Goal: Information Seeking & Learning: Learn about a topic

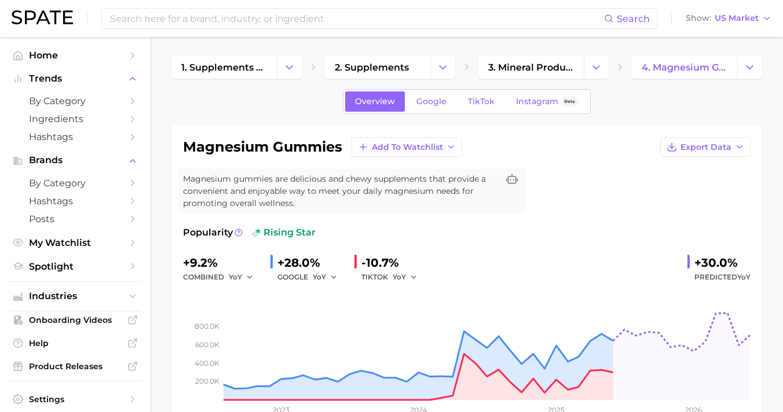
click at [679, 200] on div "magnesium gummies Add to Watchlist Export Data Magnesium gummies are delicious …" at bounding box center [467, 283] width 568 height 292
click at [706, 239] on div "Popularity rising star +9.2% combined YoY +28.0% GOOGLE YoY -10.7% TIKTOK YoY +…" at bounding box center [467, 327] width 568 height 203
drag, startPoint x: 690, startPoint y: 246, endPoint x: 754, endPoint y: 247, distance: 63.7
click at [754, 247] on div "magnesium gummies Add to Watchlist Export Data Magnesium gummies are delicious …" at bounding box center [466, 283] width 591 height 315
copy div "+30.0%"
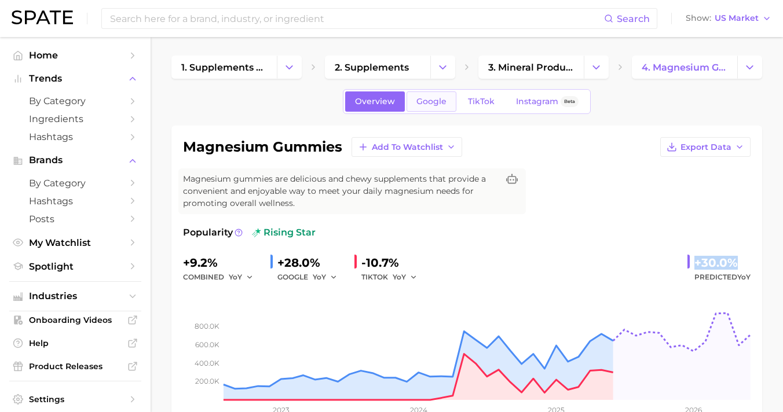
click at [433, 94] on link "Google" at bounding box center [432, 102] width 50 height 20
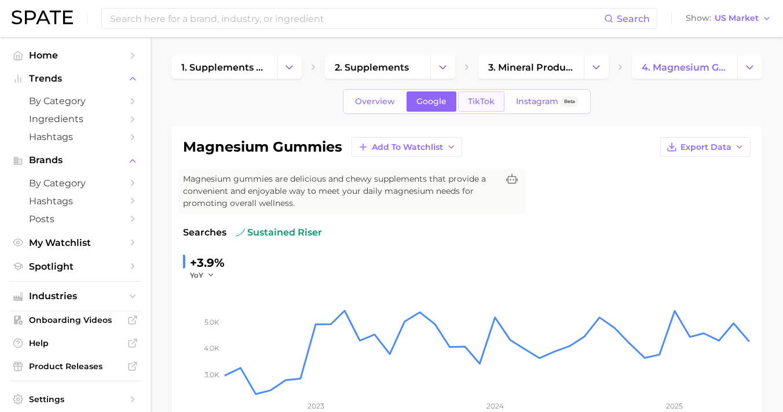
click at [478, 102] on span "TikTok" at bounding box center [481, 102] width 27 height 10
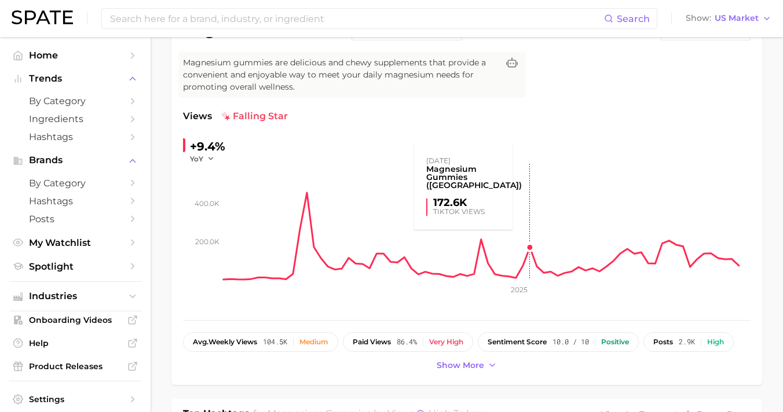
click at [538, 198] on rect at bounding box center [487, 222] width 527 height 116
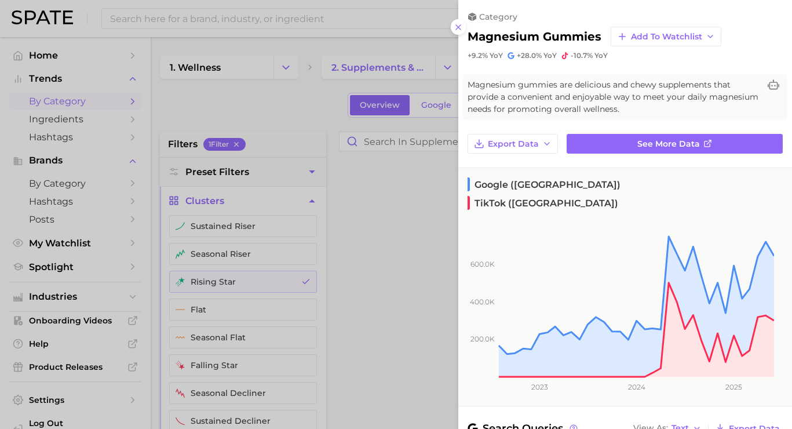
scroll to position [513, 0]
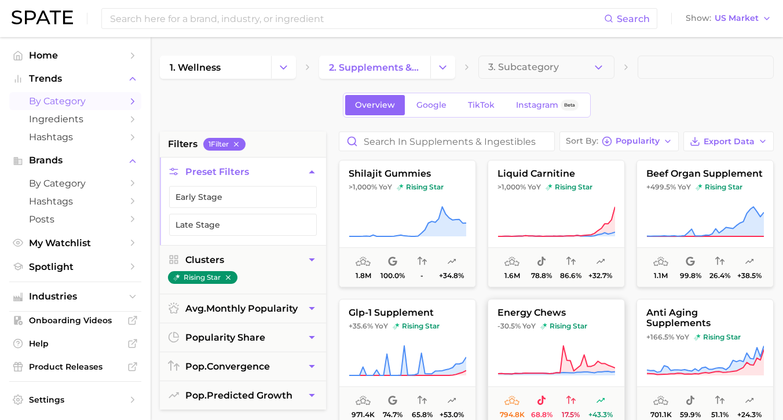
scroll to position [9, 0]
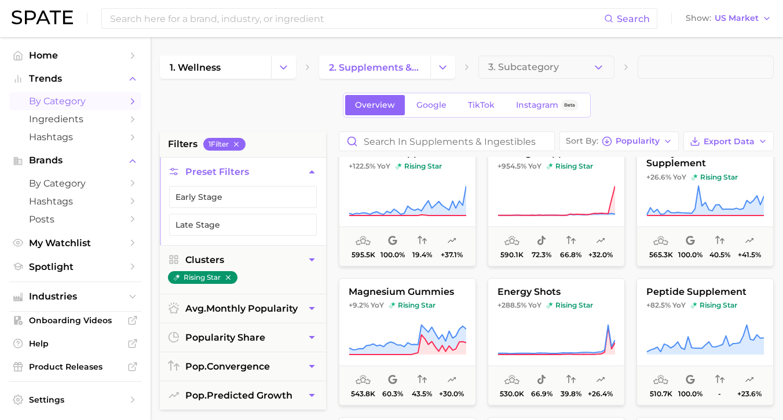
scroll to position [661, 0]
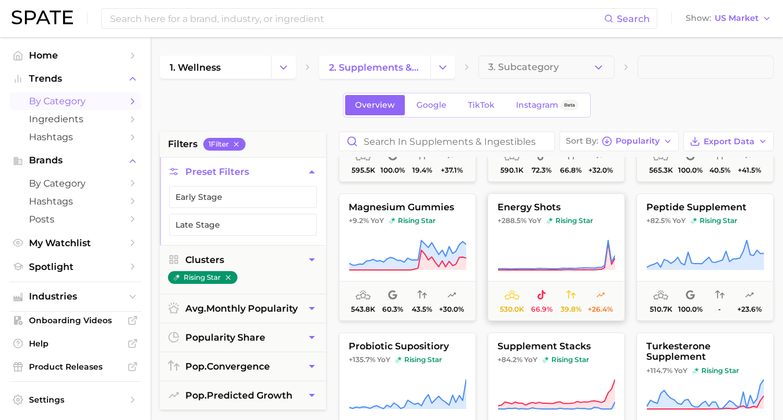
click at [517, 261] on icon at bounding box center [557, 255] width 118 height 32
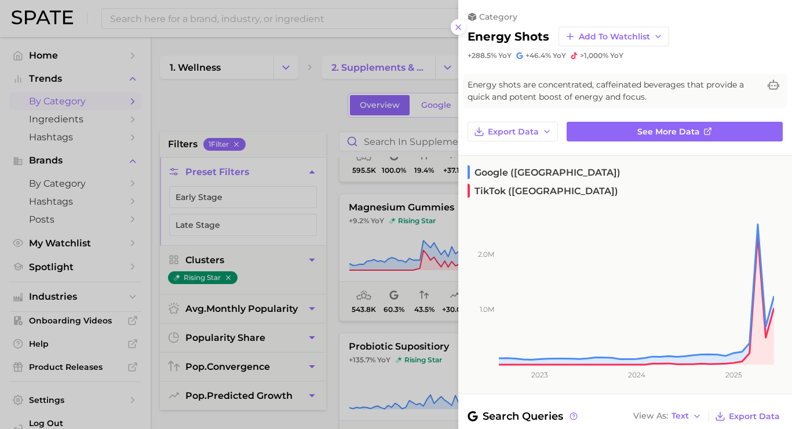
click at [320, 109] on div at bounding box center [396, 214] width 792 height 429
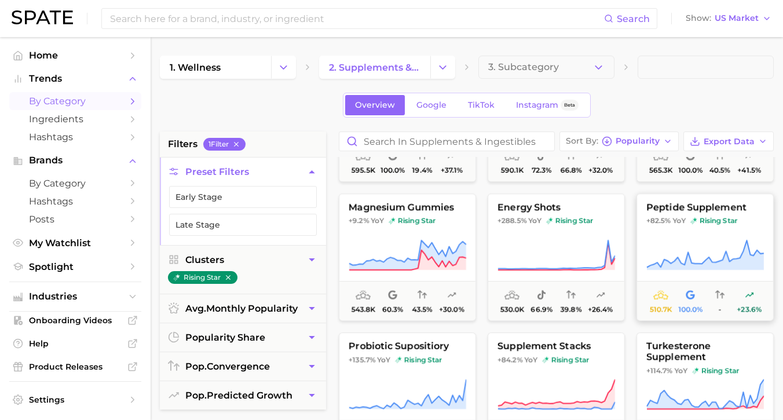
click at [664, 225] on span "+82.5% YoY" at bounding box center [665, 220] width 39 height 9
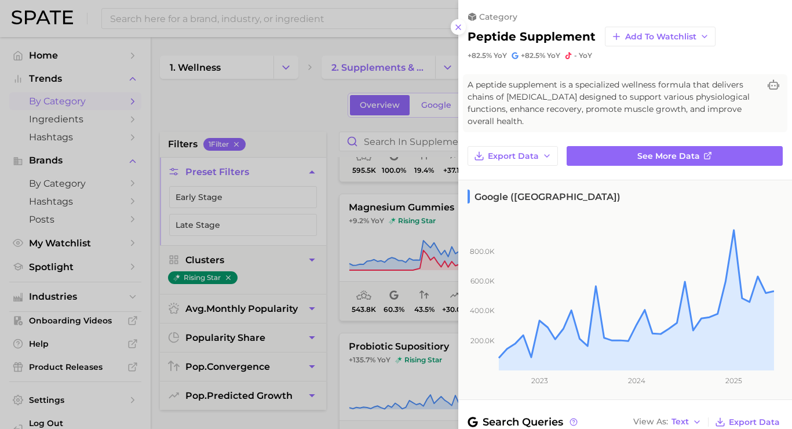
click at [265, 125] on div at bounding box center [396, 214] width 792 height 429
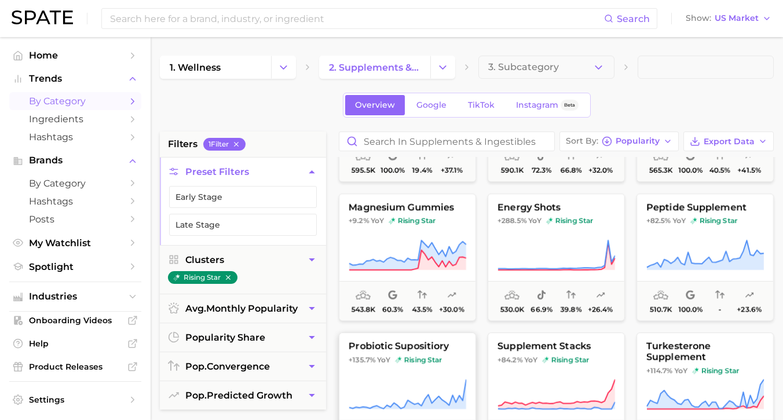
click at [407, 349] on span "probiotic supositiory" at bounding box center [407, 346] width 136 height 10
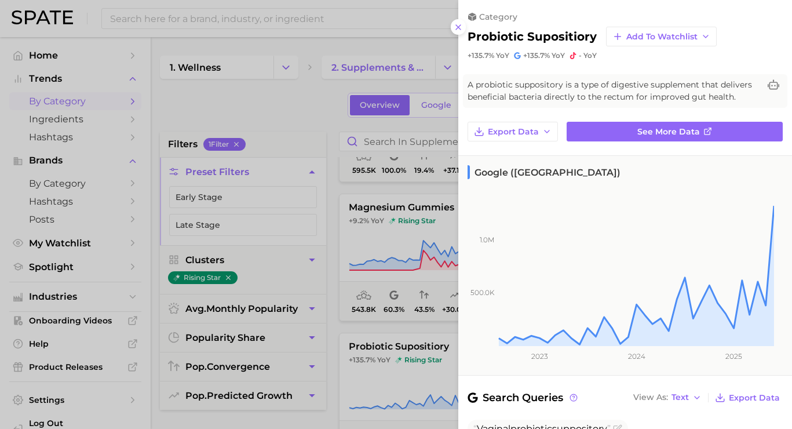
click at [337, 136] on div at bounding box center [396, 214] width 792 height 429
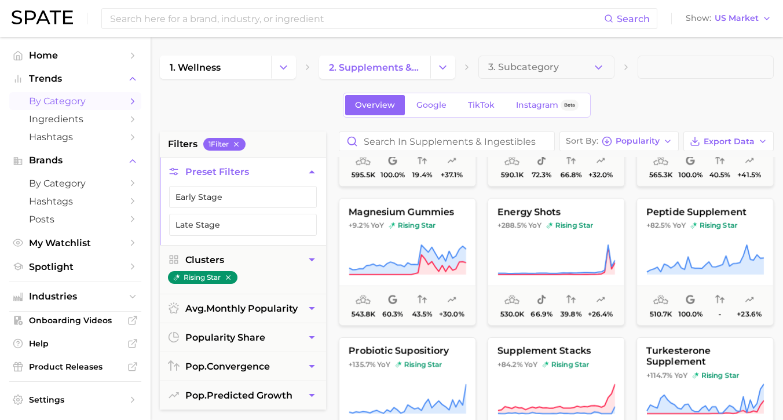
scroll to position [654, 0]
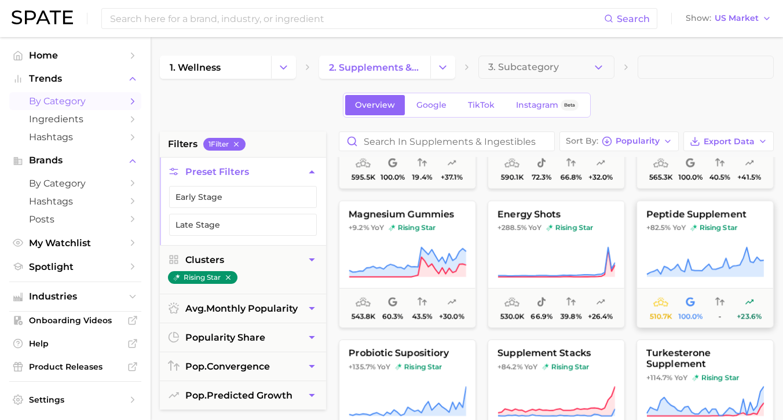
click at [685, 266] on icon at bounding box center [705, 262] width 118 height 32
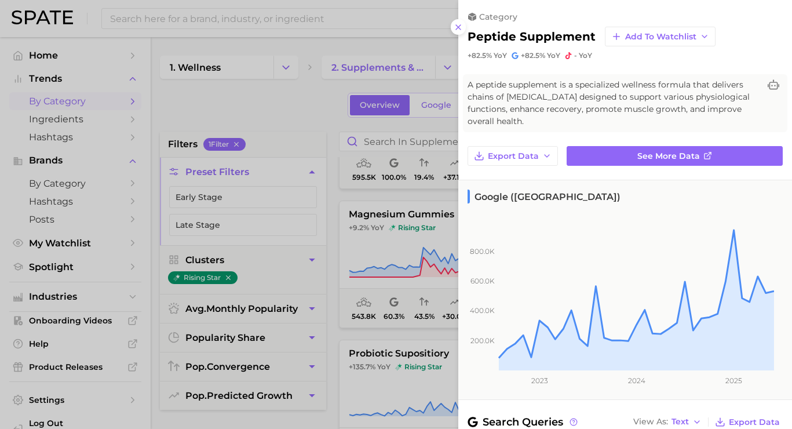
click at [323, 119] on div at bounding box center [396, 214] width 792 height 429
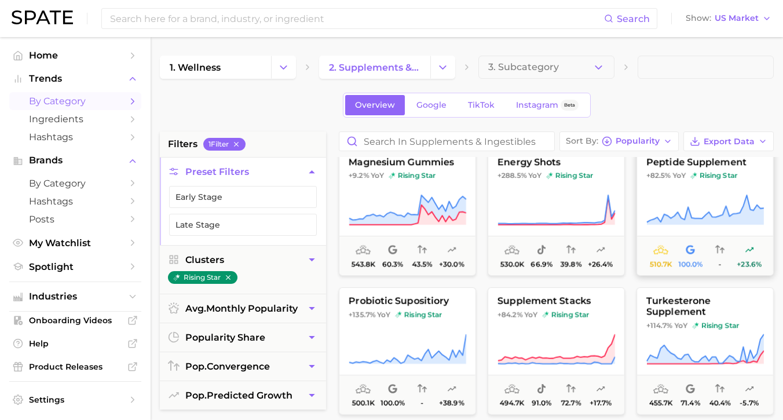
scroll to position [726, 0]
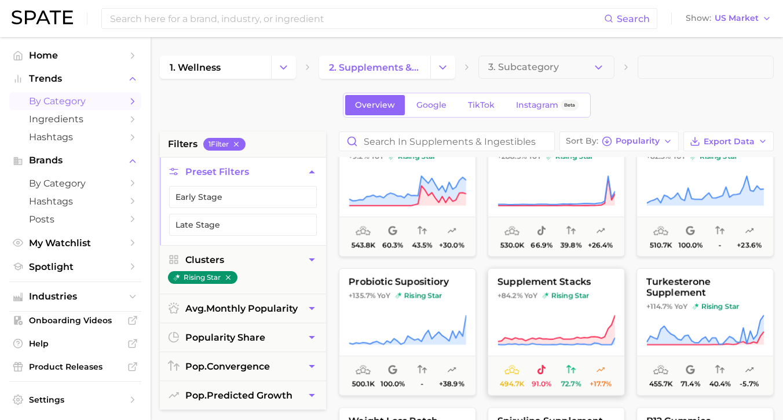
click at [530, 280] on span "supplement stacks" at bounding box center [556, 282] width 136 height 10
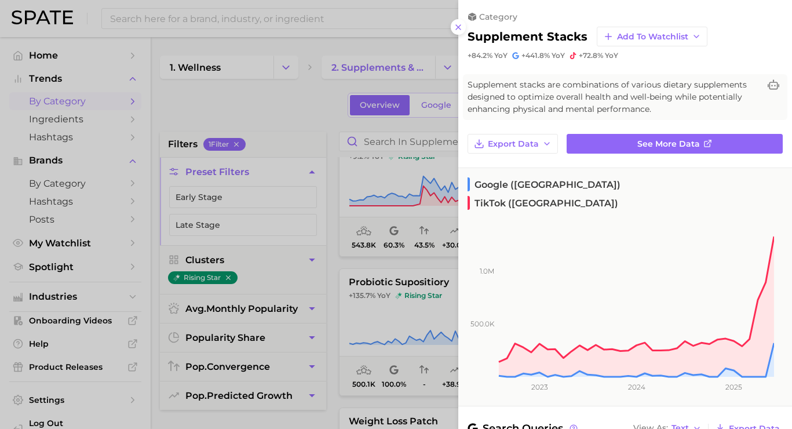
click at [353, 98] on div at bounding box center [396, 214] width 792 height 429
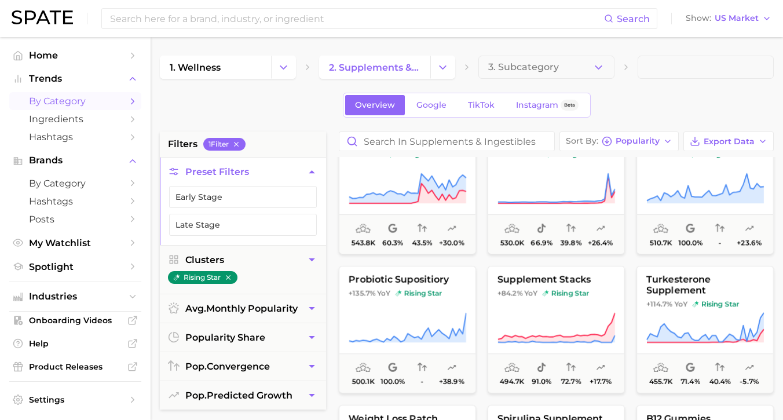
scroll to position [730, 0]
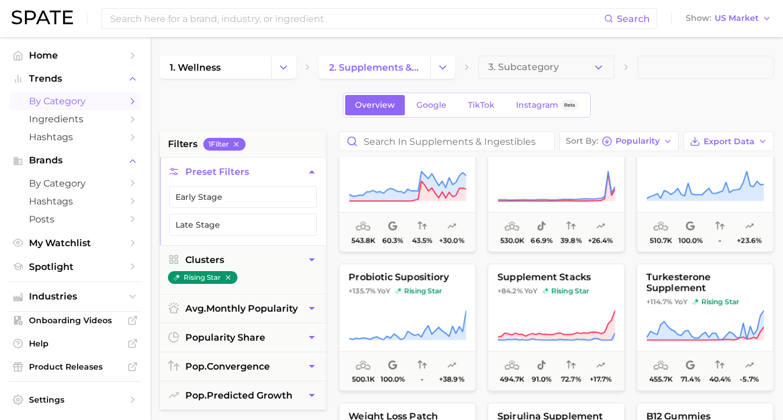
click at [276, 68] on button "Change Category" at bounding box center [283, 67] width 25 height 23
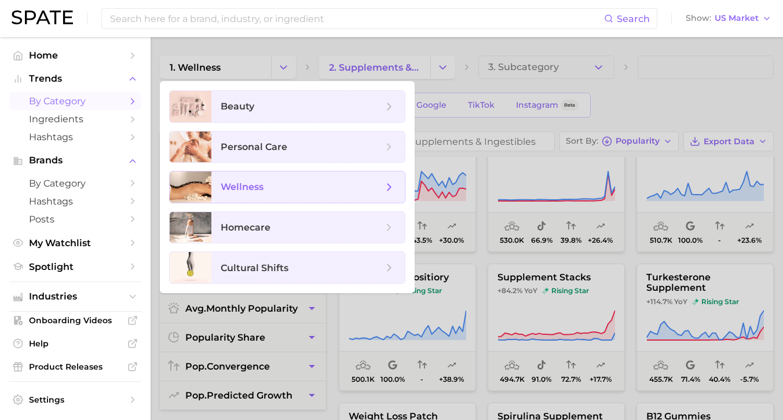
click at [320, 181] on span "wellness" at bounding box center [302, 187] width 162 height 13
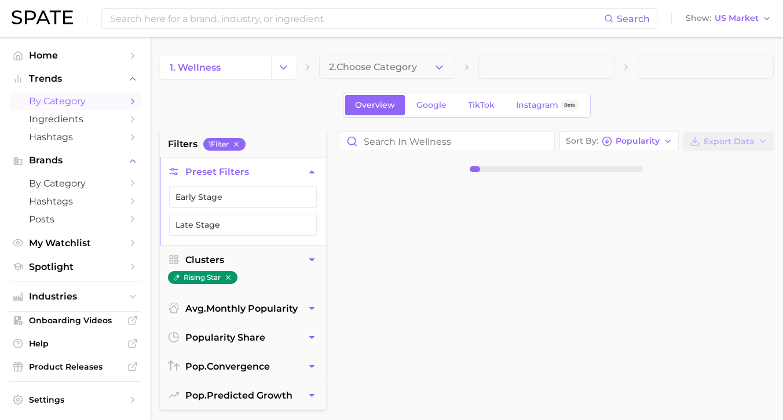
click at [394, 68] on span "2. Choose Category" at bounding box center [373, 67] width 88 height 10
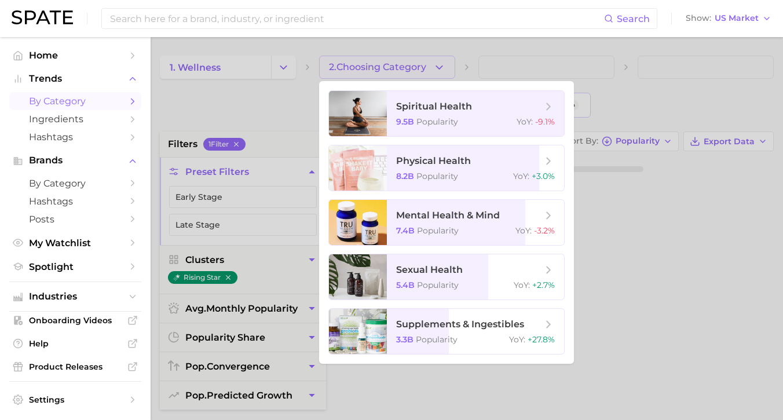
click at [301, 69] on div at bounding box center [391, 210] width 783 height 420
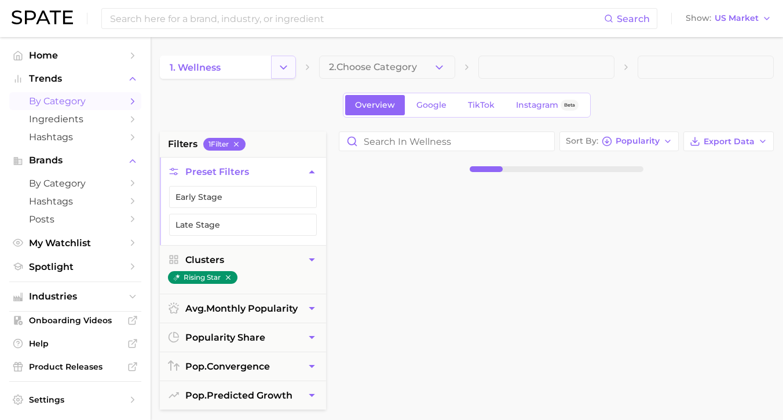
click at [287, 65] on icon "Change Category" at bounding box center [283, 67] width 12 height 12
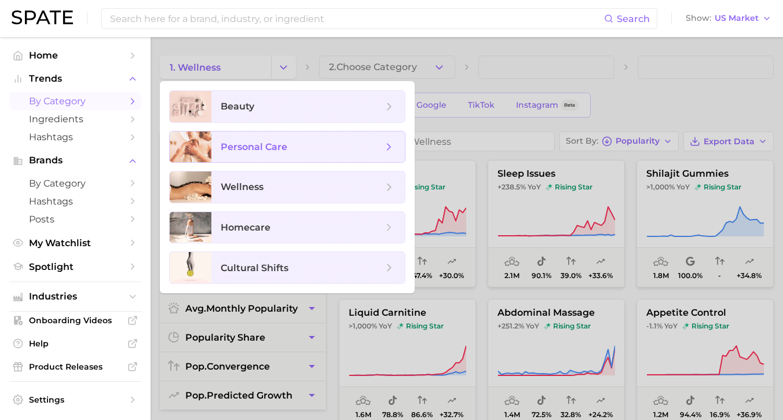
click at [303, 147] on span "personal care" at bounding box center [302, 147] width 162 height 13
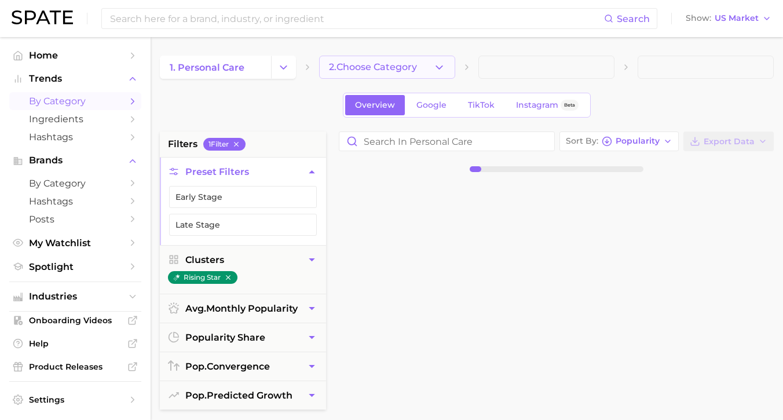
click at [399, 68] on span "2. Choose Category" at bounding box center [373, 67] width 88 height 10
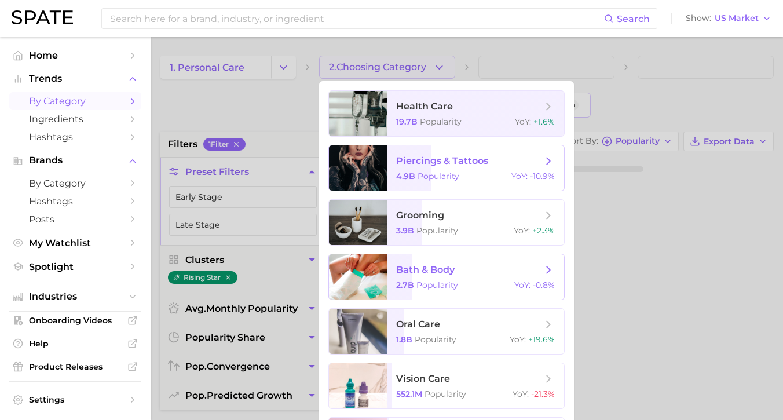
scroll to position [54, 0]
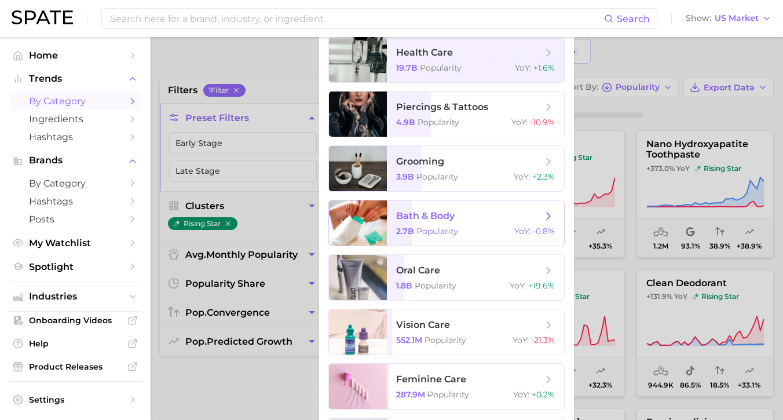
click at [433, 220] on span "bath & body" at bounding box center [425, 215] width 58 height 11
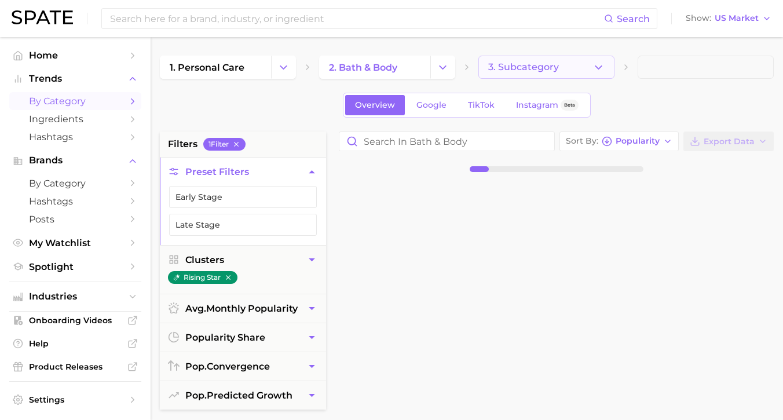
click at [531, 71] on span "3. Subcategory" at bounding box center [523, 67] width 71 height 10
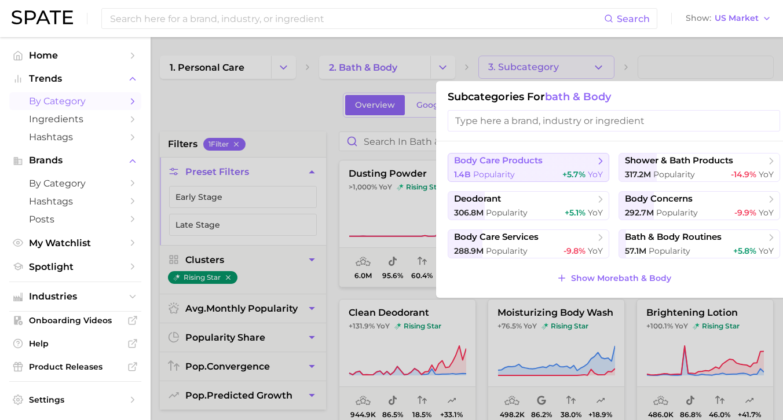
click at [562, 165] on button "body care products 1.4b Popularity +5.7% YoY" at bounding box center [529, 167] width 162 height 29
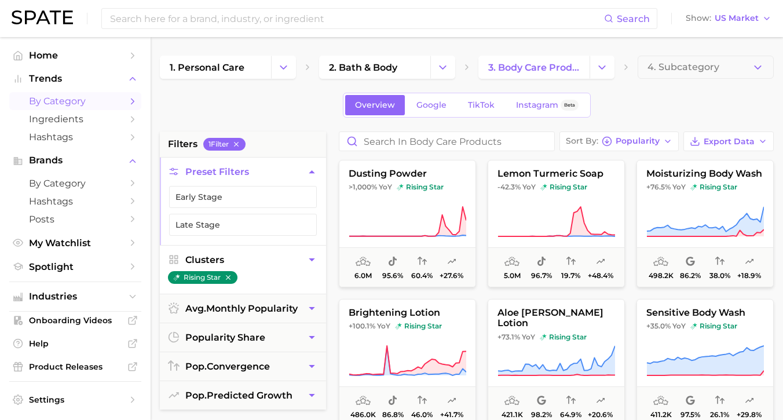
click at [309, 259] on icon "button" at bounding box center [312, 260] width 12 height 12
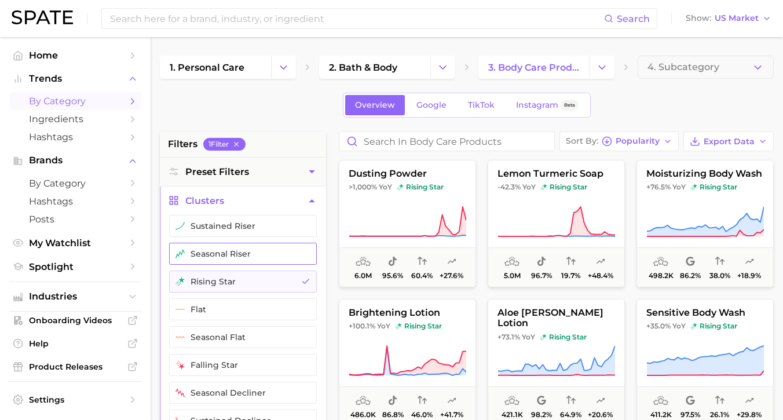
click at [280, 262] on button "seasonal riser" at bounding box center [243, 254] width 148 height 22
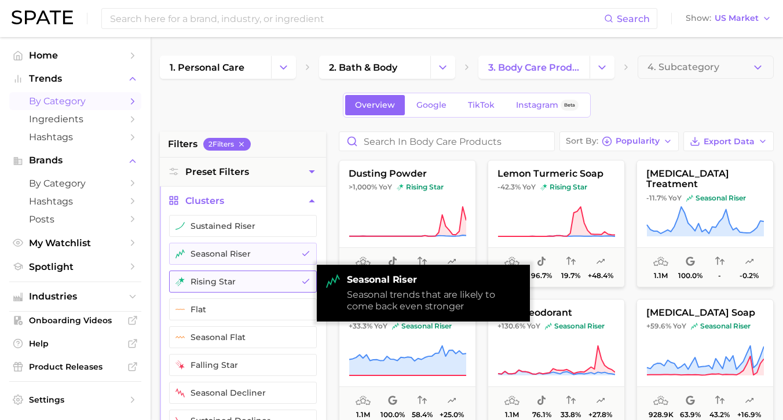
click at [283, 286] on button "rising star" at bounding box center [243, 281] width 148 height 22
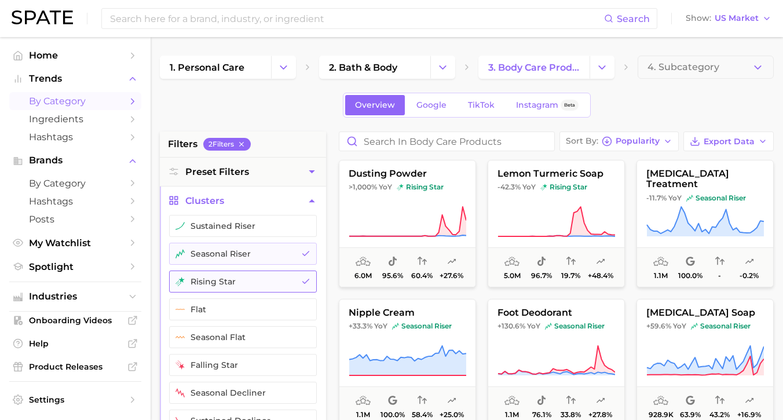
click at [308, 273] on button "rising star" at bounding box center [243, 281] width 148 height 22
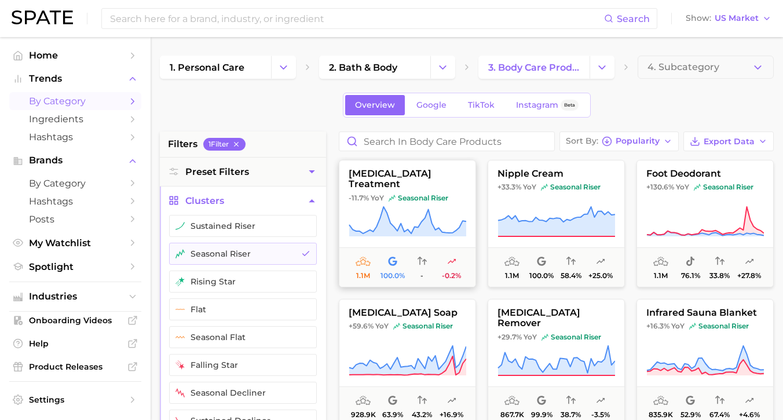
click at [415, 210] on icon at bounding box center [408, 222] width 118 height 32
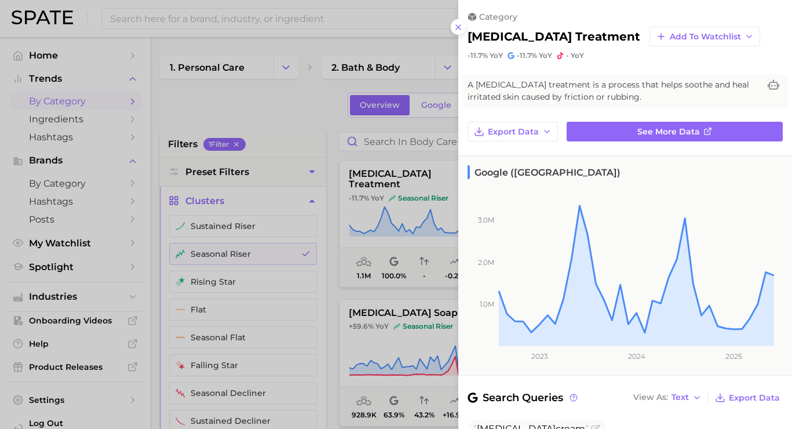
click at [345, 162] on div at bounding box center [396, 214] width 792 height 429
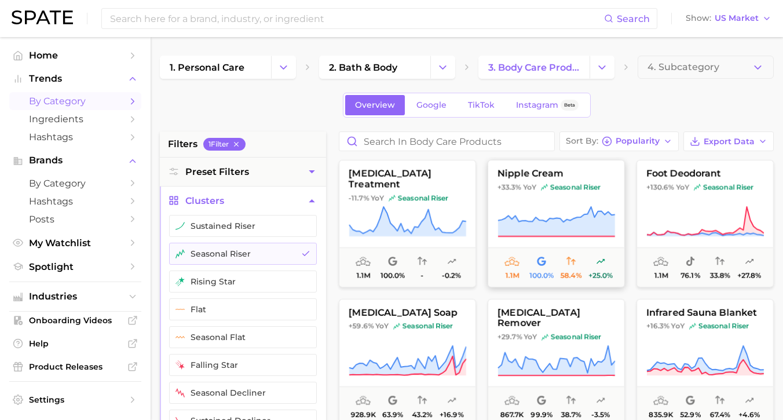
click at [507, 181] on button "nipple cream +33.3% YoY seasonal riser 1.1m 100.0% 58.4% +25.0%" at bounding box center [556, 223] width 137 height 127
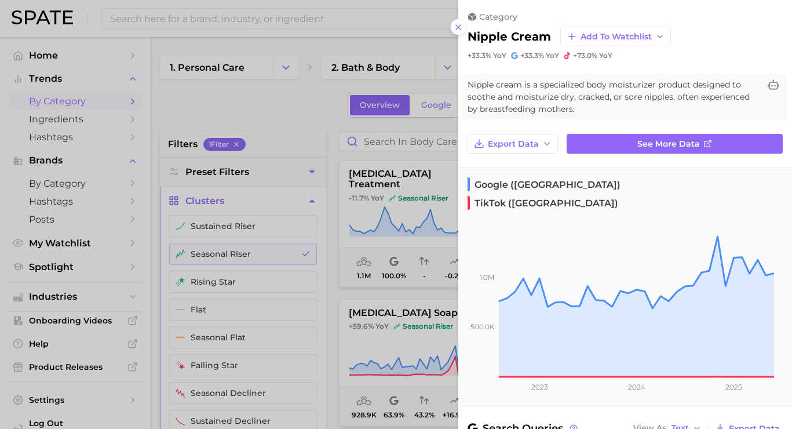
click at [315, 105] on div at bounding box center [396, 214] width 792 height 429
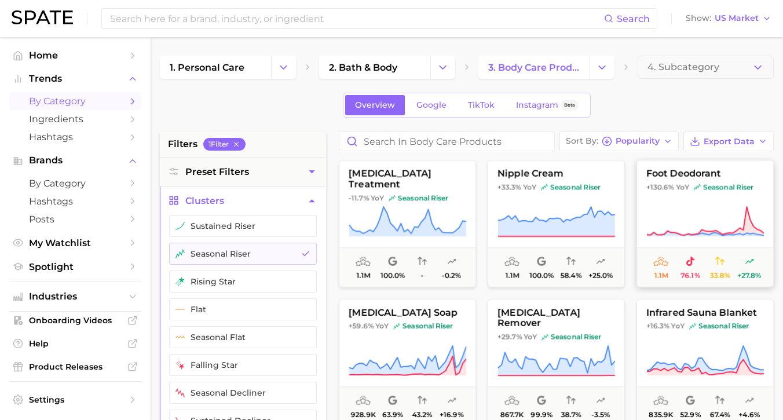
click at [703, 190] on span "seasonal riser" at bounding box center [724, 186] width 60 height 9
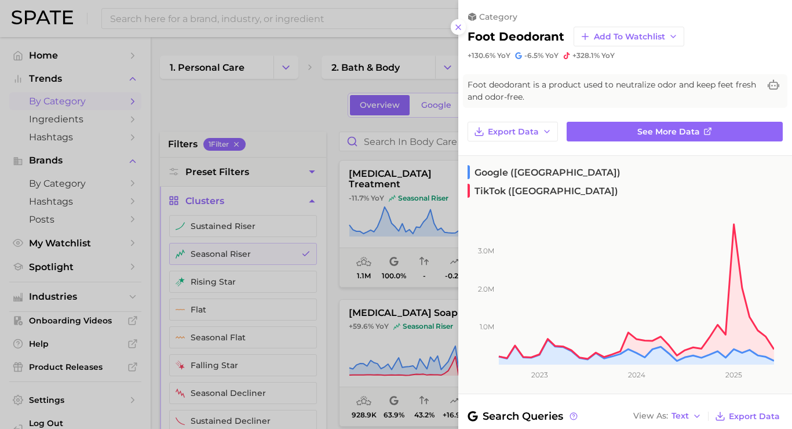
click at [308, 125] on div at bounding box center [396, 214] width 792 height 429
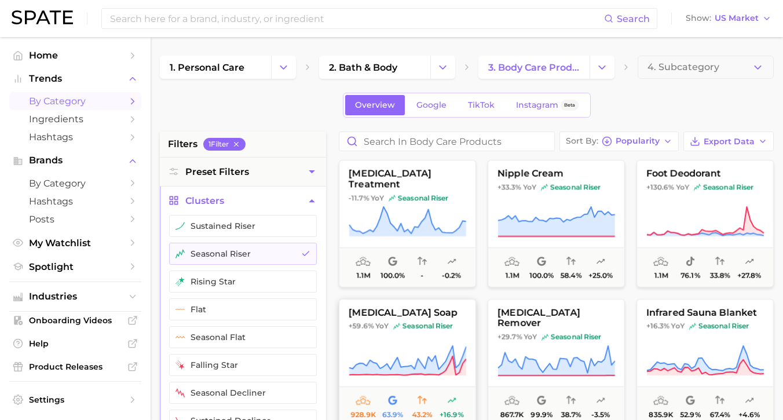
click at [413, 309] on span "glycerin soap" at bounding box center [407, 313] width 136 height 10
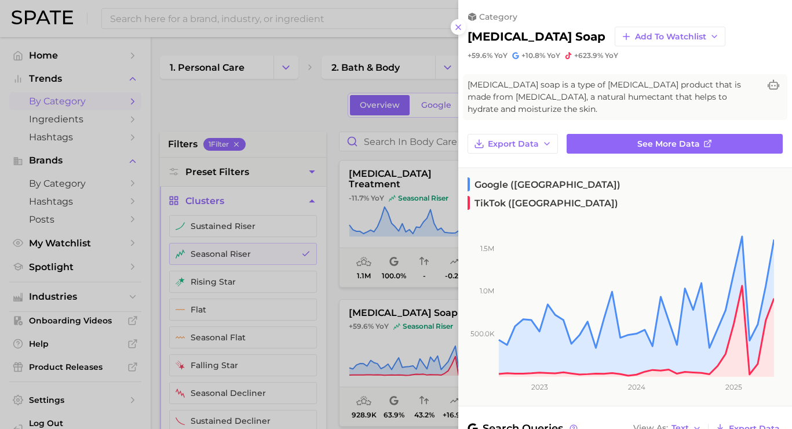
click at [273, 134] on div at bounding box center [396, 214] width 792 height 429
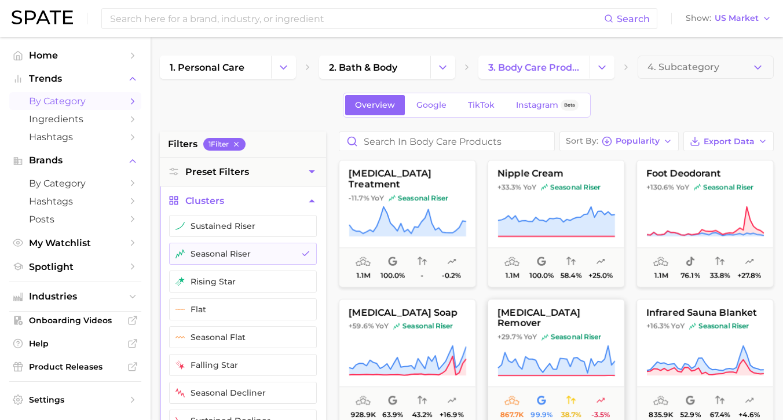
click at [582, 315] on span "cellulite remover" at bounding box center [556, 318] width 136 height 21
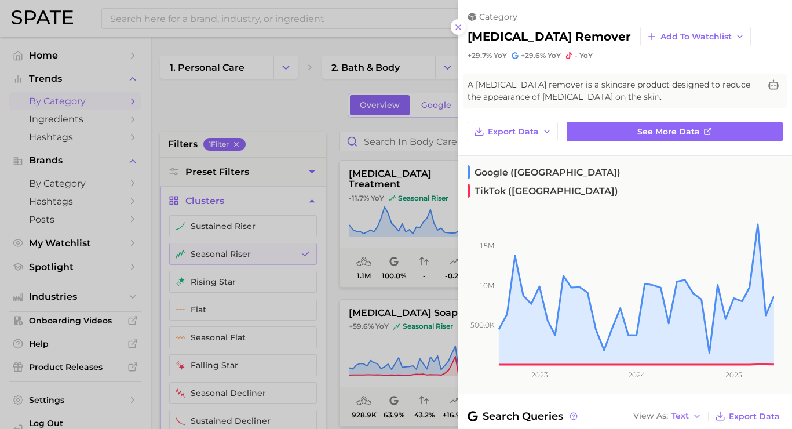
click at [368, 119] on div at bounding box center [396, 214] width 792 height 429
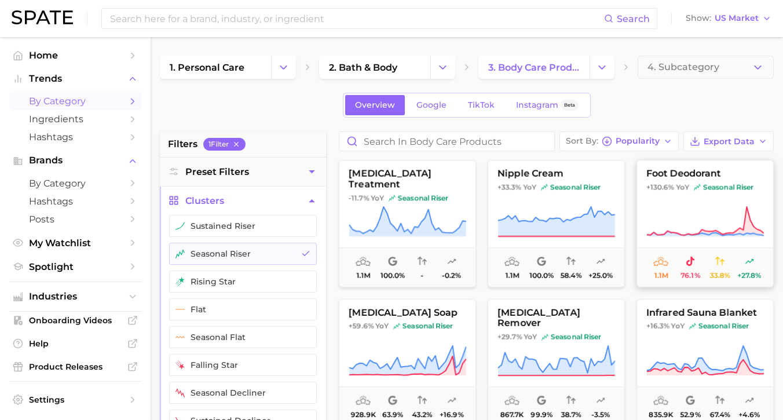
scroll to position [88, 0]
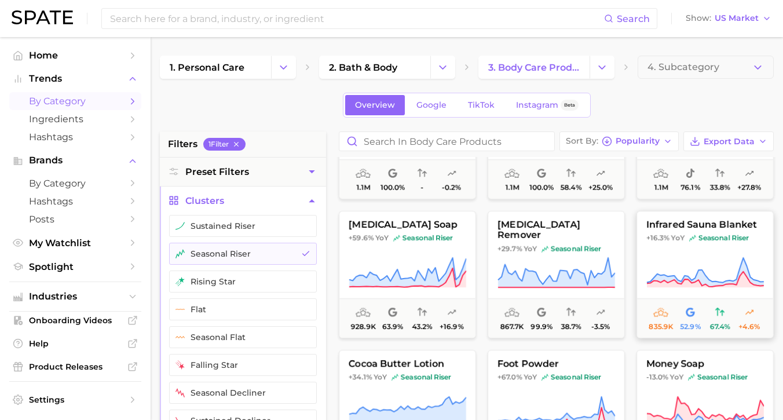
click at [667, 272] on icon at bounding box center [705, 273] width 118 height 32
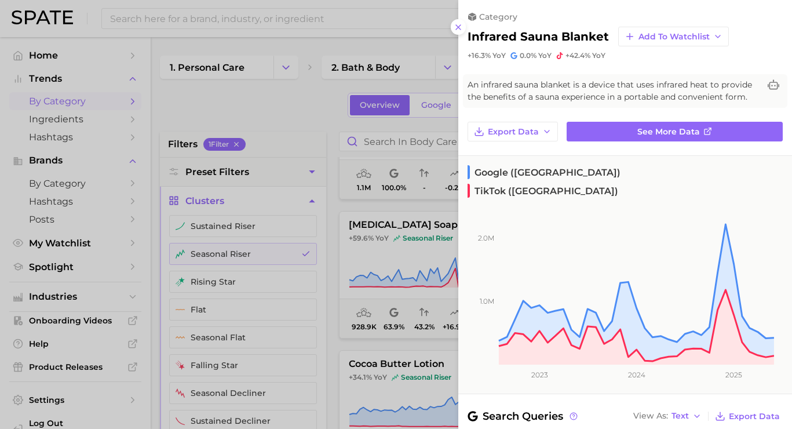
click at [321, 138] on div at bounding box center [396, 214] width 792 height 429
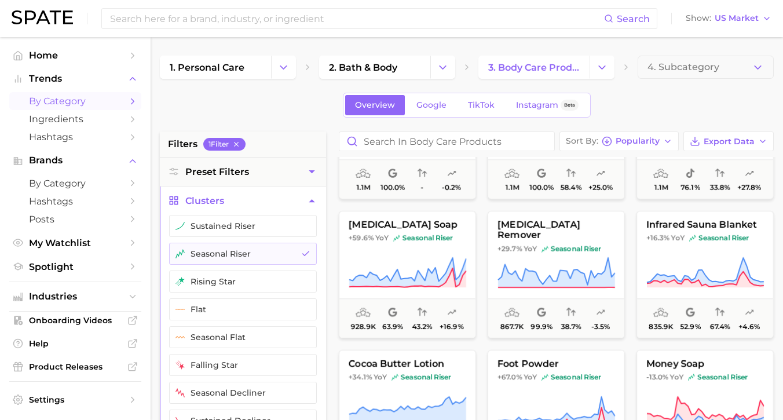
scroll to position [156, 0]
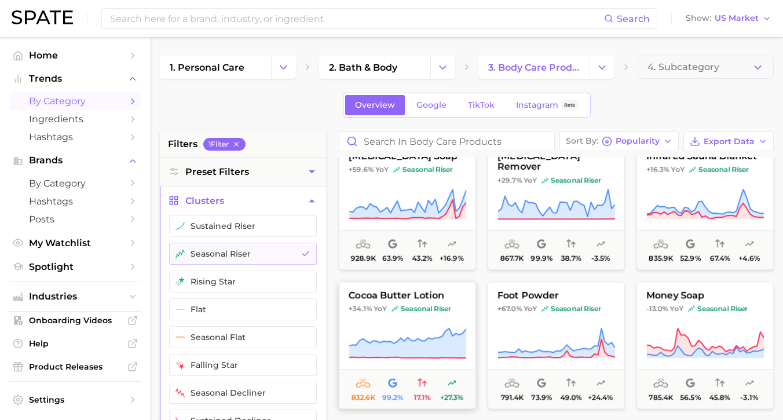
click at [444, 294] on span "cocoa butter lotion" at bounding box center [407, 295] width 136 height 10
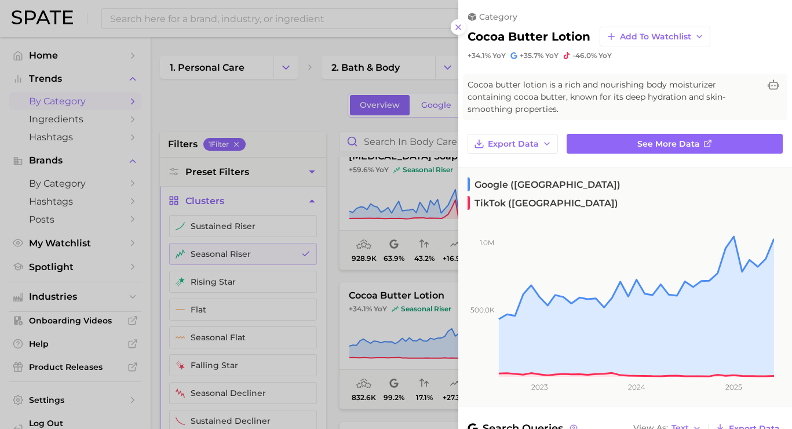
click at [331, 116] on div at bounding box center [396, 214] width 792 height 429
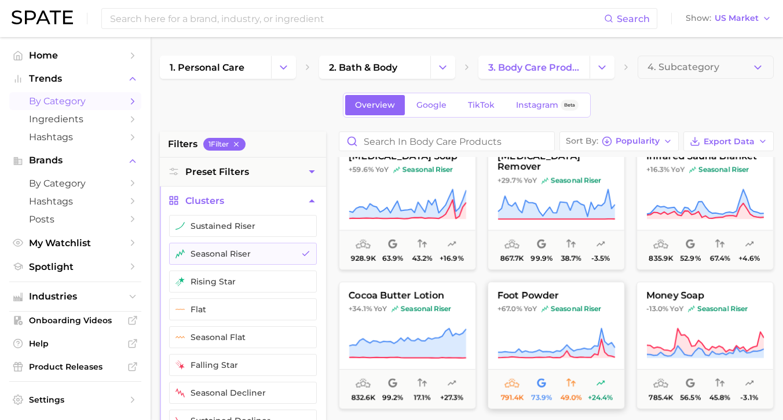
click at [606, 295] on span "foot powder" at bounding box center [556, 295] width 136 height 10
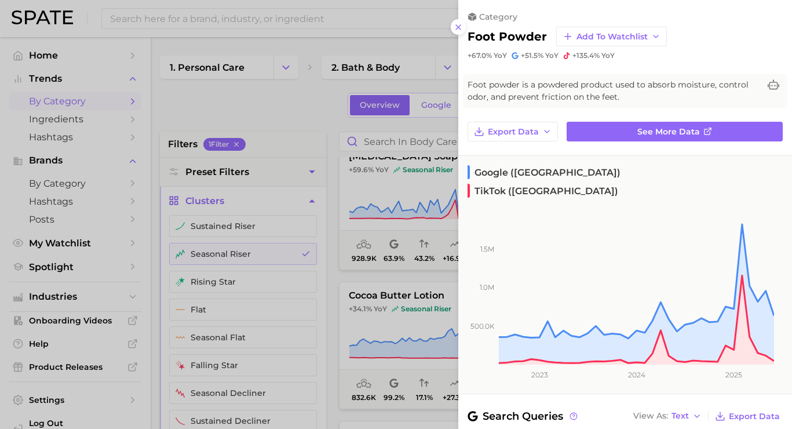
click at [316, 109] on div at bounding box center [396, 214] width 792 height 429
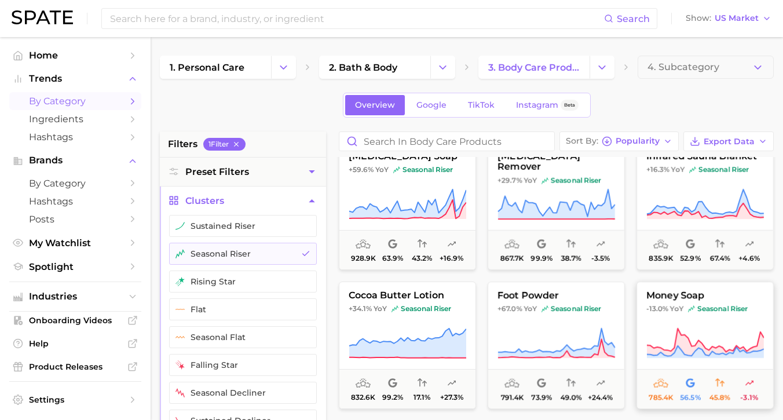
click at [663, 298] on span "money soap" at bounding box center [705, 295] width 136 height 10
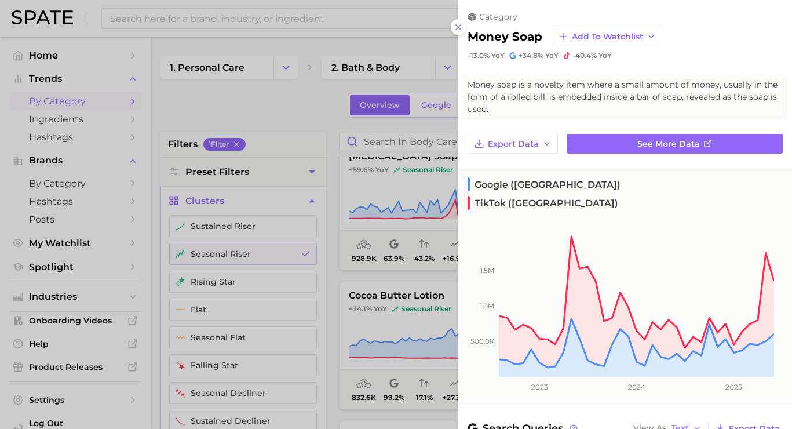
click at [328, 109] on div at bounding box center [396, 214] width 792 height 429
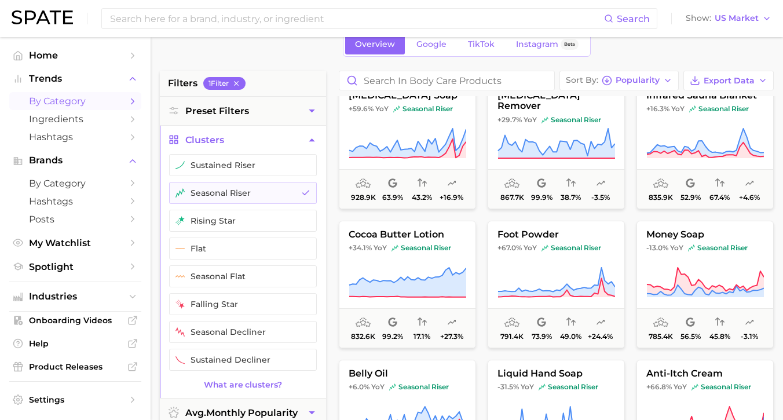
scroll to position [253, 0]
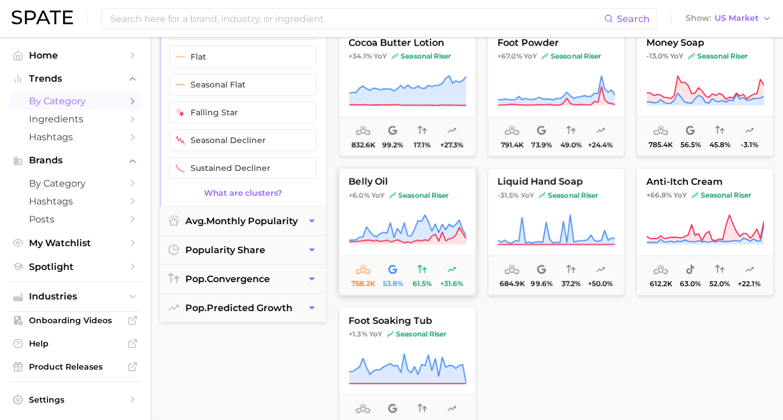
click at [425, 210] on button "belly oil +6.0% YoY seasonal riser 758.2k 53.8% 61.5% +31.6%" at bounding box center [407, 231] width 137 height 127
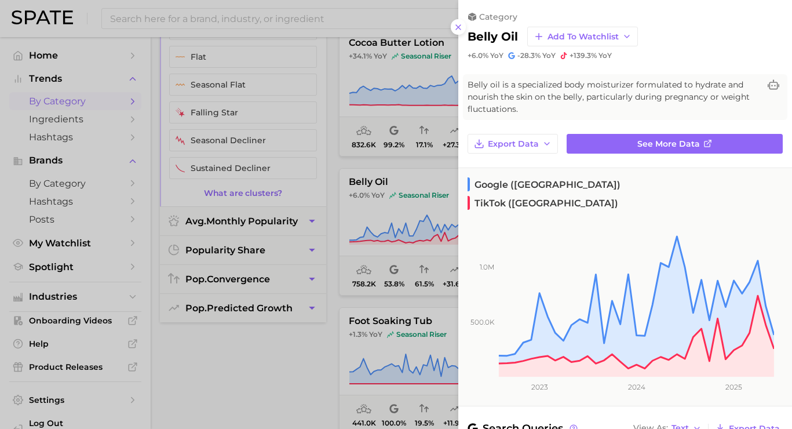
click at [333, 68] on div at bounding box center [396, 214] width 792 height 429
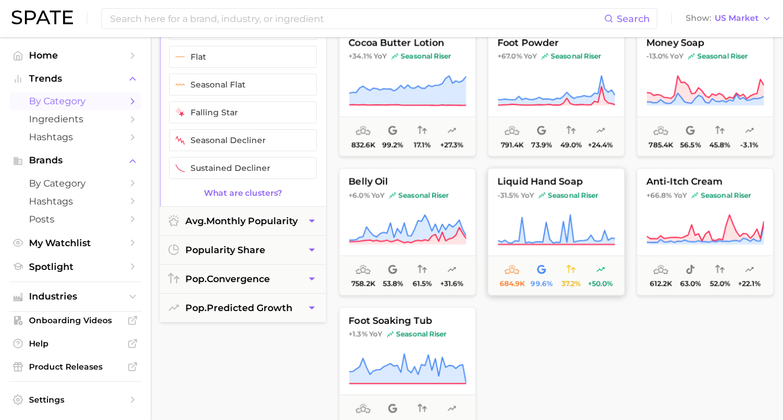
scroll to position [255, 0]
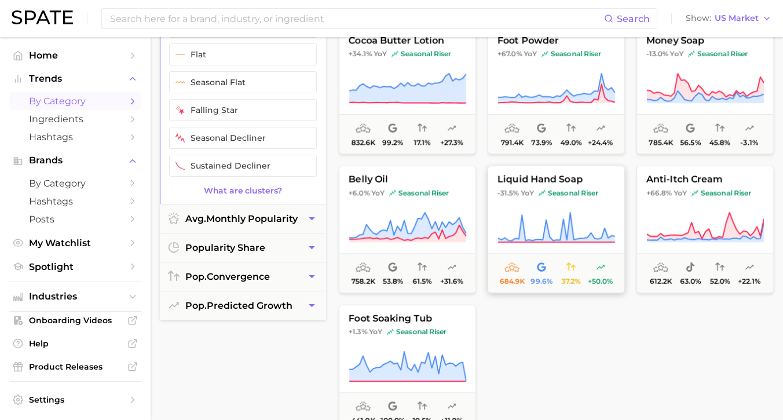
click at [562, 203] on button "liquid hand soap -31.5% YoY seasonal riser 684.9k 99.6% 37.2% +50.0%" at bounding box center [556, 229] width 137 height 127
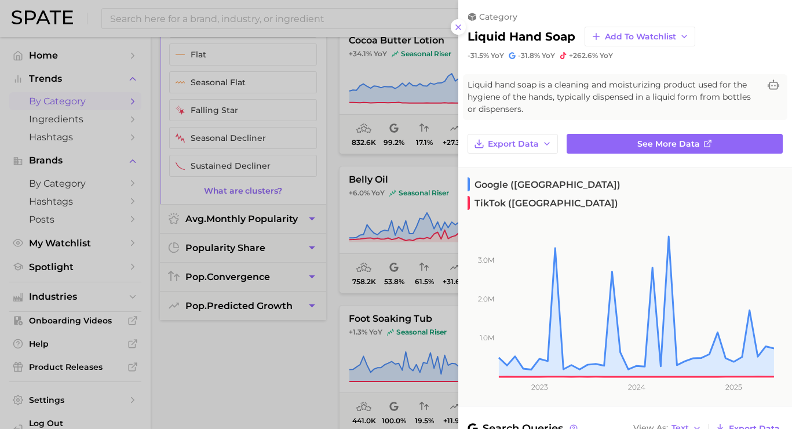
click at [302, 144] on div at bounding box center [396, 214] width 792 height 429
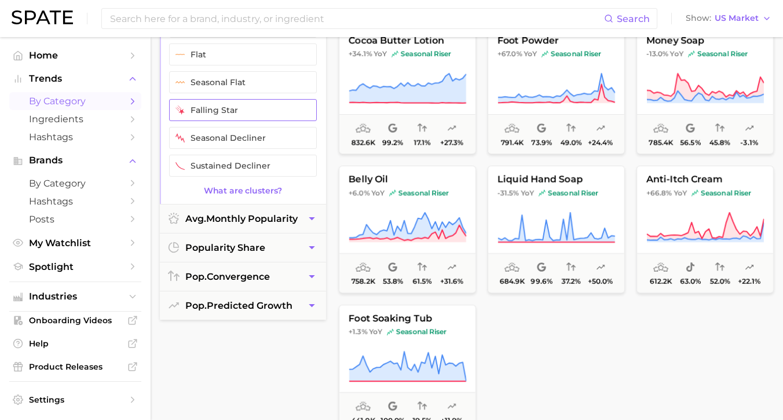
scroll to position [0, 0]
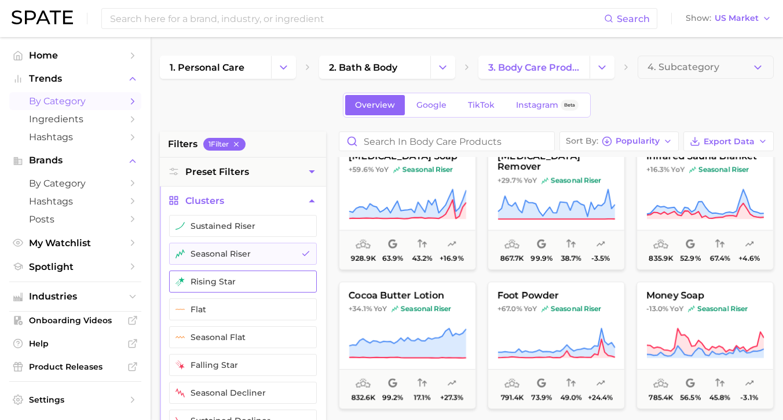
click at [299, 275] on button "rising star" at bounding box center [243, 281] width 148 height 22
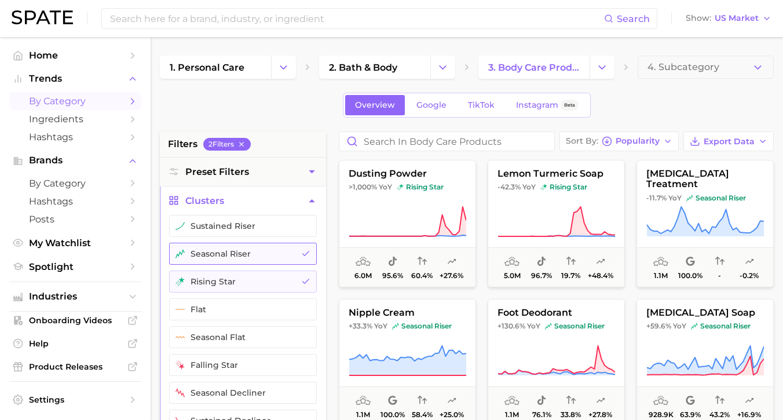
click at [301, 255] on button "seasonal riser" at bounding box center [243, 254] width 148 height 22
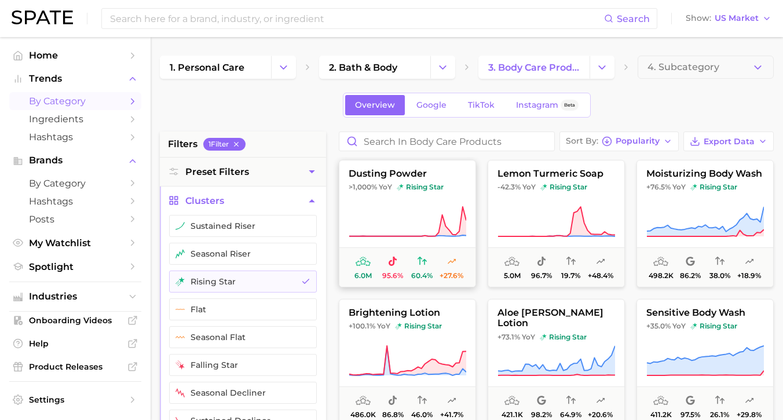
click at [465, 200] on button "dusting powder >1,000% YoY rising star 6.0m 95.6% 60.4% +27.6%" at bounding box center [407, 223] width 137 height 127
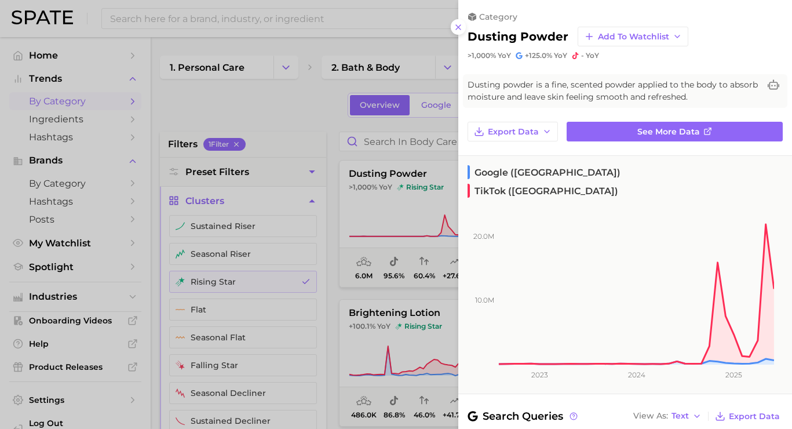
click at [308, 115] on div at bounding box center [396, 214] width 792 height 429
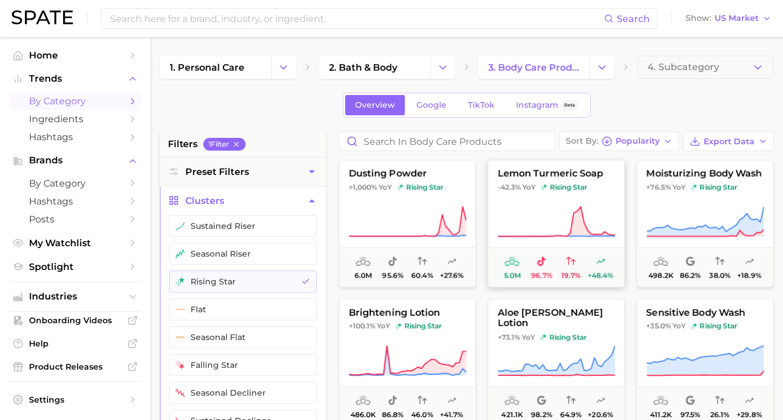
click at [535, 220] on icon at bounding box center [557, 222] width 118 height 32
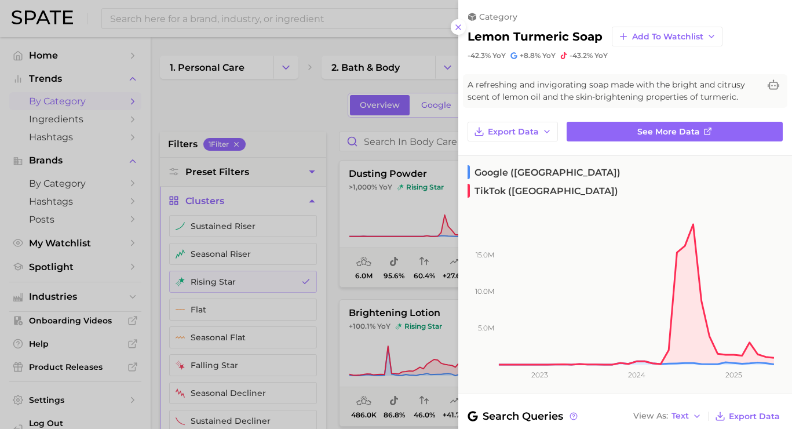
click at [319, 126] on div at bounding box center [396, 214] width 792 height 429
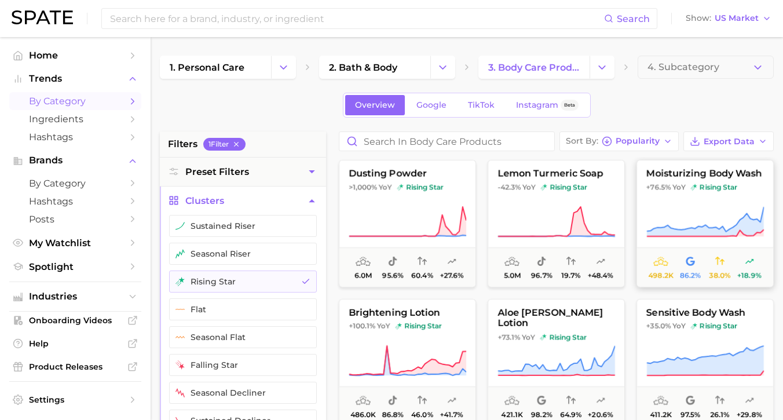
click at [654, 200] on button "moisturizing body wash +76.5% YoY rising star 498.2k 86.2% 38.0% +18.9%" at bounding box center [705, 223] width 137 height 127
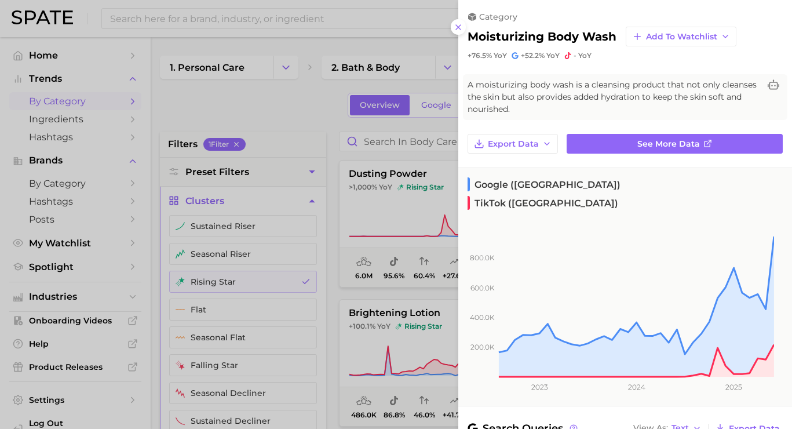
click at [284, 111] on div at bounding box center [396, 214] width 792 height 429
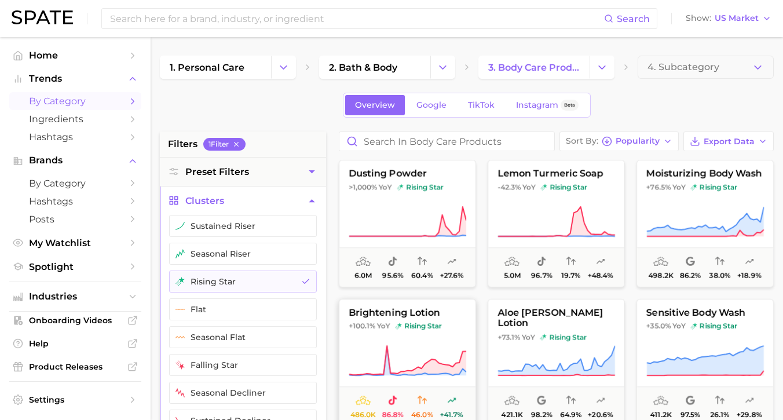
click at [464, 311] on span "brightening lotion" at bounding box center [407, 313] width 136 height 10
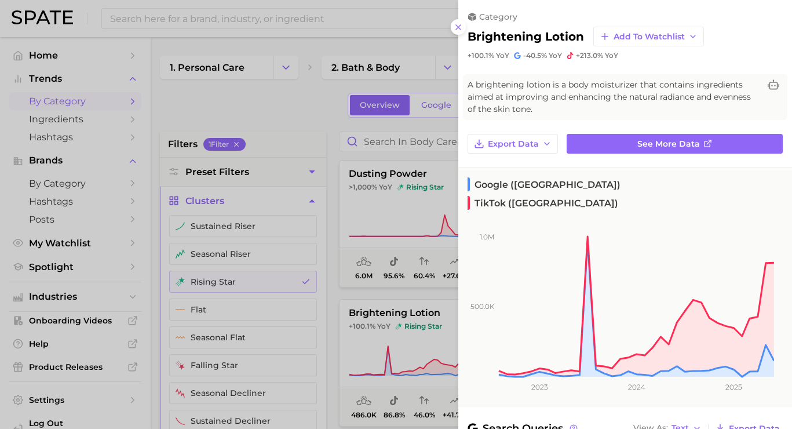
click at [322, 125] on div at bounding box center [396, 214] width 792 height 429
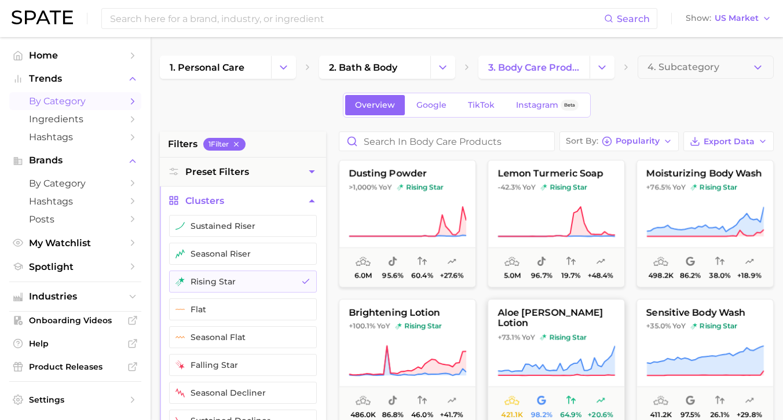
scroll to position [16, 0]
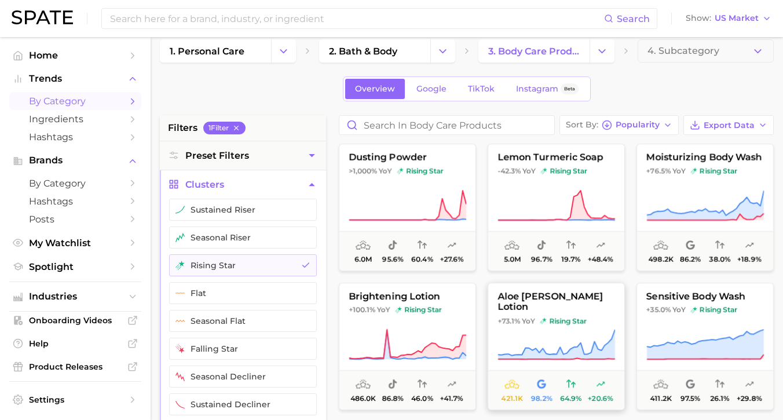
click at [557, 316] on span "rising star" at bounding box center [563, 320] width 47 height 9
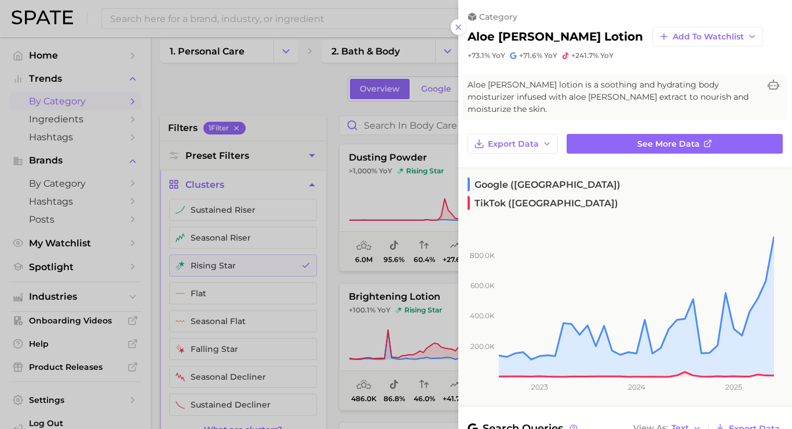
click at [353, 117] on div at bounding box center [396, 214] width 792 height 429
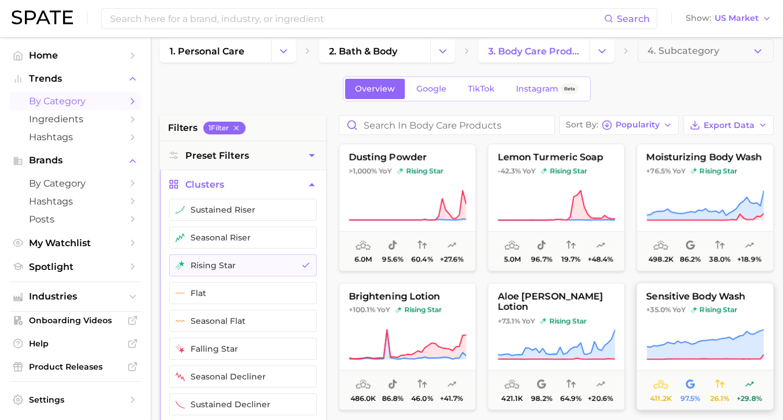
click at [725, 299] on span "sensitive body wash" at bounding box center [705, 296] width 136 height 10
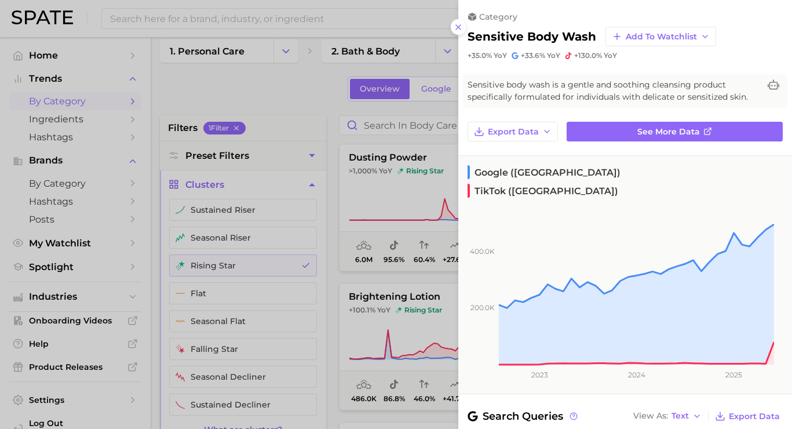
click at [294, 112] on div at bounding box center [396, 214] width 792 height 429
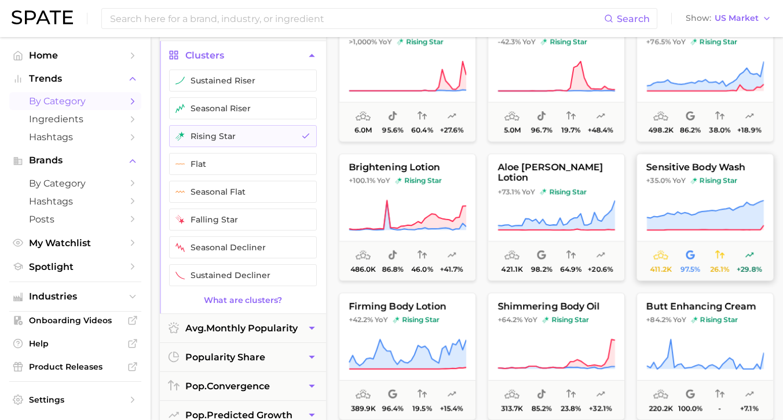
scroll to position [148, 0]
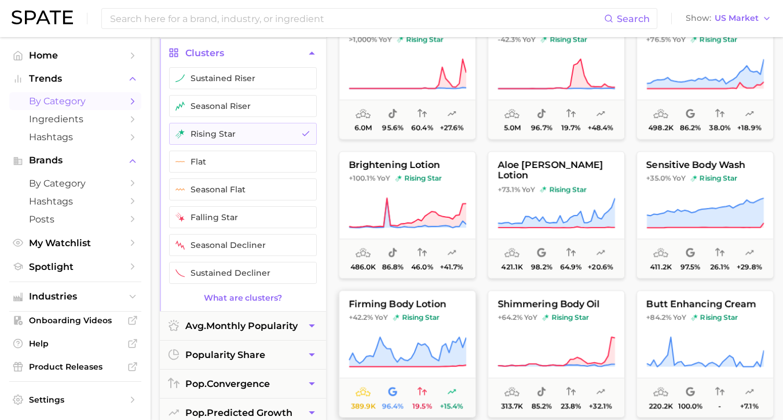
click at [414, 316] on span "rising star" at bounding box center [416, 317] width 47 height 9
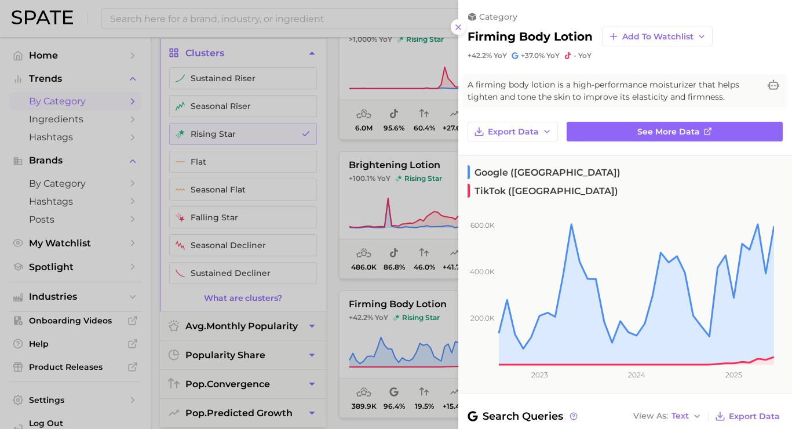
click at [346, 139] on div at bounding box center [396, 214] width 792 height 429
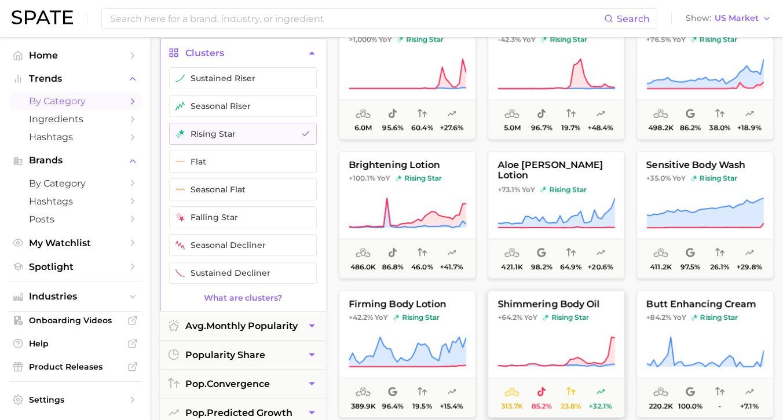
click at [597, 328] on button "shimmering body oil +64.2% YoY rising star 313.7k 85.2% 23.8% +32.1%" at bounding box center [556, 353] width 137 height 127
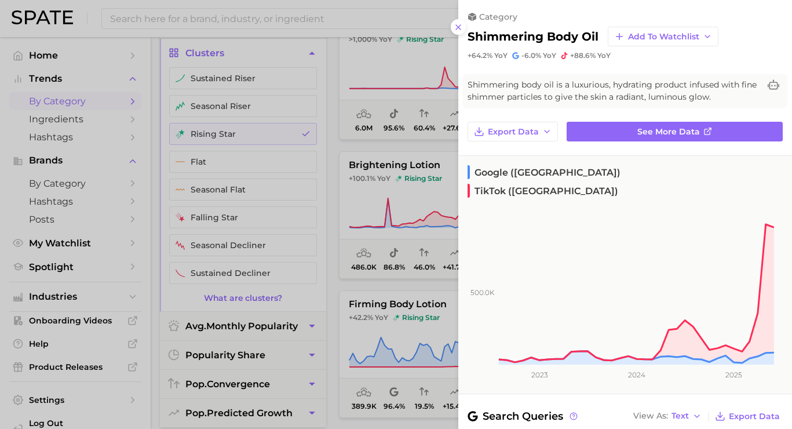
click at [428, 97] on div at bounding box center [396, 214] width 792 height 429
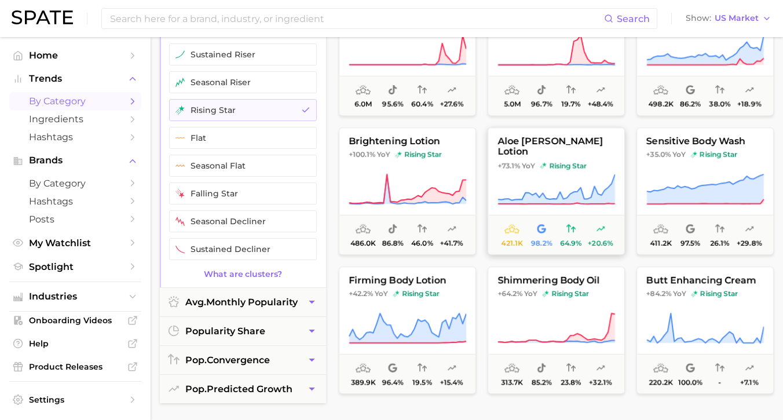
scroll to position [235, 0]
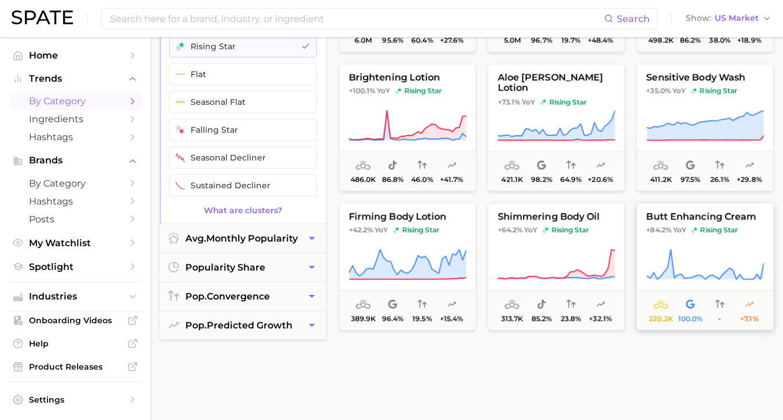
click at [676, 220] on span "butt enhancing cream" at bounding box center [705, 216] width 136 height 10
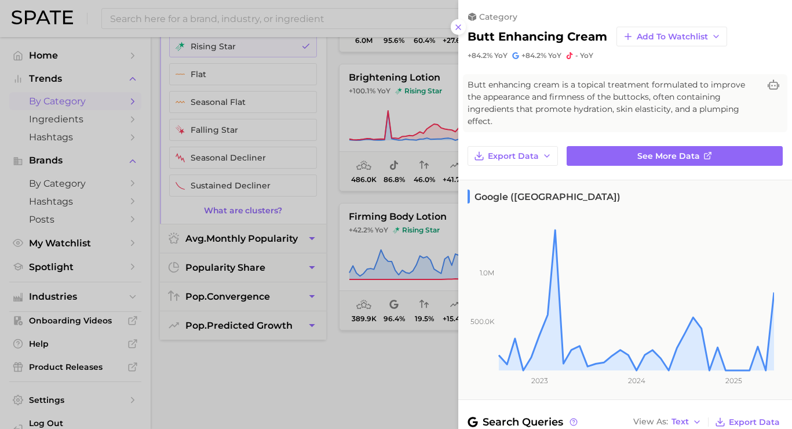
click at [281, 92] on div at bounding box center [396, 214] width 792 height 429
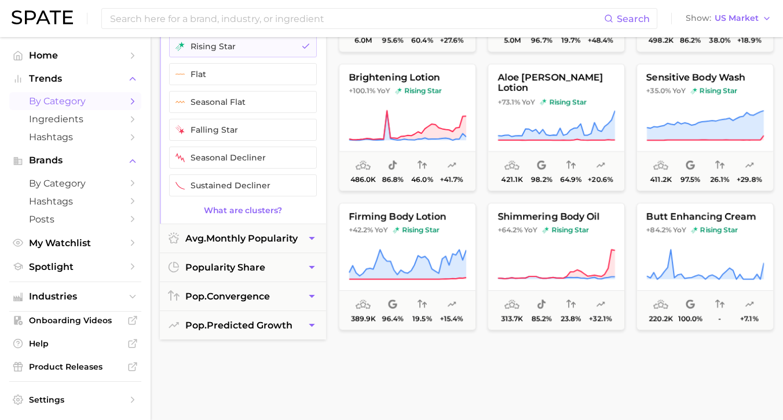
scroll to position [0, 0]
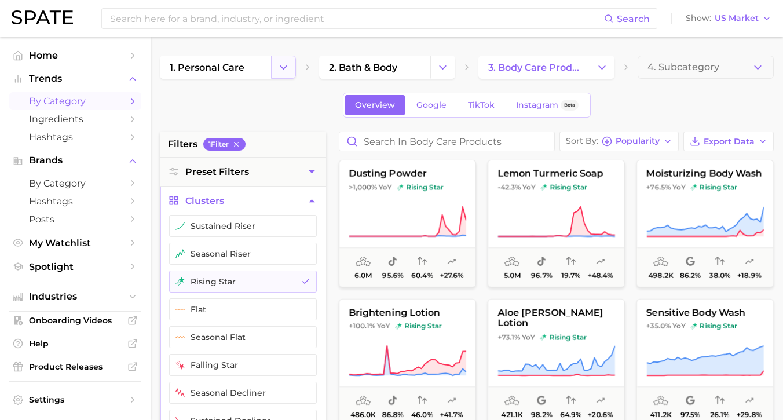
click at [281, 67] on polyline "Change Category" at bounding box center [283, 66] width 6 height 3
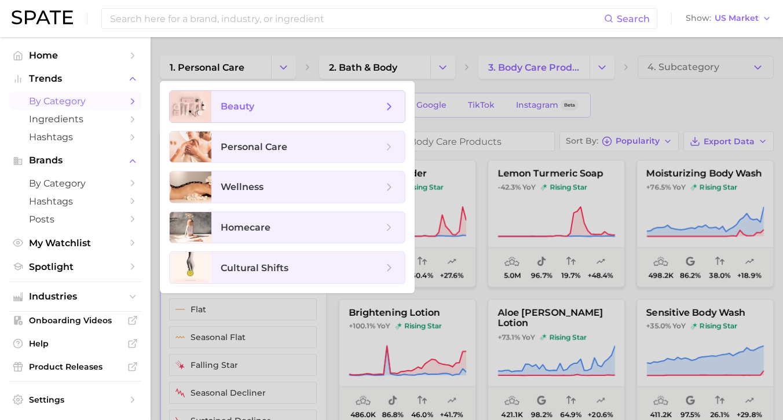
click at [281, 112] on span "beauty" at bounding box center [302, 106] width 162 height 13
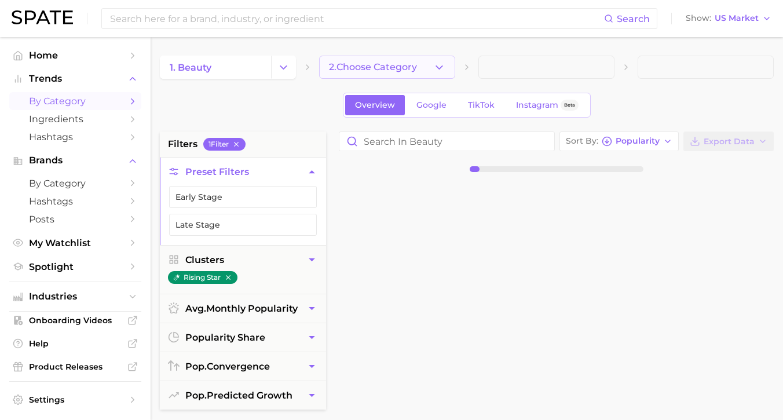
click at [386, 76] on button "2. Choose Category" at bounding box center [387, 67] width 136 height 23
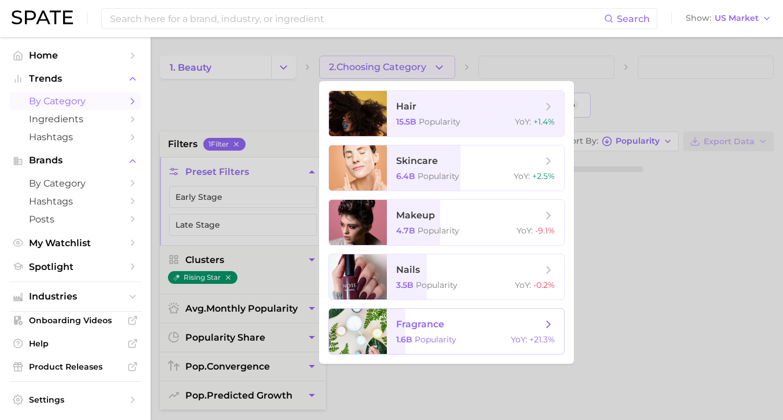
click at [489, 325] on span "fragrance" at bounding box center [469, 324] width 146 height 13
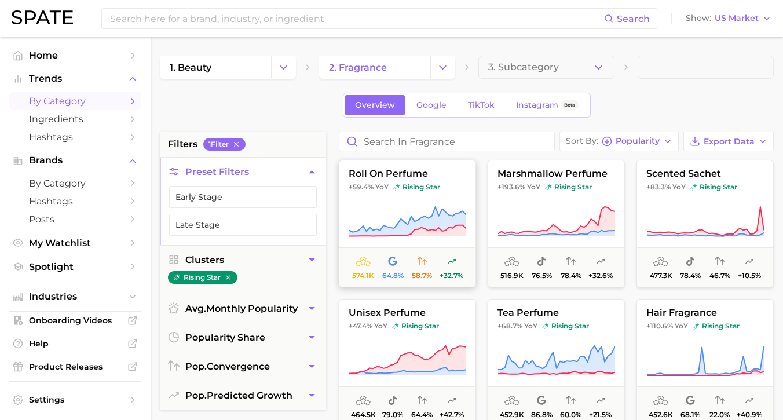
click at [451, 211] on icon at bounding box center [408, 222] width 118 height 32
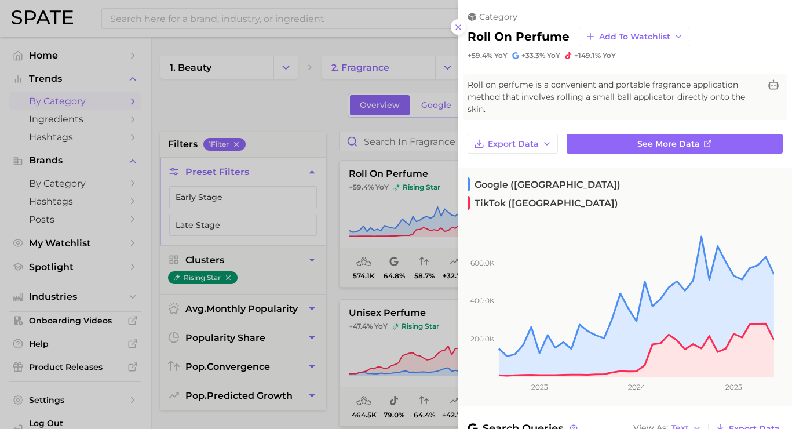
click at [339, 78] on div at bounding box center [396, 214] width 792 height 429
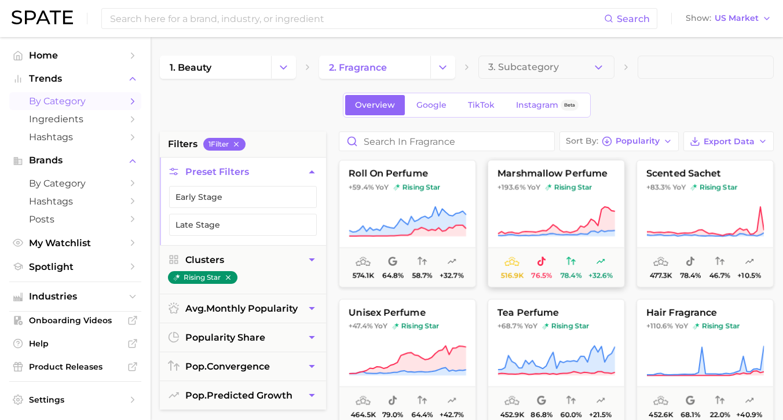
click at [580, 180] on button "marshmallow perfume +193.6% YoY rising star 516.9k 76.5% 78.4% +32.6%" at bounding box center [556, 223] width 137 height 127
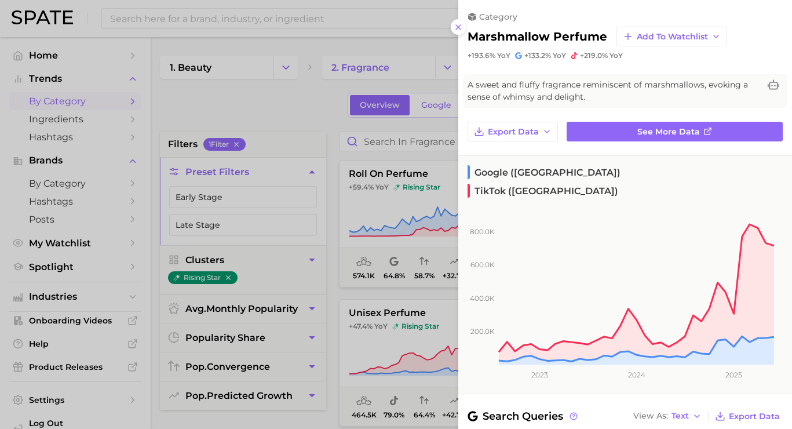
click at [289, 98] on div at bounding box center [396, 214] width 792 height 429
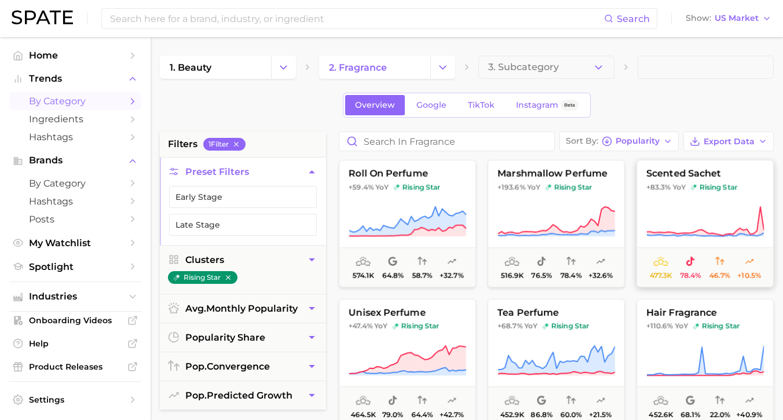
click at [696, 199] on button "scented sachet +83.3% YoY rising star 477.3k 78.4% 46.7% +10.5%" at bounding box center [705, 223] width 137 height 127
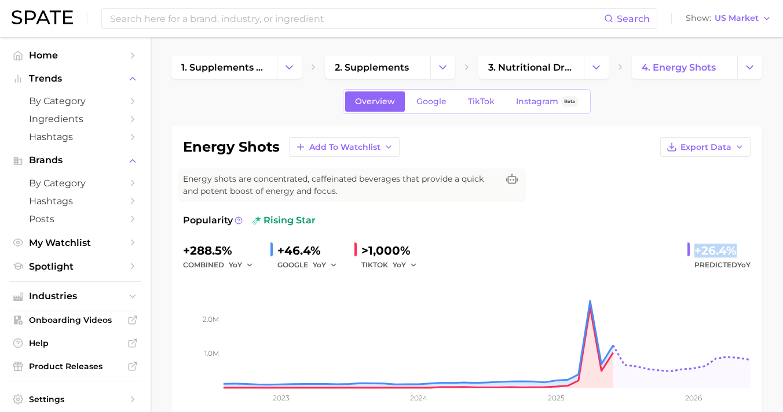
drag, startPoint x: 701, startPoint y: 252, endPoint x: 744, endPoint y: 254, distance: 42.9
click at [744, 254] on div "+26.4%" at bounding box center [722, 251] width 56 height 19
copy div "+26.4%"
click at [436, 107] on link "Google" at bounding box center [432, 102] width 50 height 20
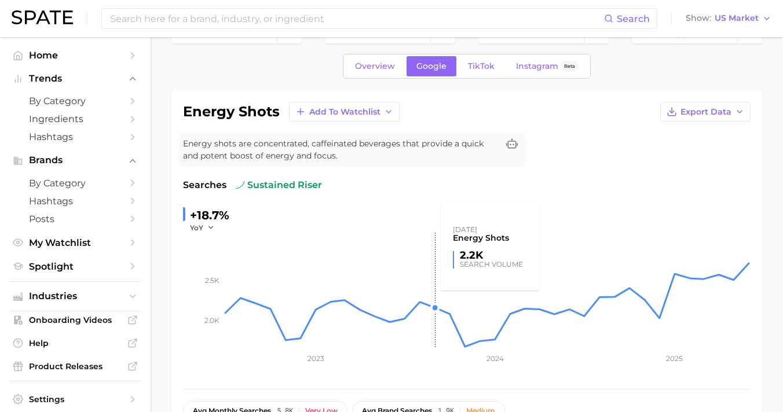
scroll to position [54, 0]
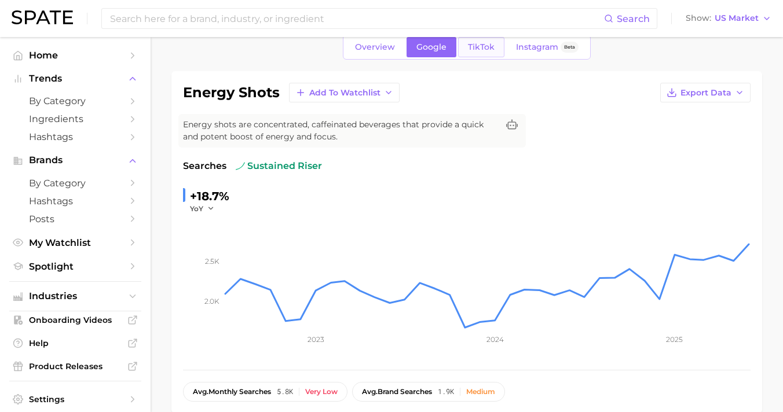
click at [491, 54] on link "TikTok" at bounding box center [481, 47] width 46 height 20
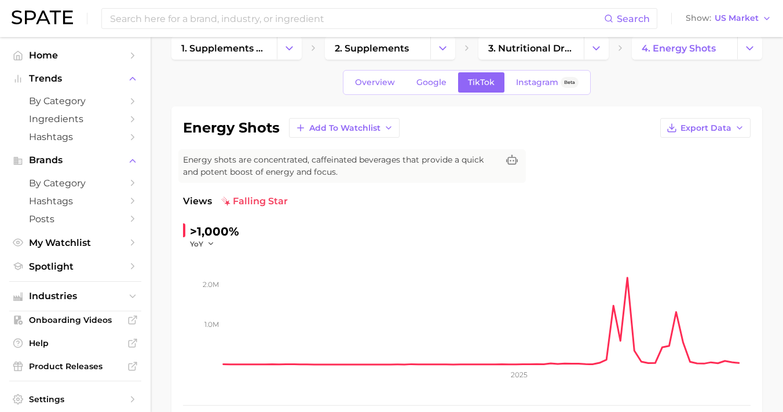
scroll to position [62, 0]
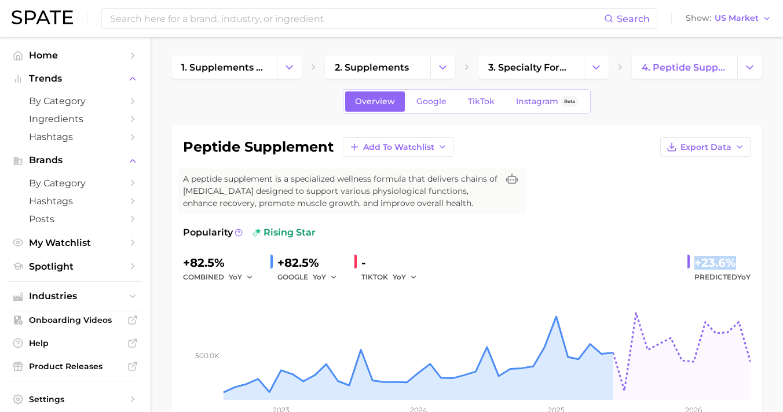
drag, startPoint x: 694, startPoint y: 263, endPoint x: 759, endPoint y: 261, distance: 64.3
click at [759, 261] on div "peptide supplement Add to Watchlist Export Data A peptide supplement is a speci…" at bounding box center [466, 283] width 591 height 315
copy div "+23.6%"
click at [439, 103] on span "Google" at bounding box center [431, 102] width 30 height 10
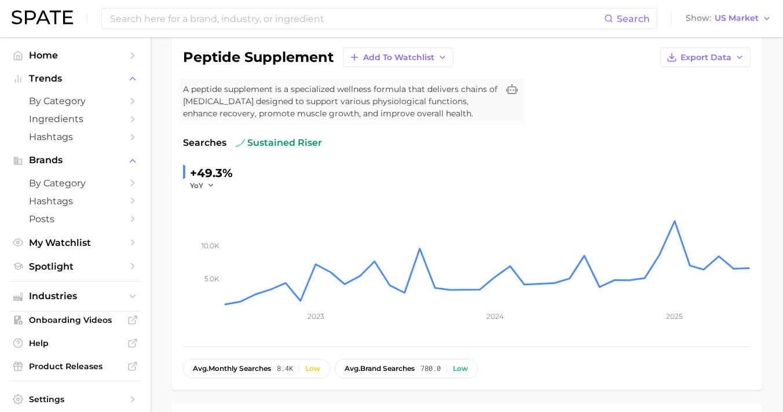
scroll to position [4, 0]
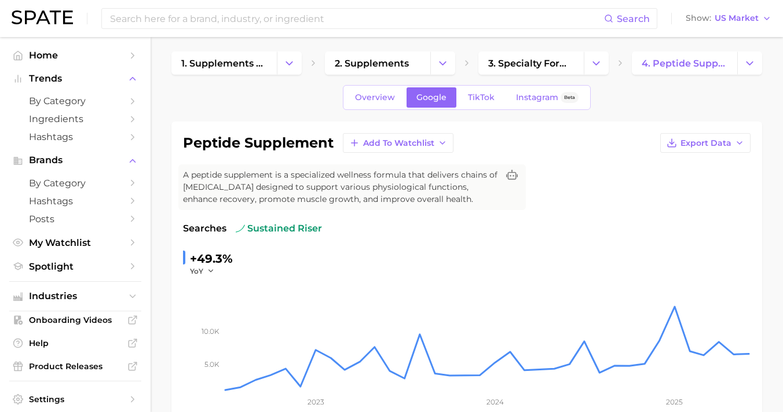
click at [495, 103] on link "TikTok" at bounding box center [481, 97] width 46 height 20
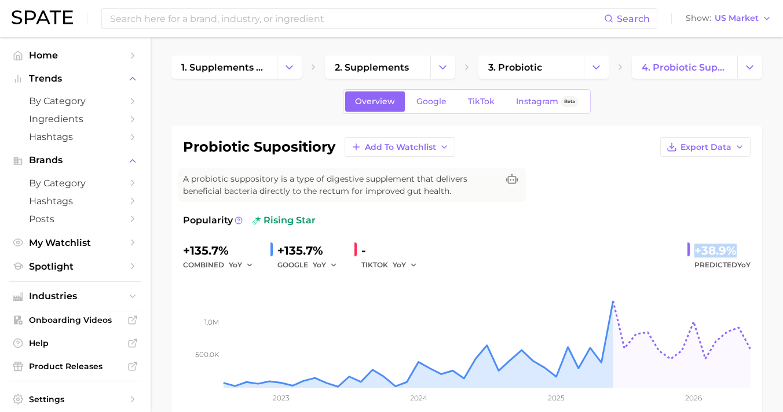
drag, startPoint x: 695, startPoint y: 246, endPoint x: 763, endPoint y: 246, distance: 67.8
copy div "+38.9%"
click at [434, 107] on link "Google" at bounding box center [432, 102] width 50 height 20
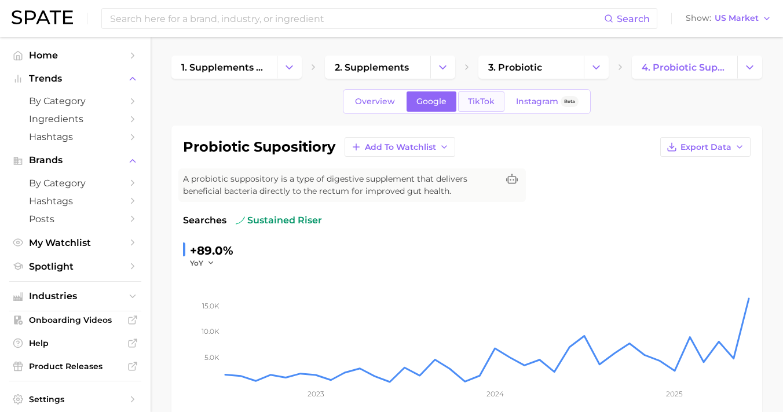
click at [481, 107] on link "TikTok" at bounding box center [481, 102] width 46 height 20
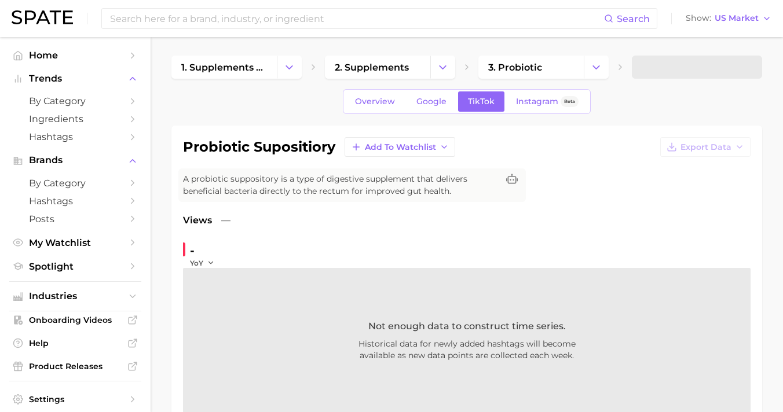
scroll to position [116, 0]
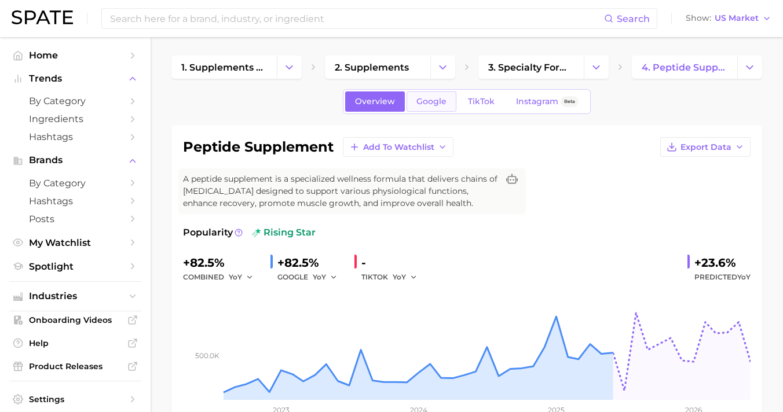
click at [445, 104] on span "Google" at bounding box center [431, 102] width 30 height 10
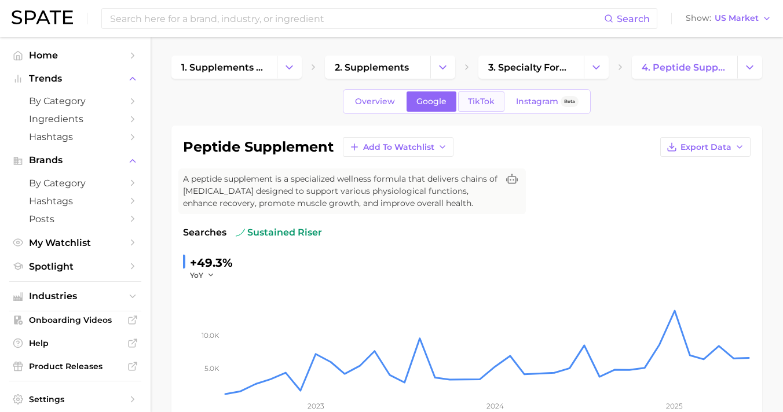
click at [491, 104] on link "TikTok" at bounding box center [481, 102] width 46 height 20
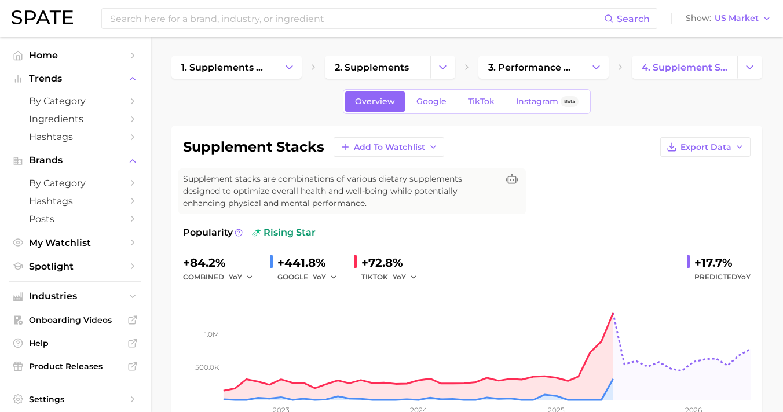
drag, startPoint x: 693, startPoint y: 256, endPoint x: 738, endPoint y: 254, distance: 45.2
click at [738, 254] on div "+17.7% Predicted YoY" at bounding box center [719, 269] width 63 height 31
click at [703, 264] on div "+17.7%" at bounding box center [722, 263] width 56 height 19
drag, startPoint x: 699, startPoint y: 265, endPoint x: 747, endPoint y: 264, distance: 48.7
click at [747, 264] on div "+17.7%" at bounding box center [722, 263] width 56 height 19
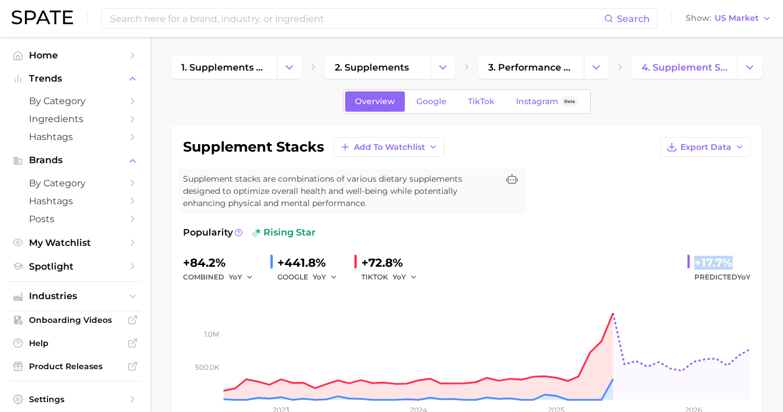
copy div "+17.7%"
click at [444, 110] on link "Google" at bounding box center [432, 102] width 50 height 20
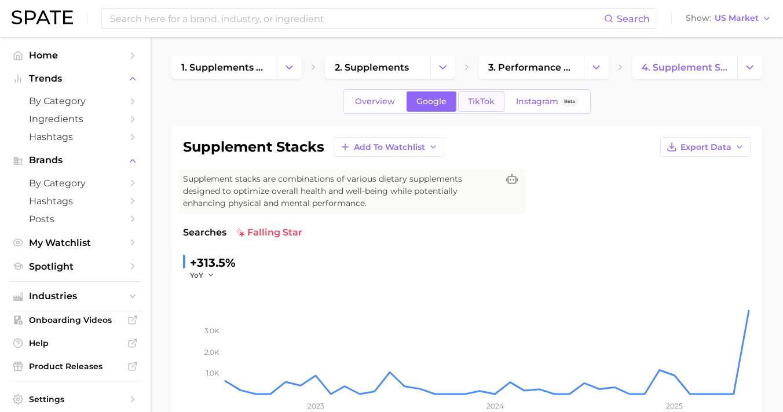
click at [474, 98] on span "TikTok" at bounding box center [481, 102] width 27 height 10
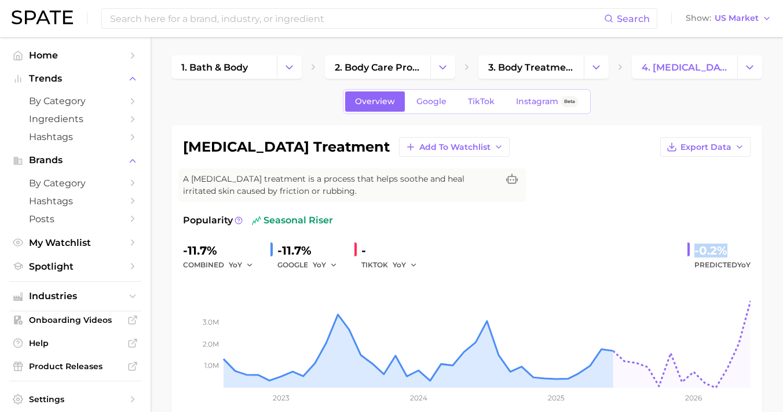
drag, startPoint x: 692, startPoint y: 250, endPoint x: 743, endPoint y: 246, distance: 51.1
click at [743, 246] on div "-0.2% Predicted YoY" at bounding box center [719, 257] width 63 height 31
copy div "-0.2%"
click at [445, 101] on span "Google" at bounding box center [431, 102] width 30 height 10
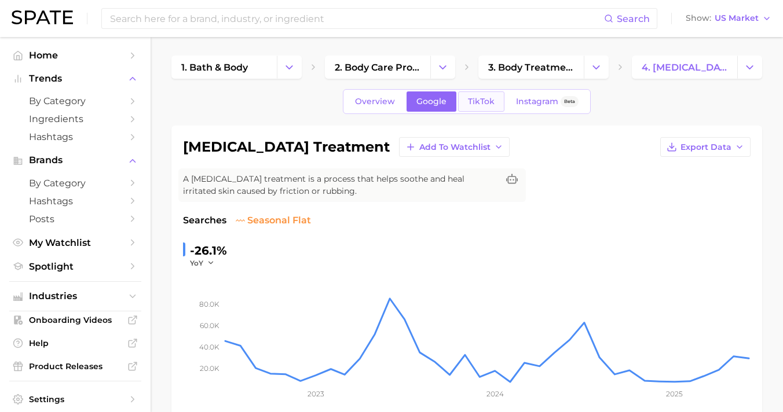
click at [486, 96] on link "TikTok" at bounding box center [481, 102] width 46 height 20
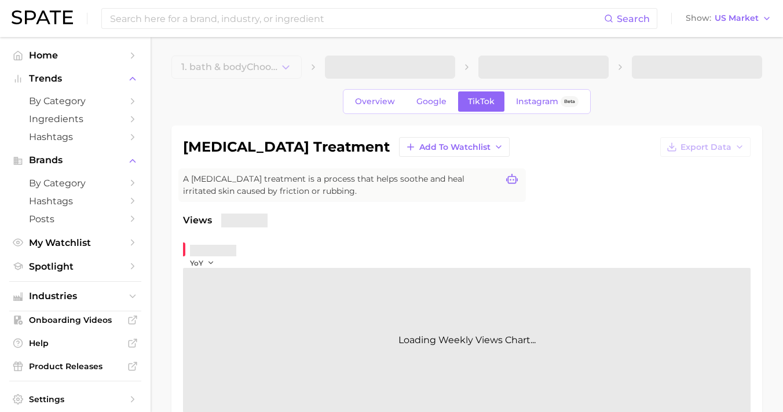
scroll to position [92, 0]
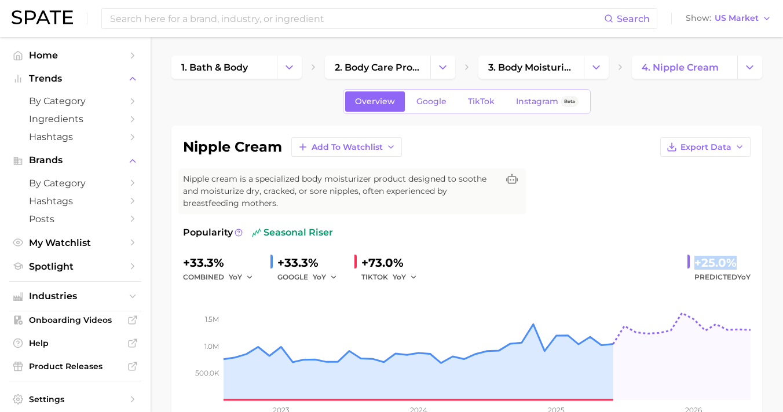
drag, startPoint x: 697, startPoint y: 252, endPoint x: 734, endPoint y: 251, distance: 37.7
click at [734, 254] on div "+25.0%" at bounding box center [722, 263] width 56 height 19
copy div "+25.0%"
click at [427, 95] on link "Google" at bounding box center [432, 102] width 50 height 20
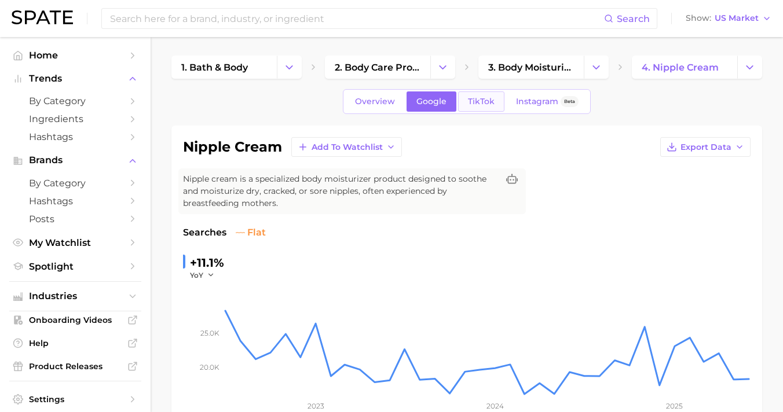
click at [489, 108] on link "TikTok" at bounding box center [481, 102] width 46 height 20
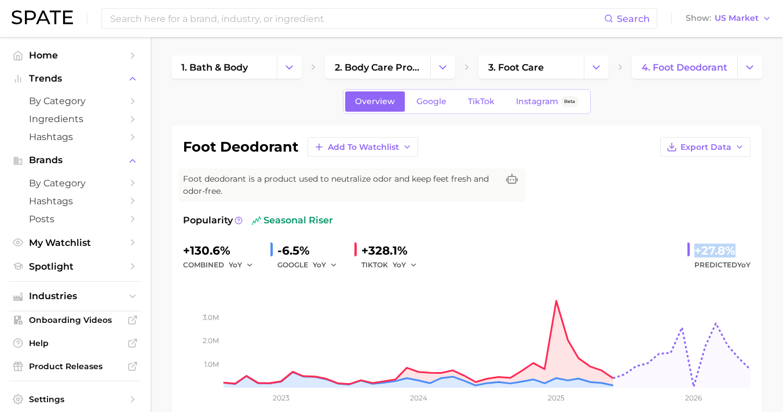
drag, startPoint x: 676, startPoint y: 243, endPoint x: 740, endPoint y: 243, distance: 64.3
click at [740, 243] on div "+130.6% combined YoY -6.5% GOOGLE YoY +328.1% TIKTOK YoY +27.8% Predicted YoY" at bounding box center [467, 257] width 568 height 31
copy div "+27.8%"
click at [447, 107] on link "Google" at bounding box center [432, 102] width 50 height 20
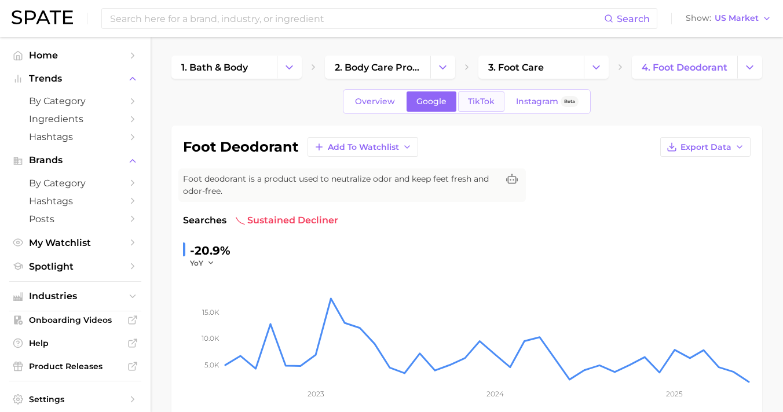
click at [477, 96] on link "TikTok" at bounding box center [481, 102] width 46 height 20
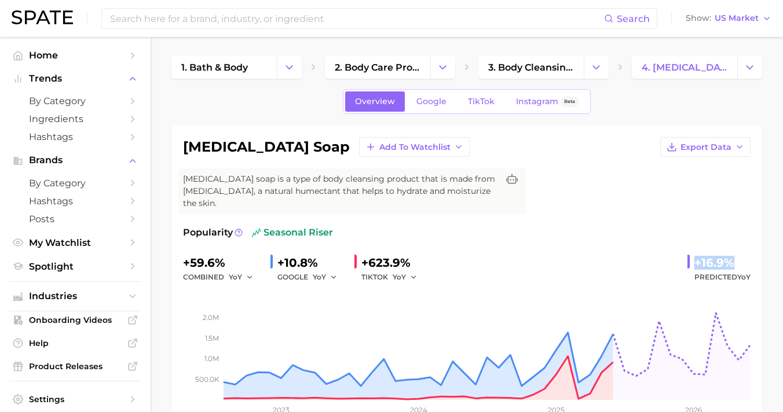
drag, startPoint x: 693, startPoint y: 253, endPoint x: 758, endPoint y: 252, distance: 64.9
click at [758, 252] on div "[MEDICAL_DATA] soap Add to Watchlist Export Data [MEDICAL_DATA] soap is a type …" at bounding box center [466, 283] width 591 height 315
copy div "+16.9%"
click at [450, 106] on link "Google" at bounding box center [432, 102] width 50 height 20
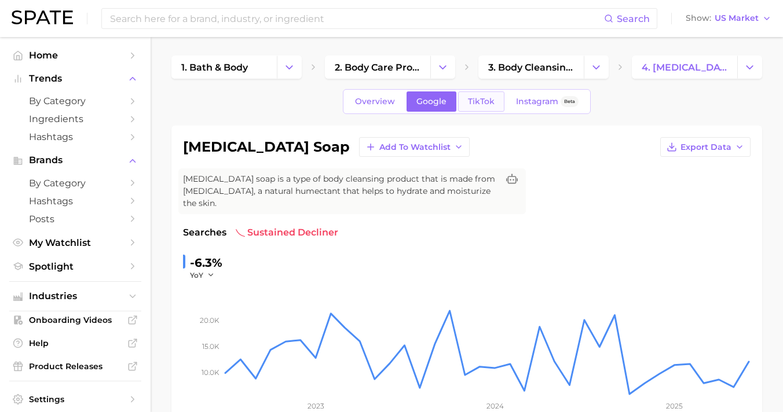
click at [467, 104] on link "TikTok" at bounding box center [481, 102] width 46 height 20
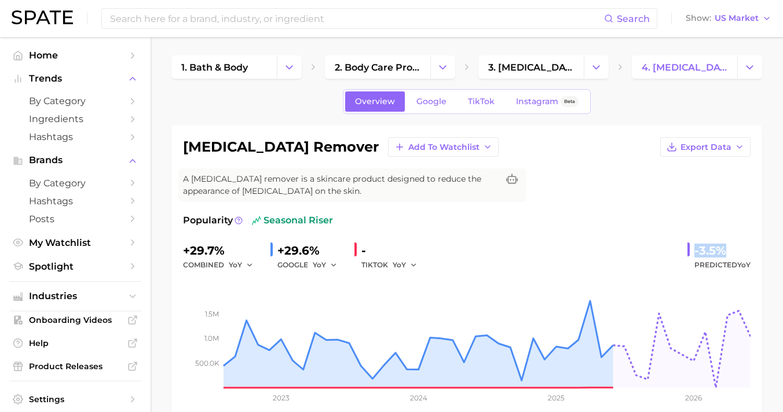
drag, startPoint x: 689, startPoint y: 243, endPoint x: 743, endPoint y: 244, distance: 53.9
click at [743, 244] on div "-3.5% Predicted YoY" at bounding box center [719, 257] width 63 height 31
copy div "-3.5%"
click at [454, 108] on link "Google" at bounding box center [432, 102] width 50 height 20
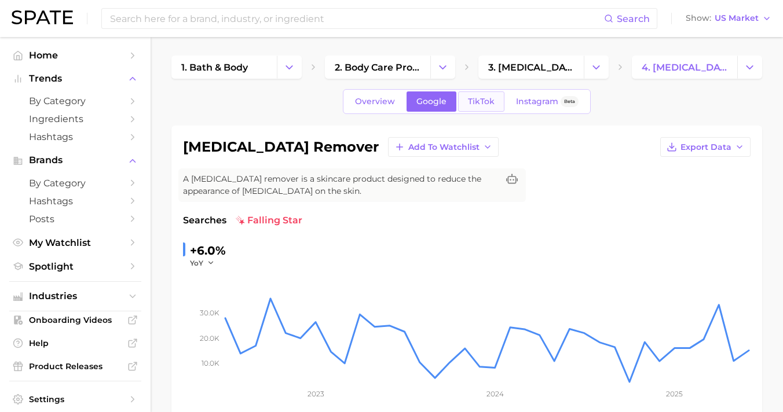
click at [476, 110] on link "TikTok" at bounding box center [481, 102] width 46 height 20
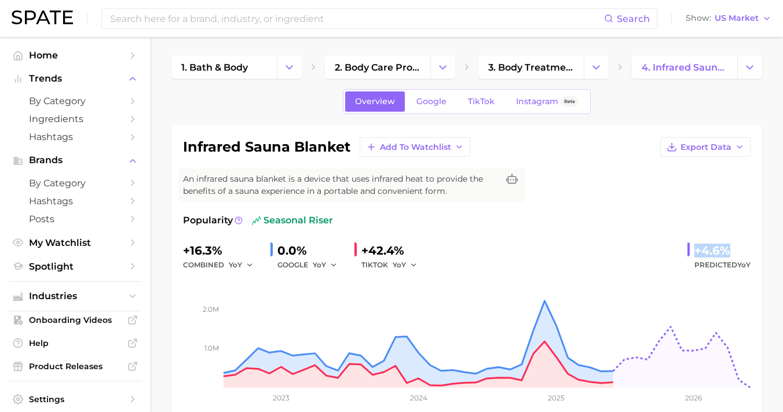
drag, startPoint x: 692, startPoint y: 250, endPoint x: 766, endPoint y: 254, distance: 74.8
copy div "+4.6%"
click at [441, 108] on link "Google" at bounding box center [432, 102] width 50 height 20
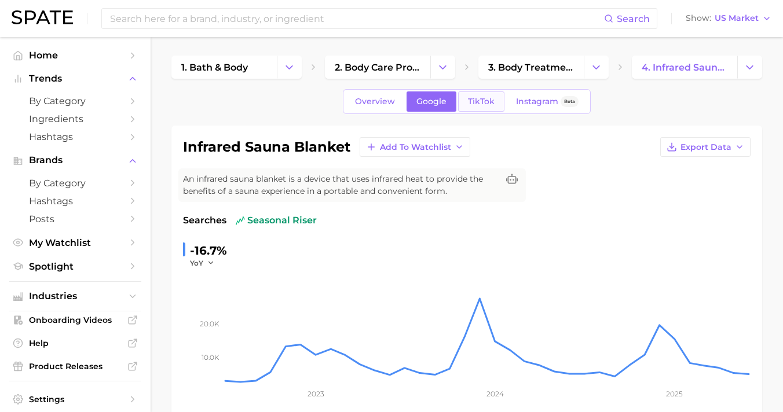
click at [481, 107] on link "TikTok" at bounding box center [481, 102] width 46 height 20
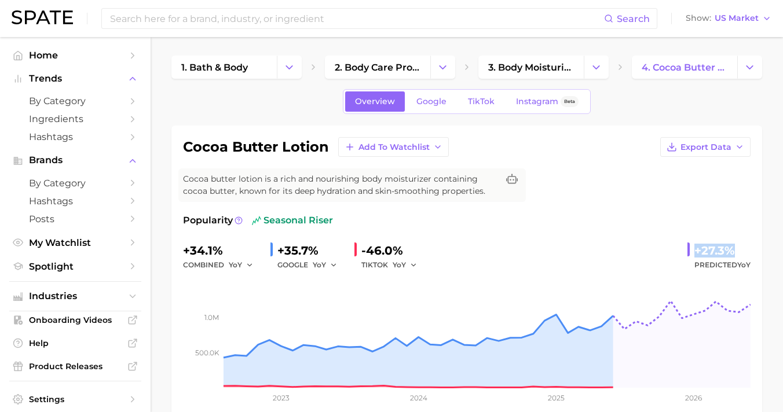
drag, startPoint x: 691, startPoint y: 243, endPoint x: 743, endPoint y: 251, distance: 52.8
click at [743, 251] on div "+27.3% Predicted YoY" at bounding box center [719, 257] width 63 height 31
copy div "+27.3%"
drag, startPoint x: 767, startPoint y: 254, endPoint x: 583, endPoint y: 254, distance: 184.8
click at [583, 254] on div "+34.1% combined YoY +35.7% GOOGLE YoY -46.0% TIKTOK YoY +27.3% Predicted YoY" at bounding box center [467, 257] width 568 height 31
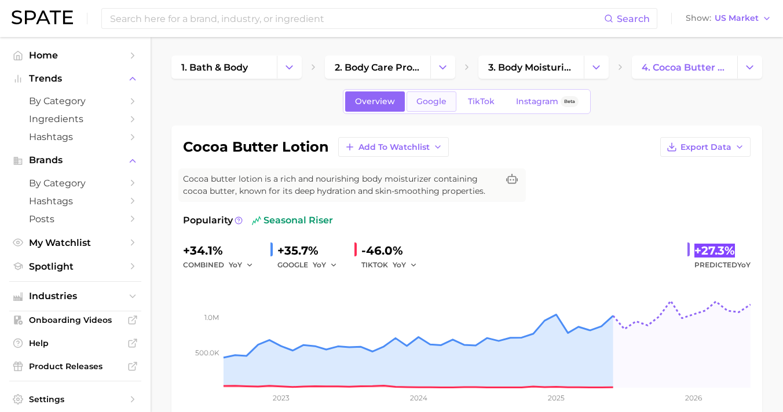
click at [440, 98] on span "Google" at bounding box center [431, 102] width 30 height 10
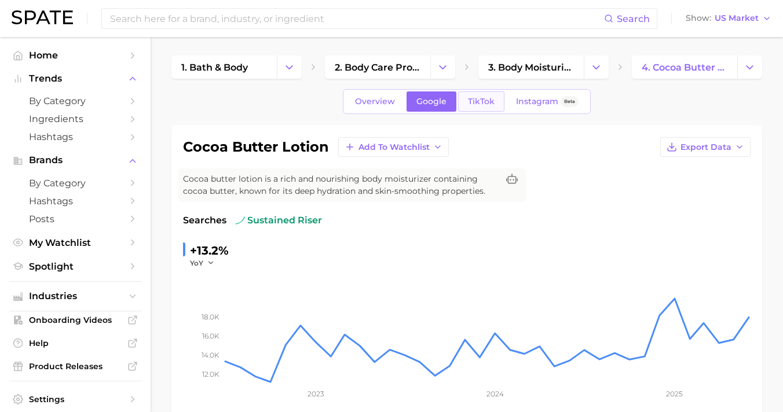
click at [482, 110] on link "TikTok" at bounding box center [481, 102] width 46 height 20
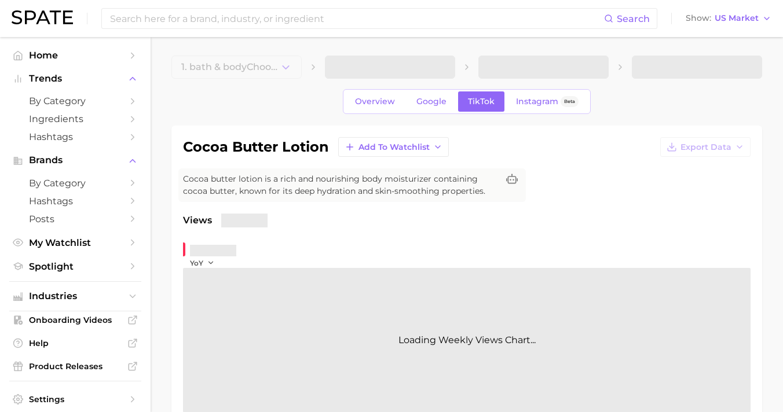
scroll to position [83, 0]
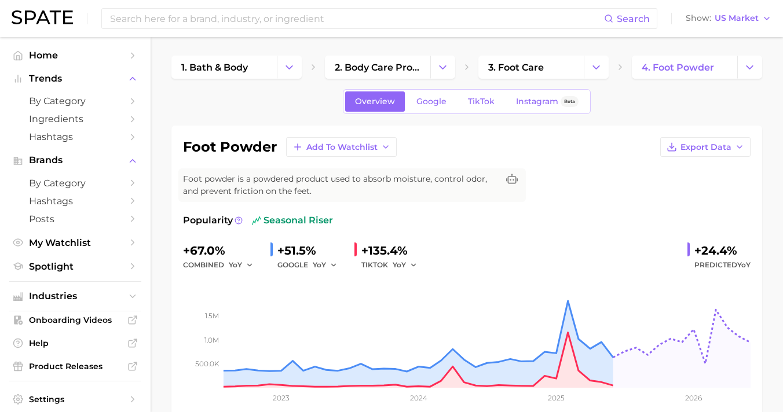
drag, startPoint x: 693, startPoint y: 236, endPoint x: 737, endPoint y: 246, distance: 45.1
click at [743, 242] on div "Popularity seasonal riser +67.0% combined YoY +51.5% GOOGLE YoY +135.4% TIKTOK …" at bounding box center [467, 315] width 568 height 203
drag, startPoint x: 694, startPoint y: 246, endPoint x: 747, endPoint y: 247, distance: 52.1
click at [747, 247] on div "+24.4% Predicted YoY" at bounding box center [719, 257] width 63 height 31
copy div "+24.4%"
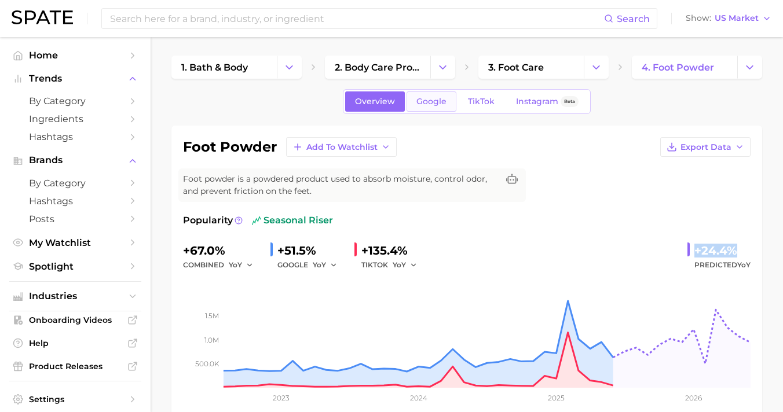
click at [421, 104] on span "Google" at bounding box center [431, 102] width 30 height 10
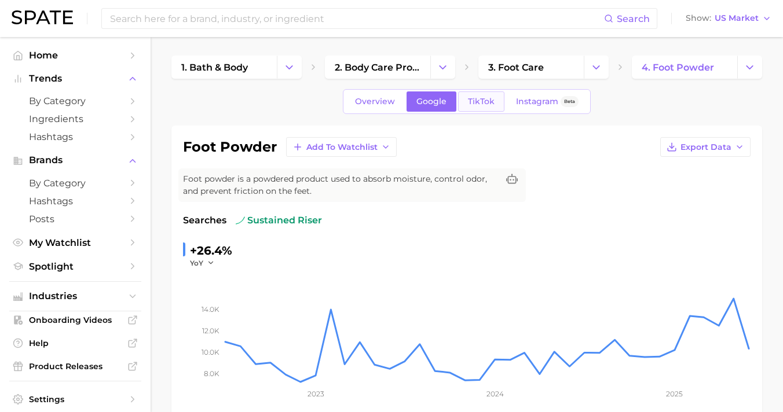
click at [481, 100] on span "TikTok" at bounding box center [481, 102] width 27 height 10
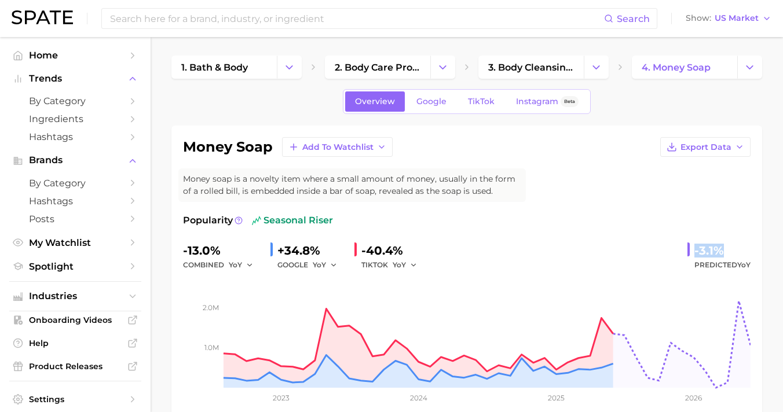
drag, startPoint x: 692, startPoint y: 246, endPoint x: 726, endPoint y: 247, distance: 33.6
click at [726, 247] on div "-3.1% Predicted YoY" at bounding box center [719, 257] width 63 height 31
copy div "-3.1%"
drag, startPoint x: 781, startPoint y: 267, endPoint x: 533, endPoint y: 195, distance: 258.1
click at [573, 240] on div "Popularity seasonal riser -13.0% combined YoY +34.8% GOOGLE YoY -40.4% TIKTOK Y…" at bounding box center [467, 315] width 568 height 203
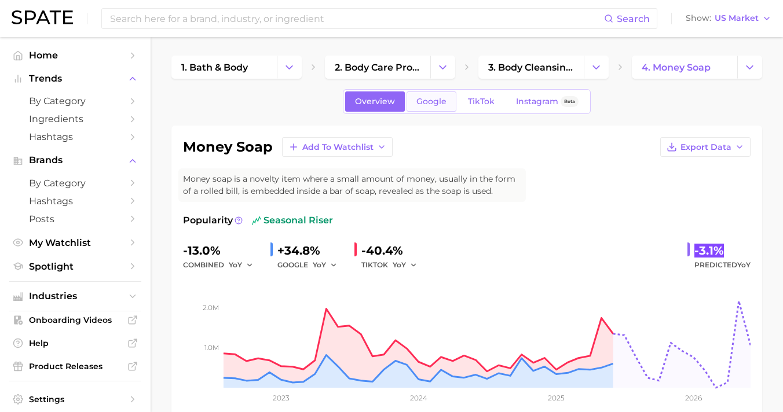
click at [429, 101] on span "Google" at bounding box center [431, 102] width 30 height 10
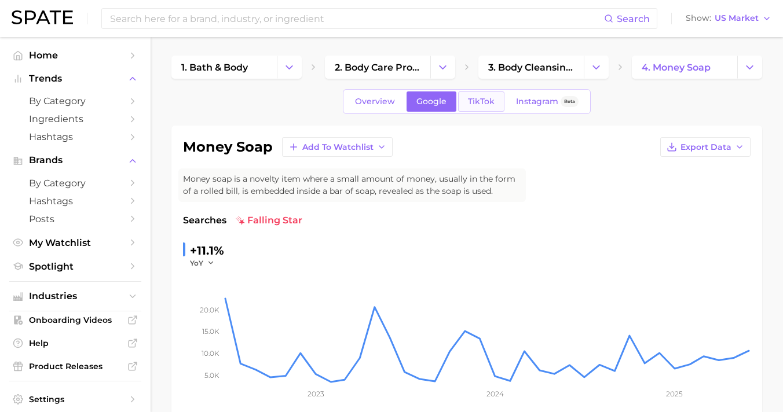
click at [463, 100] on link "TikTok" at bounding box center [481, 102] width 46 height 20
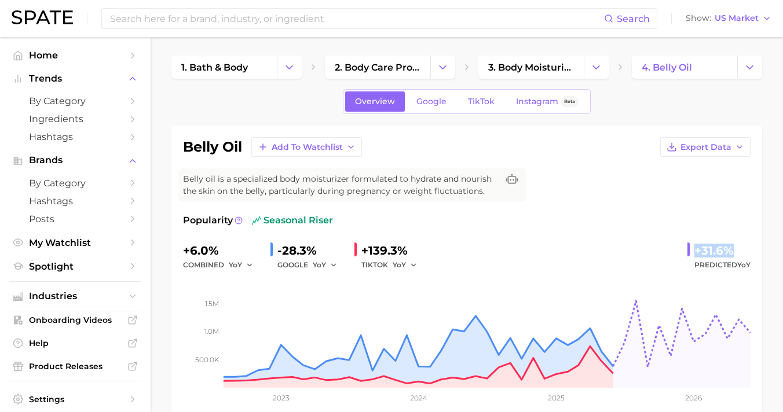
drag, startPoint x: 692, startPoint y: 251, endPoint x: 767, endPoint y: 247, distance: 76.0
click at [506, 148] on div "belly oil Add to Watchlist Export Data" at bounding box center [467, 147] width 568 height 20
click at [434, 103] on span "Google" at bounding box center [431, 102] width 30 height 10
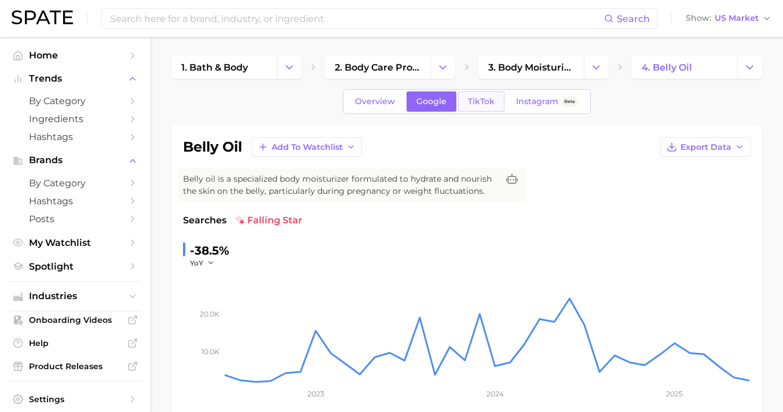
click at [492, 108] on link "TikTok" at bounding box center [481, 102] width 46 height 20
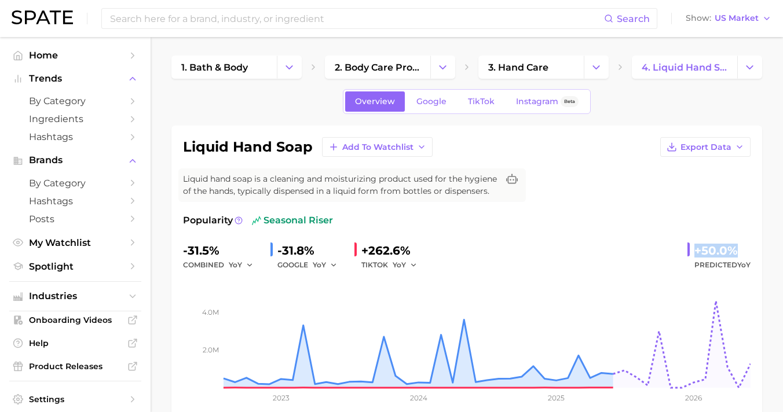
drag, startPoint x: 694, startPoint y: 248, endPoint x: 771, endPoint y: 250, distance: 77.1
copy div "+50.0%"
click at [425, 107] on link "Google" at bounding box center [432, 102] width 50 height 20
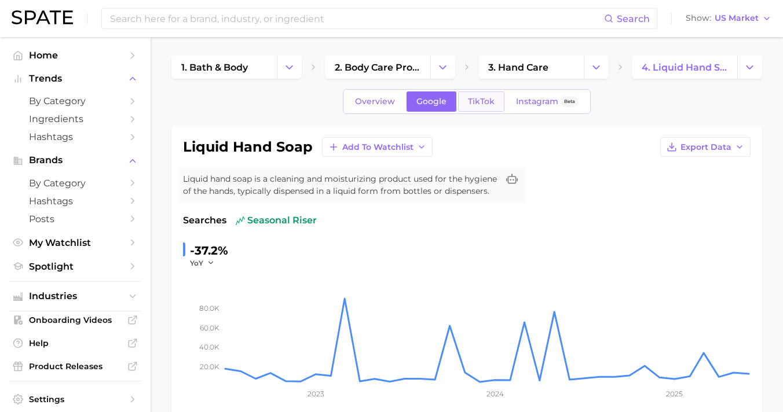
click at [484, 96] on link "TikTok" at bounding box center [481, 102] width 46 height 20
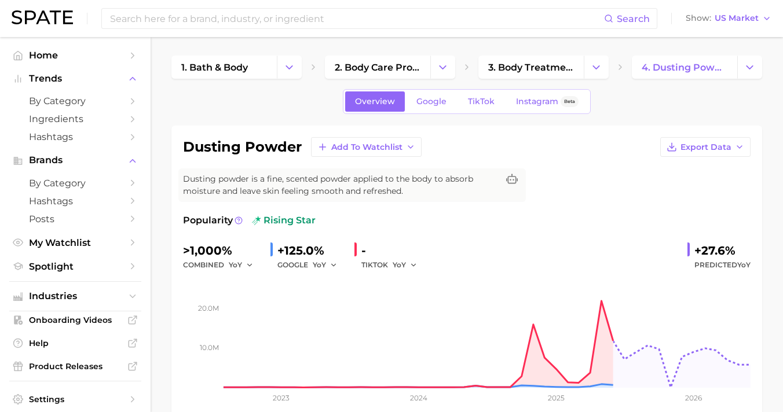
drag, startPoint x: 695, startPoint y: 240, endPoint x: 756, endPoint y: 243, distance: 60.9
click at [756, 243] on div "dusting powder Add to Watchlist Export Data Dusting powder is a fine, scented p…" at bounding box center [466, 277] width 591 height 303
drag, startPoint x: 699, startPoint y: 244, endPoint x: 738, endPoint y: 240, distance: 39.0
click at [738, 240] on div "Popularity rising star >1,000% combined YoY +125.0% GOOGLE YoY - TIKTOK YoY +27…" at bounding box center [467, 315] width 568 height 203
click at [728, 243] on div "+27.6%" at bounding box center [722, 251] width 56 height 19
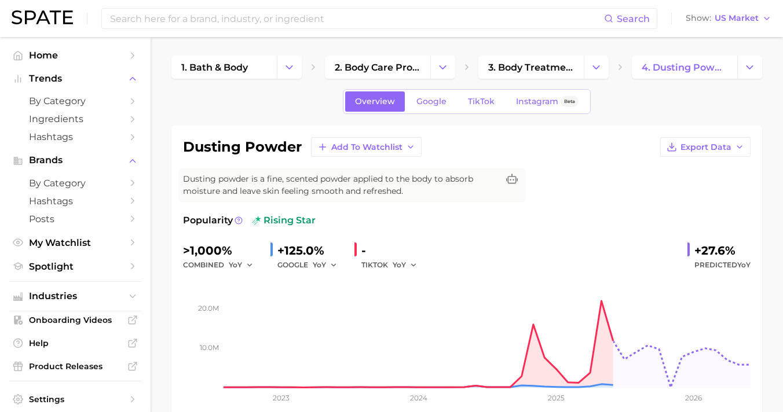
drag, startPoint x: 683, startPoint y: 243, endPoint x: 747, endPoint y: 243, distance: 64.3
click at [747, 243] on div ">1,000% combined YoY +125.0% GOOGLE YoY - TIKTOK YoY +27.6% Predicted YoY" at bounding box center [467, 257] width 568 height 31
click at [747, 243] on div "+27.6%" at bounding box center [722, 251] width 56 height 19
drag, startPoint x: 702, startPoint y: 252, endPoint x: 751, endPoint y: 252, distance: 49.2
click at [751, 252] on div "dusting powder Add to Watchlist Export Data Dusting powder is a fine, scented p…" at bounding box center [466, 277] width 591 height 303
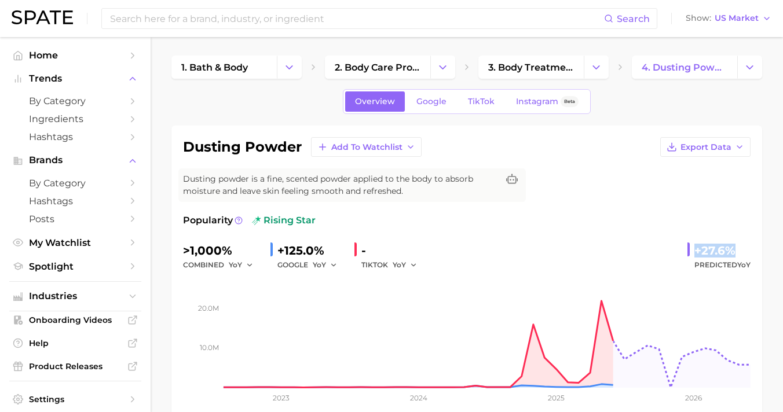
copy div "+27.6%"
click at [439, 96] on link "Google" at bounding box center [432, 102] width 50 height 20
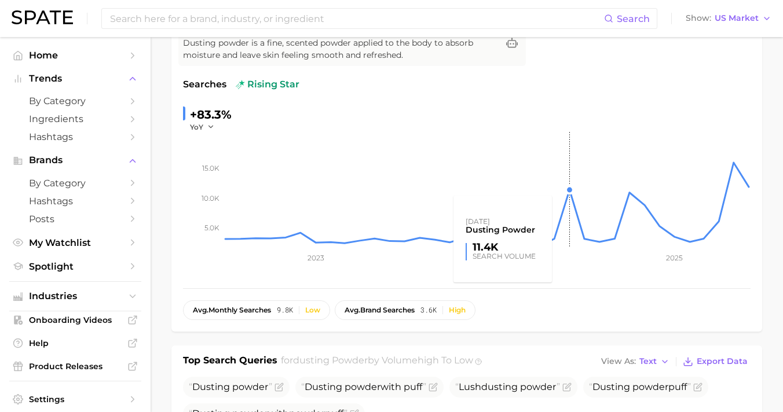
scroll to position [23, 0]
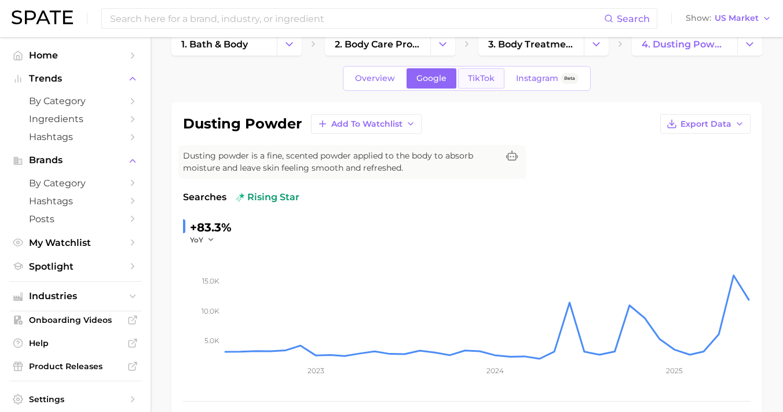
click at [478, 74] on span "TikTok" at bounding box center [481, 79] width 27 height 10
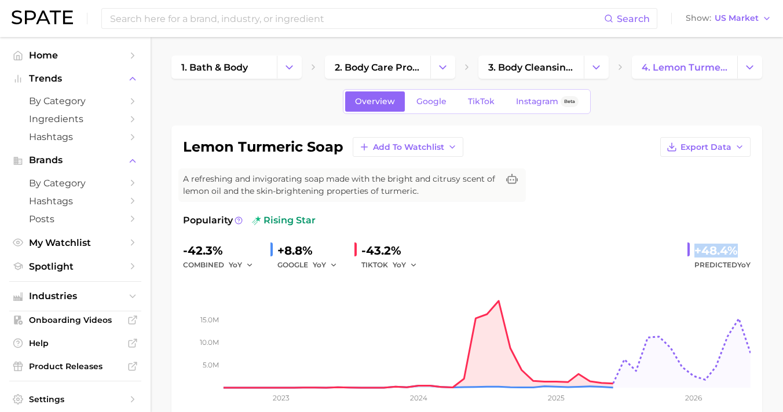
drag, startPoint x: 711, startPoint y: 240, endPoint x: 759, endPoint y: 246, distance: 48.5
click at [759, 246] on div "lemon turmeric soap Add to Watchlist Export Data A refreshing and invigorating …" at bounding box center [466, 277] width 591 height 303
copy div "+48.4%"
click at [443, 111] on link "Google" at bounding box center [432, 102] width 50 height 20
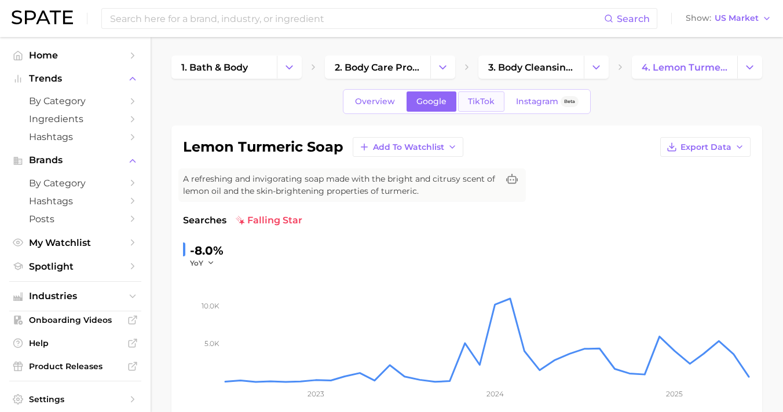
click at [476, 99] on span "TikTok" at bounding box center [481, 102] width 27 height 10
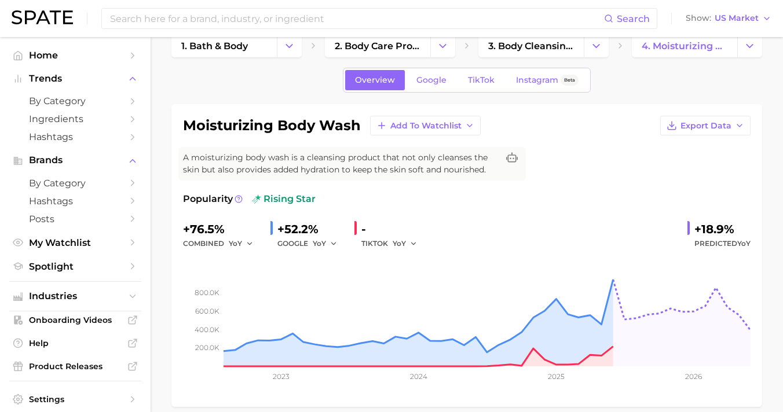
scroll to position [32, 0]
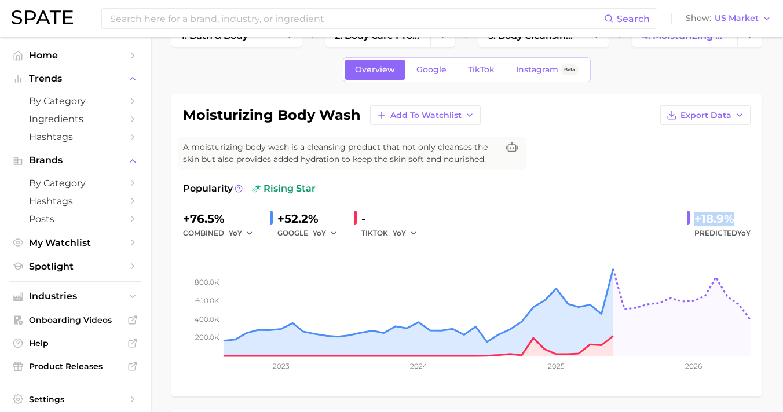
drag, startPoint x: 697, startPoint y: 215, endPoint x: 748, endPoint y: 219, distance: 51.7
click at [748, 219] on div "+18.9%" at bounding box center [722, 219] width 56 height 19
copy div "+18.9%"
click at [443, 71] on span "Google" at bounding box center [431, 70] width 30 height 10
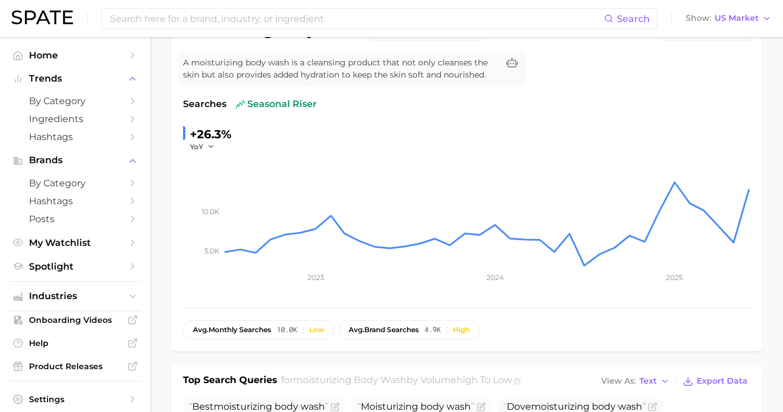
scroll to position [6, 0]
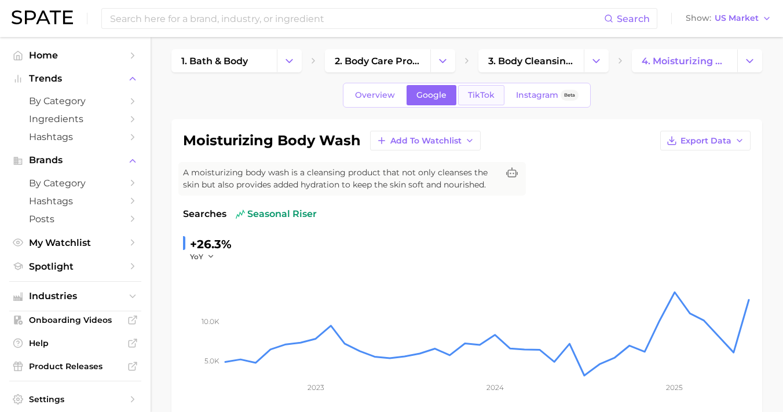
click at [490, 99] on span "TikTok" at bounding box center [481, 95] width 27 height 10
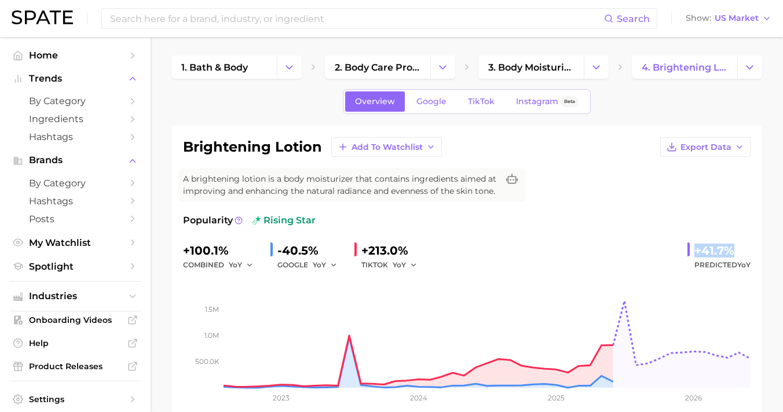
drag, startPoint x: 697, startPoint y: 251, endPoint x: 761, endPoint y: 251, distance: 63.7
click at [761, 251] on div "brightening lotion Add to Watchlist Export Data A brightening lotion is a body …" at bounding box center [466, 277] width 591 height 303
copy div "+41.7%"
click at [444, 103] on span "Google" at bounding box center [431, 102] width 30 height 10
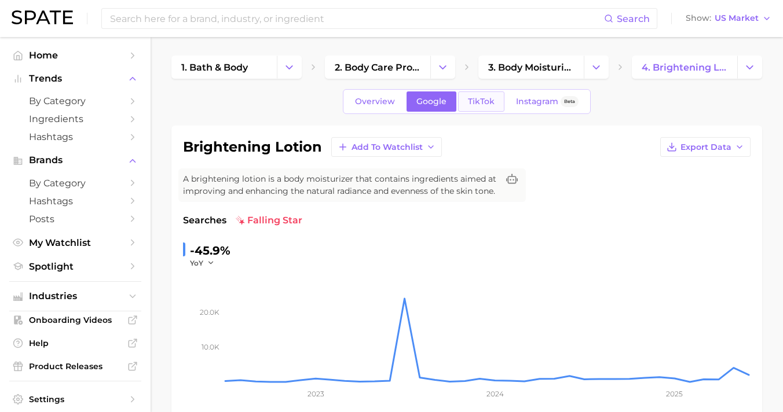
click at [473, 96] on link "TikTok" at bounding box center [481, 102] width 46 height 20
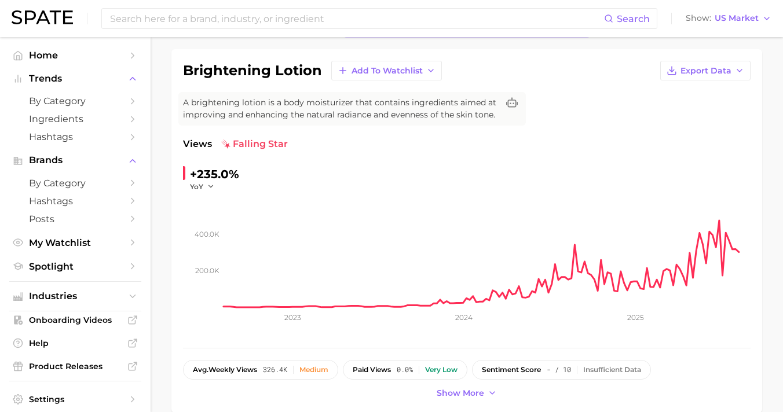
scroll to position [74, 0]
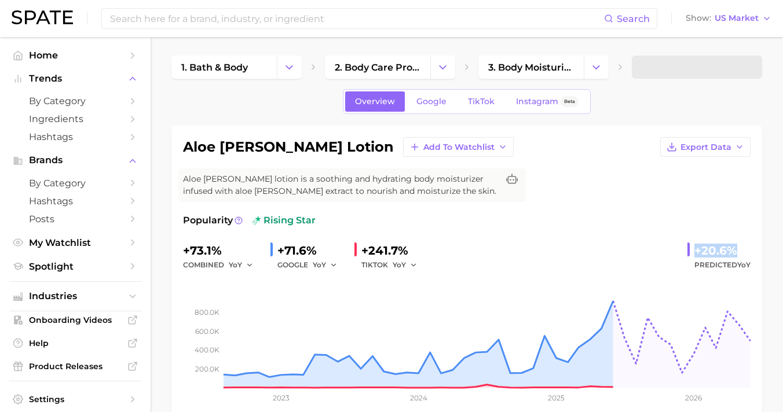
drag, startPoint x: 688, startPoint y: 245, endPoint x: 741, endPoint y: 247, distance: 52.8
click at [741, 247] on div "+20.6% Predicted YoY" at bounding box center [719, 257] width 63 height 31
copy div "+20.6%"
click at [444, 104] on span "Google" at bounding box center [431, 102] width 30 height 10
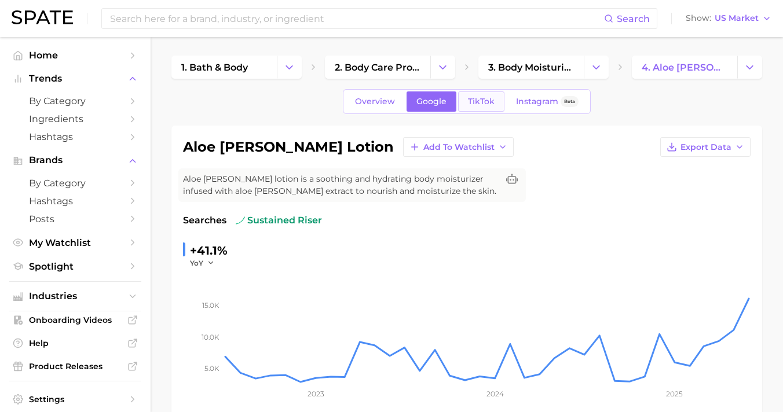
click at [491, 108] on link "TikTok" at bounding box center [481, 102] width 46 height 20
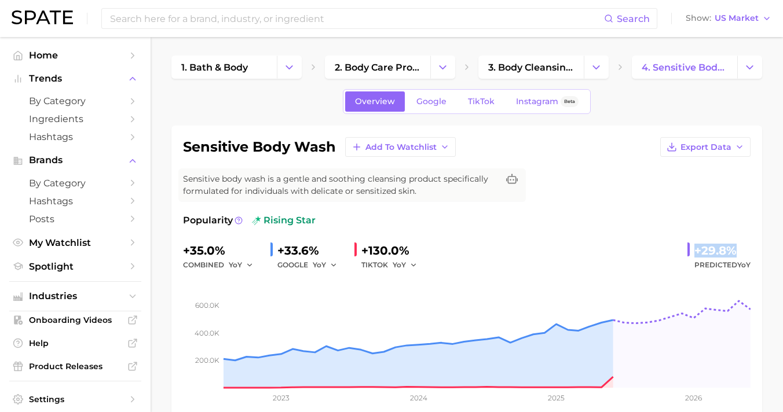
drag, startPoint x: 695, startPoint y: 249, endPoint x: 743, endPoint y: 250, distance: 47.5
click at [743, 250] on div "+29.8%" at bounding box center [722, 251] width 56 height 19
copy div "+29.8%"
click at [435, 101] on span "Google" at bounding box center [431, 102] width 30 height 10
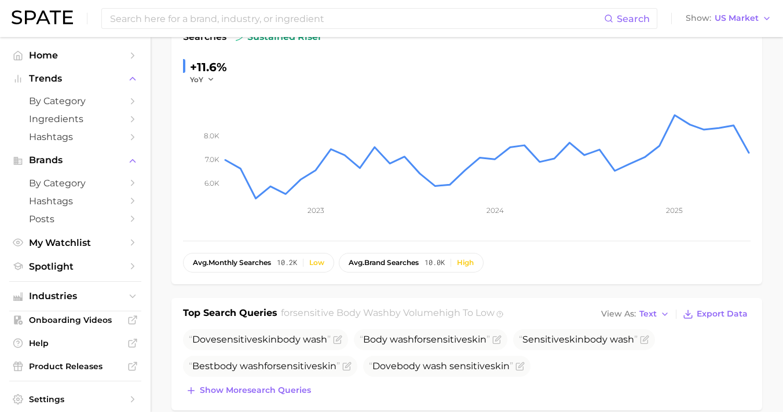
scroll to position [3, 0]
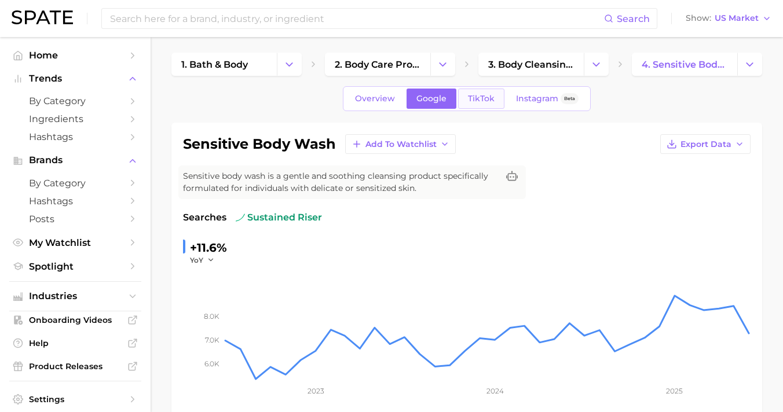
click at [471, 102] on span "TikTok" at bounding box center [481, 99] width 27 height 10
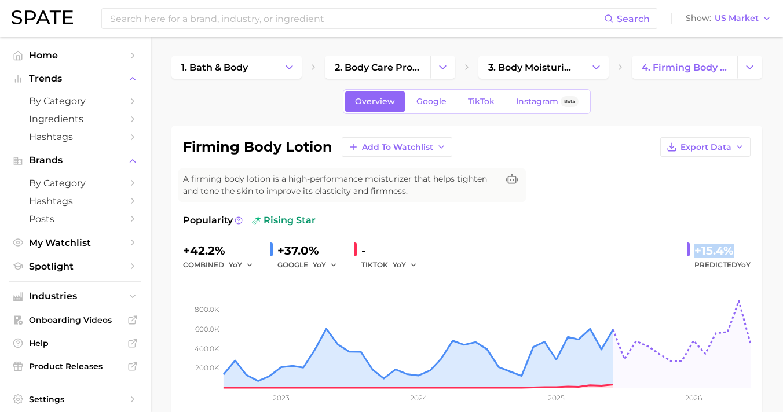
drag, startPoint x: 687, startPoint y: 249, endPoint x: 763, endPoint y: 253, distance: 76.0
copy div "+15.4%"
click at [430, 104] on span "Google" at bounding box center [431, 102] width 30 height 10
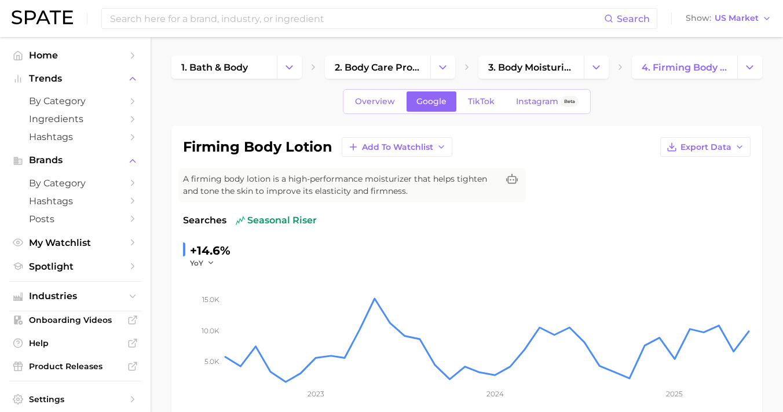
click at [469, 90] on div "Overview Google TikTok Instagram Beta" at bounding box center [467, 101] width 248 height 25
click at [471, 97] on span "TikTok" at bounding box center [481, 102] width 27 height 10
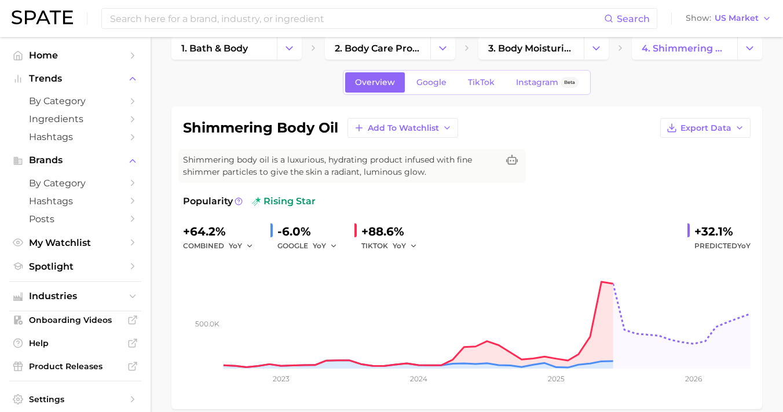
scroll to position [38, 0]
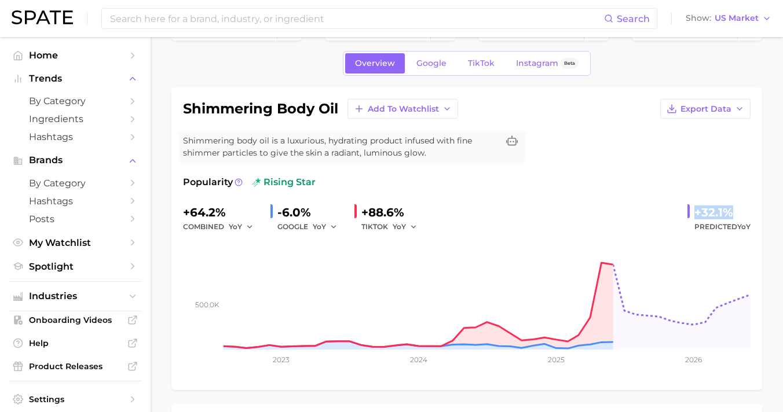
drag, startPoint x: 693, startPoint y: 208, endPoint x: 740, endPoint y: 214, distance: 47.3
click at [740, 214] on div "+32.1% Predicted YoY" at bounding box center [719, 218] width 63 height 31
copy div "+32.1%"
click at [427, 61] on span "Google" at bounding box center [431, 63] width 30 height 10
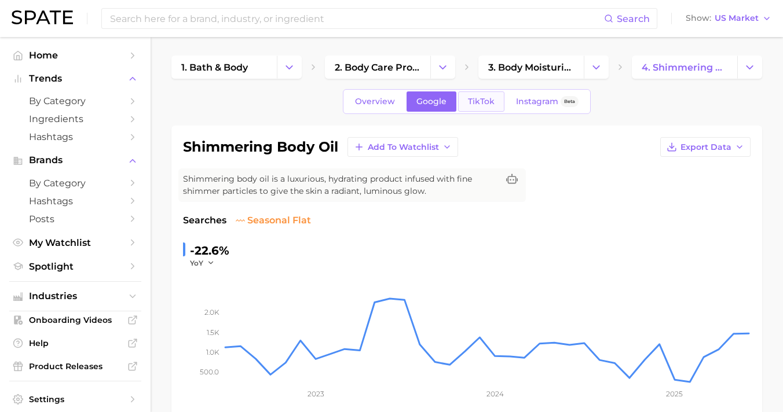
click at [478, 98] on span "TikTok" at bounding box center [481, 102] width 27 height 10
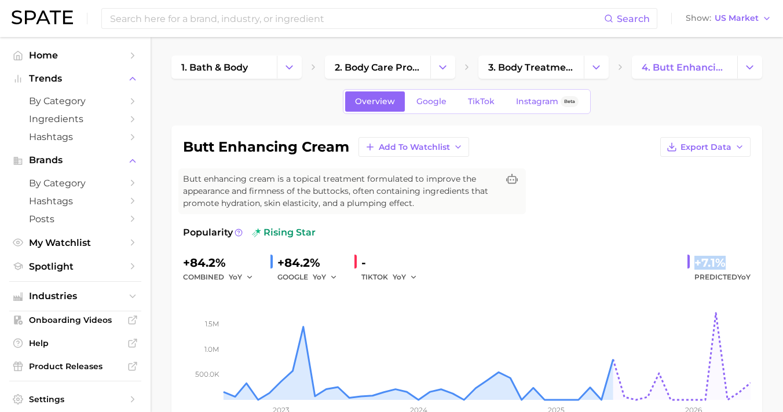
drag, startPoint x: 690, startPoint y: 262, endPoint x: 740, endPoint y: 263, distance: 50.4
click at [740, 263] on div "+7.1% Predicted YoY" at bounding box center [719, 269] width 63 height 31
copy div "+7.1%"
click at [418, 105] on link "Google" at bounding box center [432, 102] width 50 height 20
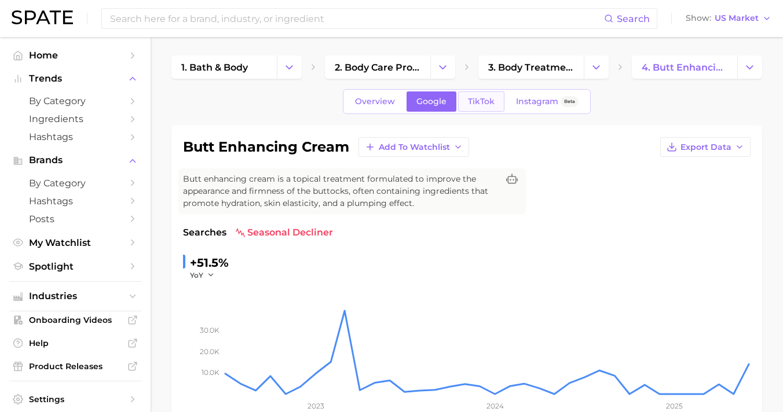
click at [492, 95] on link "TikTok" at bounding box center [481, 102] width 46 height 20
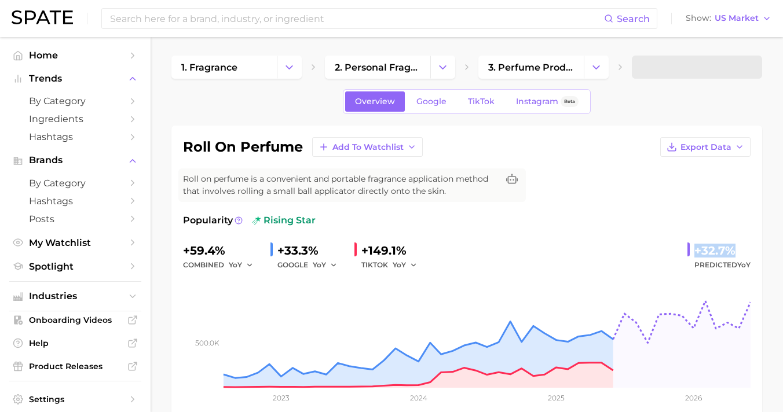
drag, startPoint x: 686, startPoint y: 246, endPoint x: 762, endPoint y: 246, distance: 75.3
click at [762, 246] on div "roll on perfume Add to Watchlist Export Data Roll on perfume is a convenient an…" at bounding box center [466, 277] width 591 height 303
copy div "+32.7%"
click at [434, 101] on span "Google" at bounding box center [431, 102] width 30 height 10
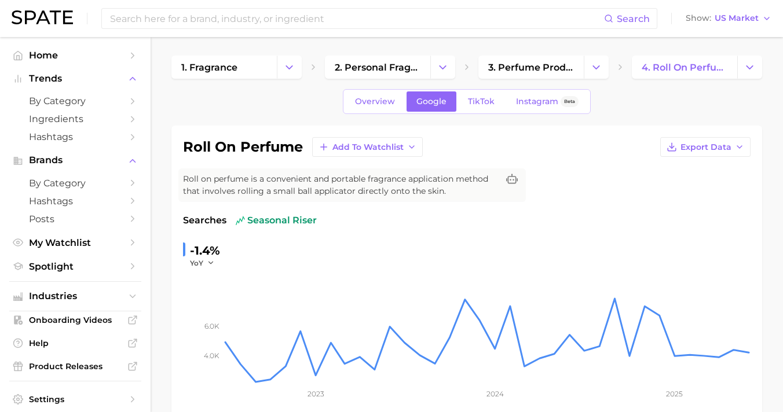
click at [484, 113] on div "Overview Google TikTok Instagram Beta" at bounding box center [467, 101] width 248 height 25
click at [488, 107] on link "TikTok" at bounding box center [481, 102] width 46 height 20
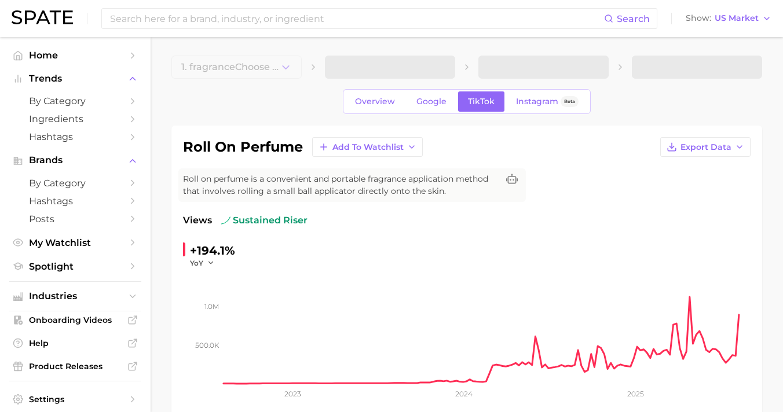
scroll to position [94, 0]
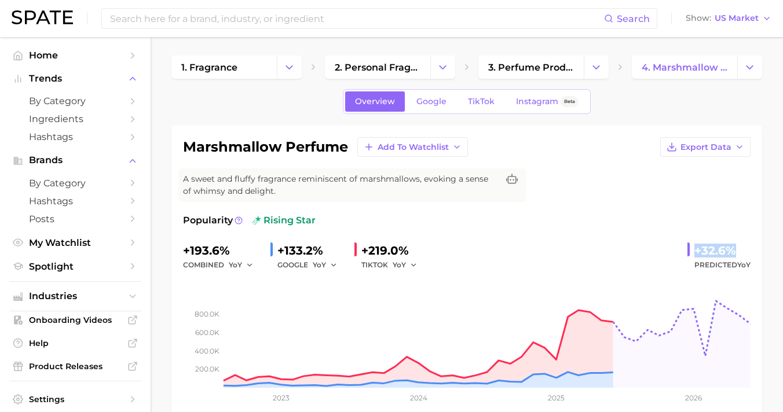
drag, startPoint x: 728, startPoint y: 247, endPoint x: 747, endPoint y: 246, distance: 18.6
click at [747, 246] on div "+32.6%" at bounding box center [722, 251] width 56 height 19
copy div "+32.6%"
click at [414, 101] on link "Google" at bounding box center [432, 102] width 50 height 20
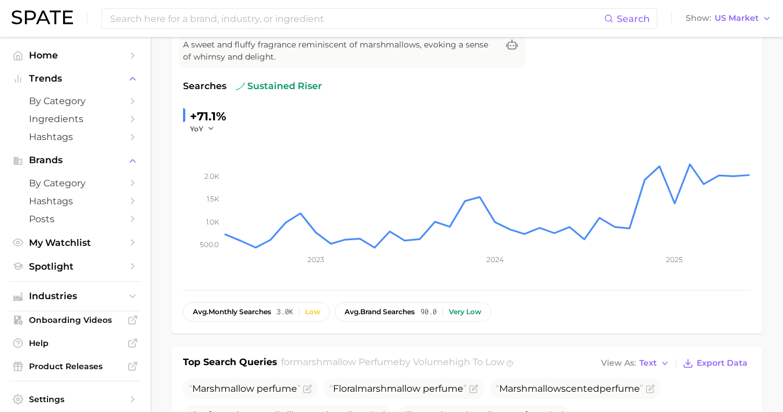
scroll to position [28, 0]
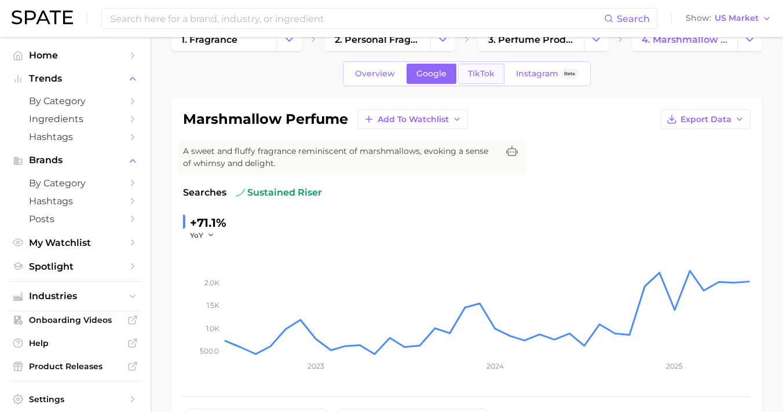
click at [459, 81] on link "TikTok" at bounding box center [481, 74] width 46 height 20
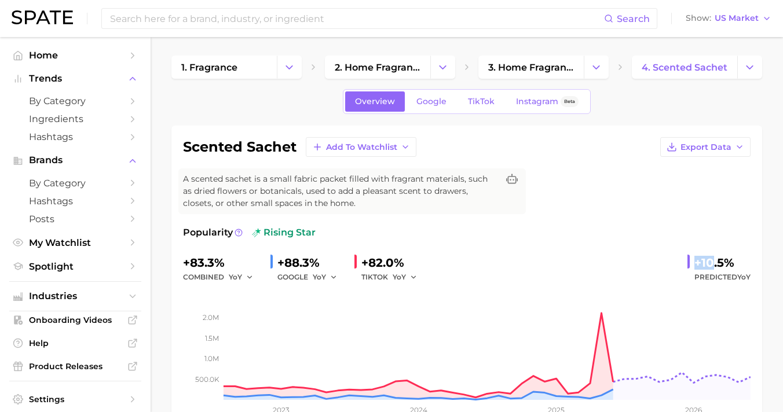
drag, startPoint x: 715, startPoint y: 257, endPoint x: 681, endPoint y: 266, distance: 35.0
click at [681, 266] on div "+83.3% combined YoY +88.3% GOOGLE YoY +82.0% TIKTOK YoY +10.5% Predicted YoY" at bounding box center [467, 269] width 568 height 31
drag, startPoint x: 693, startPoint y: 263, endPoint x: 741, endPoint y: 259, distance: 47.6
click at [739, 259] on div "+10.5% Predicted YoY" at bounding box center [719, 269] width 63 height 31
copy div "+10.5%"
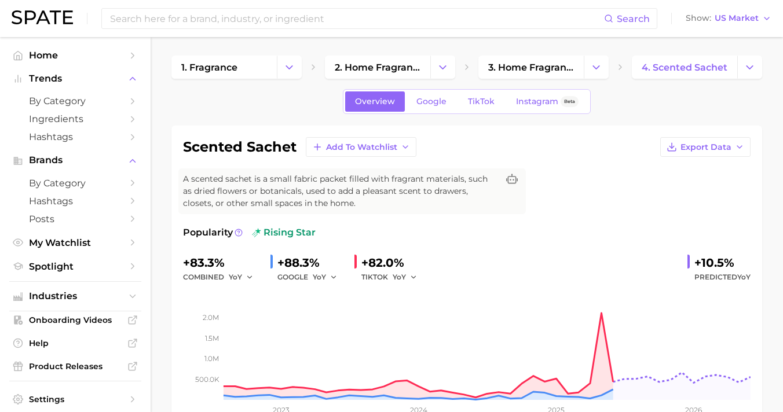
click at [440, 109] on link "Google" at bounding box center [432, 102] width 50 height 20
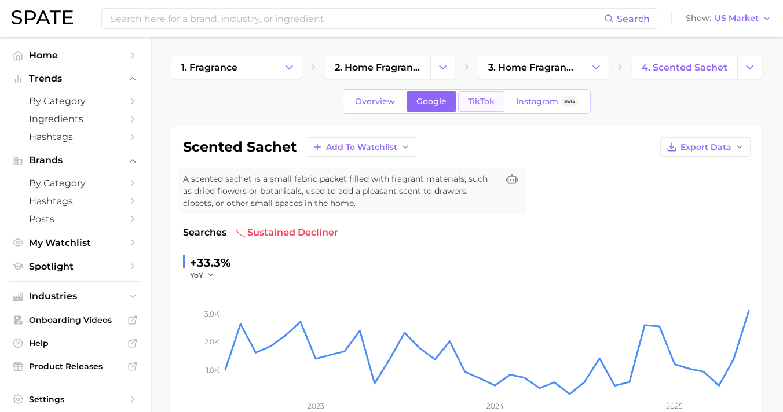
click at [471, 94] on link "TikTok" at bounding box center [481, 102] width 46 height 20
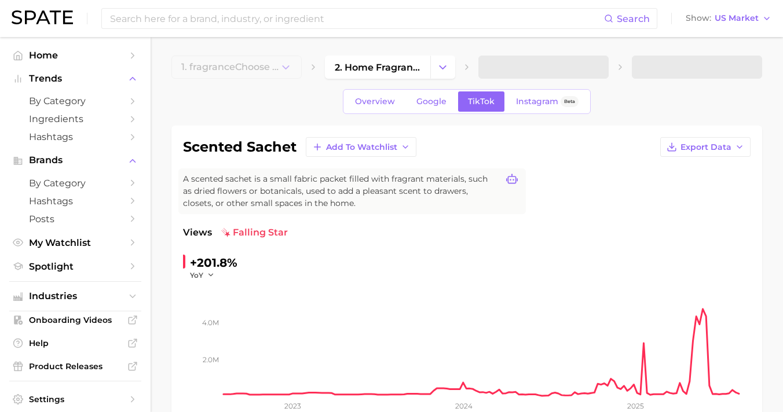
scroll to position [222, 0]
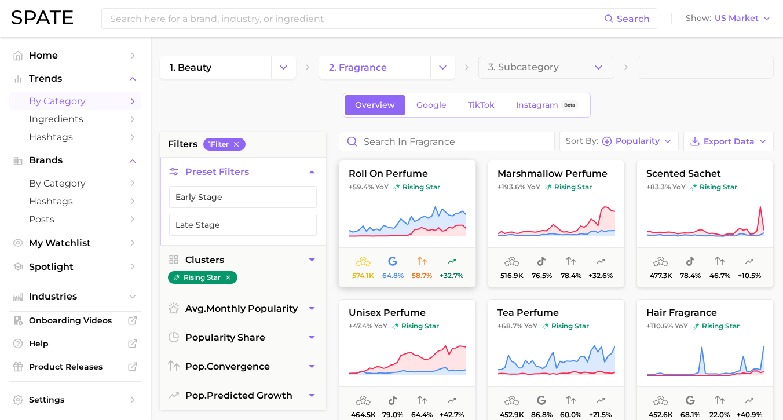
click at [430, 229] on icon at bounding box center [407, 222] width 117 height 30
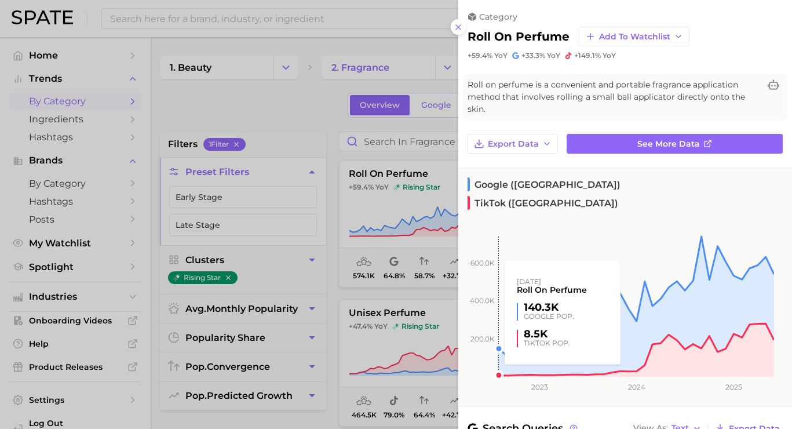
click at [384, 261] on div at bounding box center [396, 214] width 792 height 429
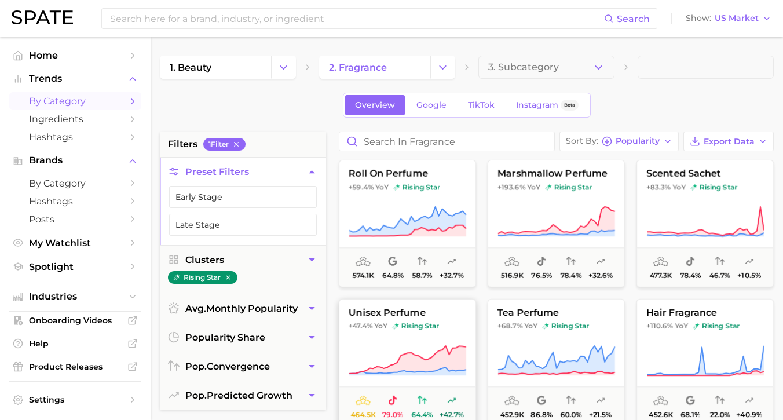
click at [425, 361] on icon at bounding box center [407, 360] width 117 height 28
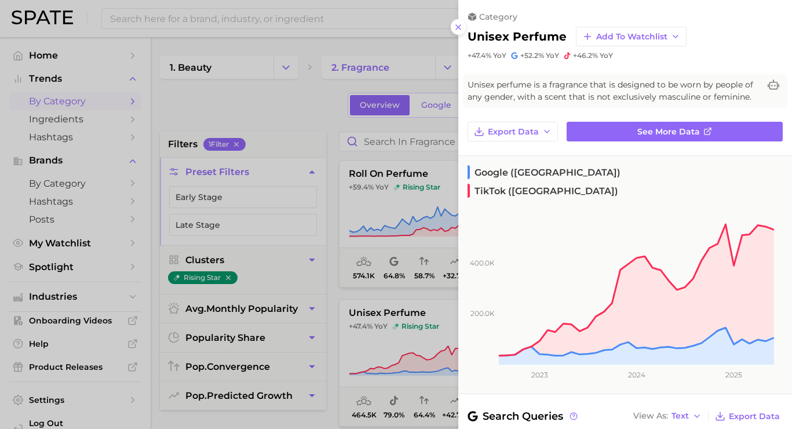
click at [327, 113] on div at bounding box center [396, 214] width 792 height 429
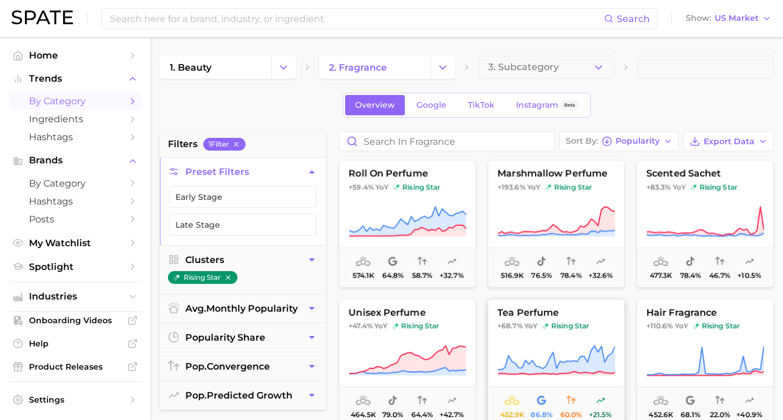
click at [557, 316] on span "tea perfume" at bounding box center [556, 313] width 136 height 10
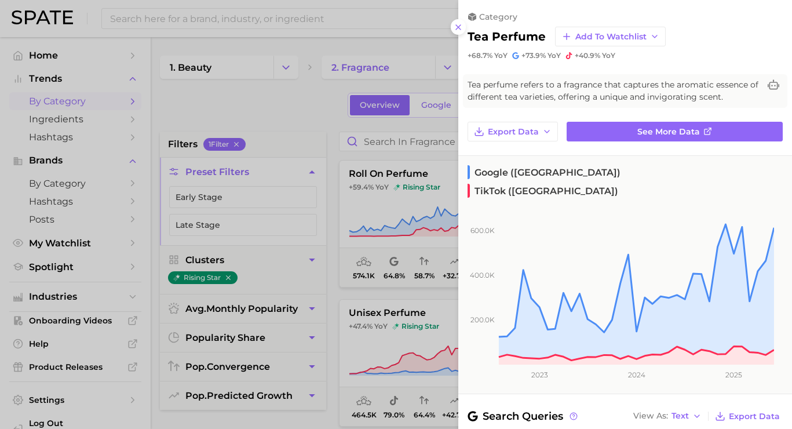
click at [341, 187] on div at bounding box center [396, 214] width 792 height 429
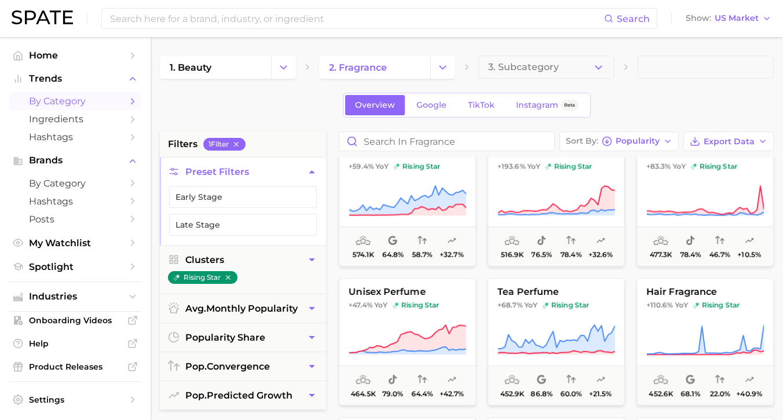
scroll to position [69, 0]
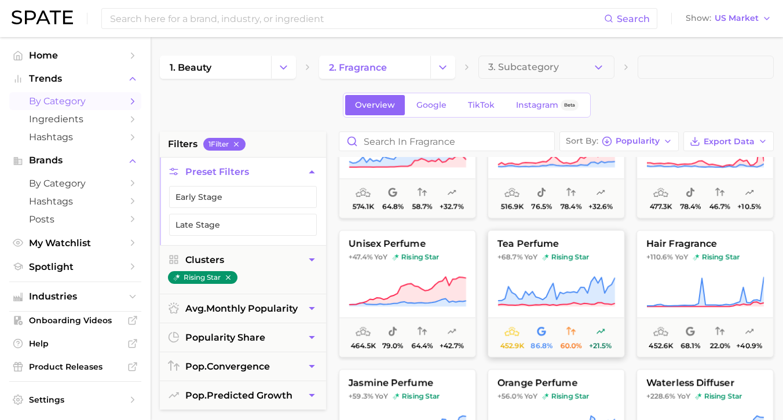
click at [617, 281] on span at bounding box center [556, 292] width 136 height 32
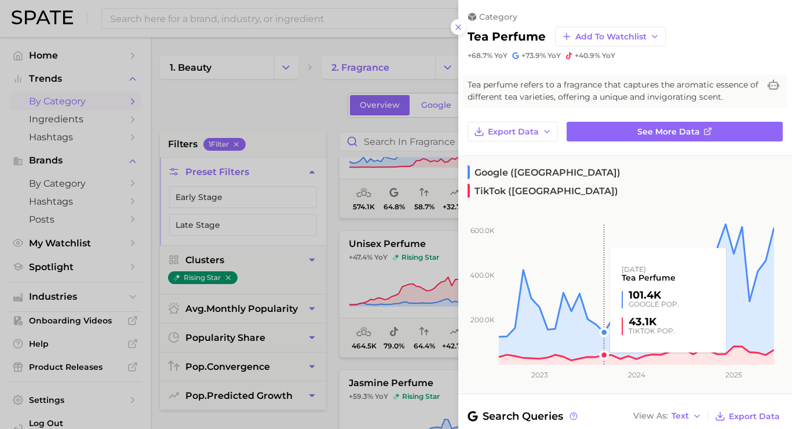
click at [657, 283] on rect at bounding box center [616, 279] width 316 height 169
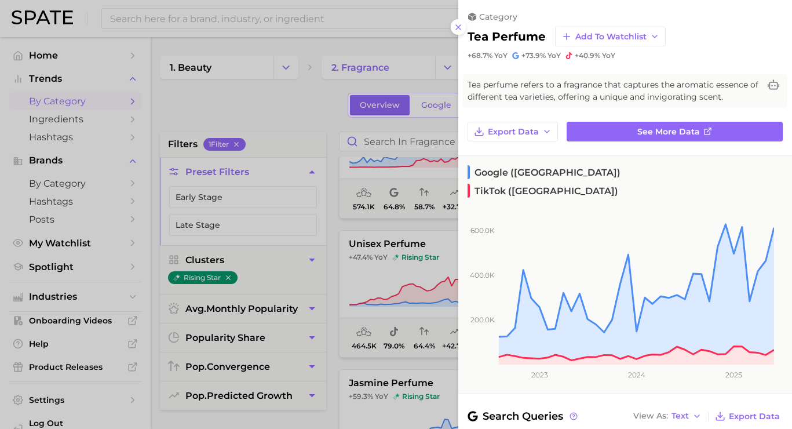
click at [378, 195] on div at bounding box center [396, 214] width 792 height 429
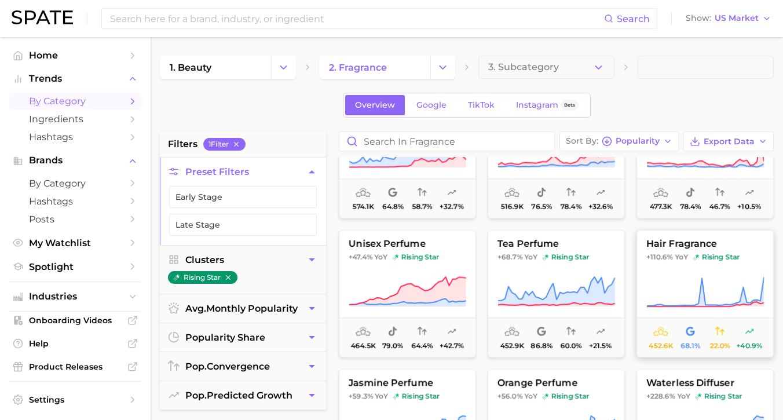
click at [691, 270] on button "hair fragrance +110.6% YoY rising star 452.6k 68.1% 22.0% +40.9%" at bounding box center [705, 293] width 137 height 127
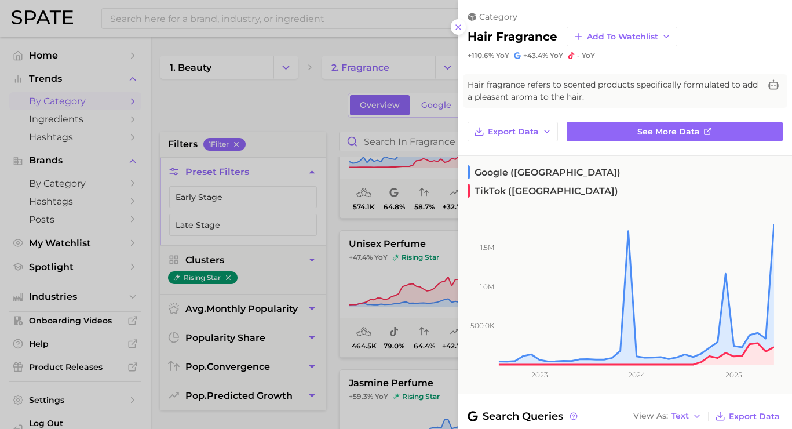
click at [296, 111] on div at bounding box center [396, 214] width 792 height 429
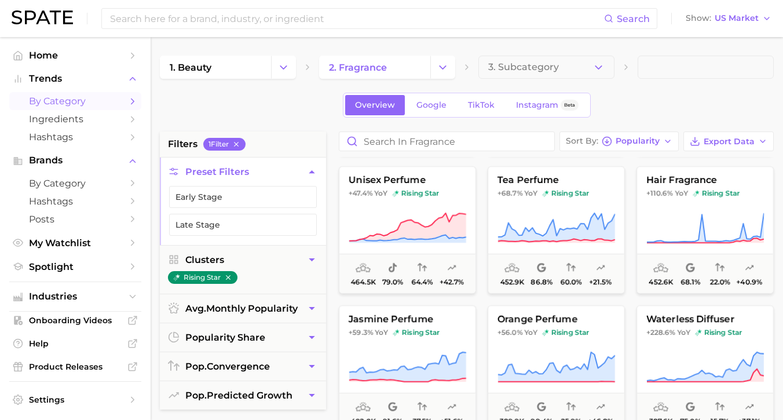
scroll to position [149, 0]
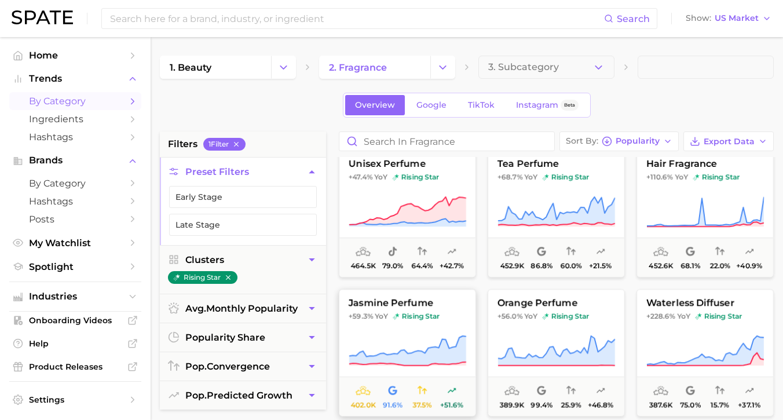
click at [409, 310] on button "jasmine perfume +59.3% YoY rising star 402.0k 91.6% 37.5% +51.6%" at bounding box center [407, 352] width 137 height 127
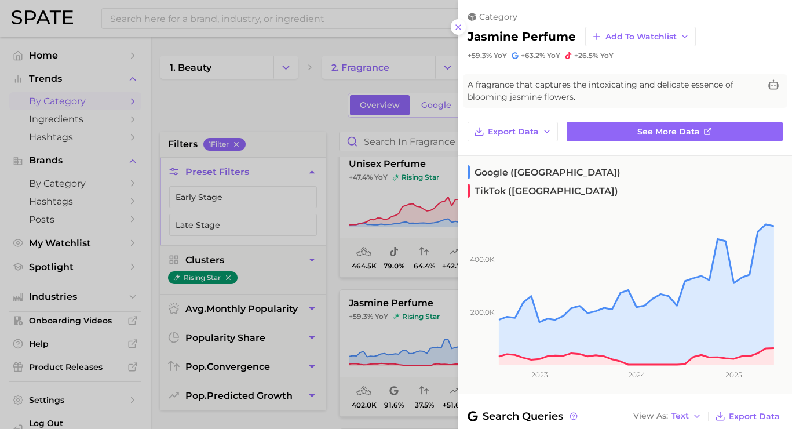
click at [313, 116] on div at bounding box center [396, 214] width 792 height 429
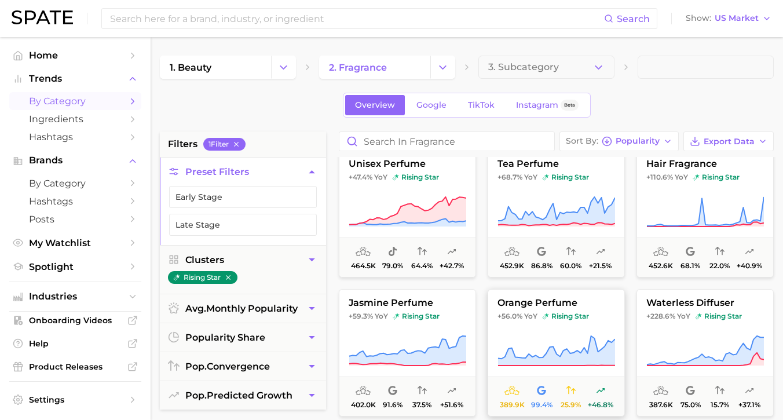
click at [590, 313] on span "+56.0% YoY rising star" at bounding box center [556, 316] width 136 height 9
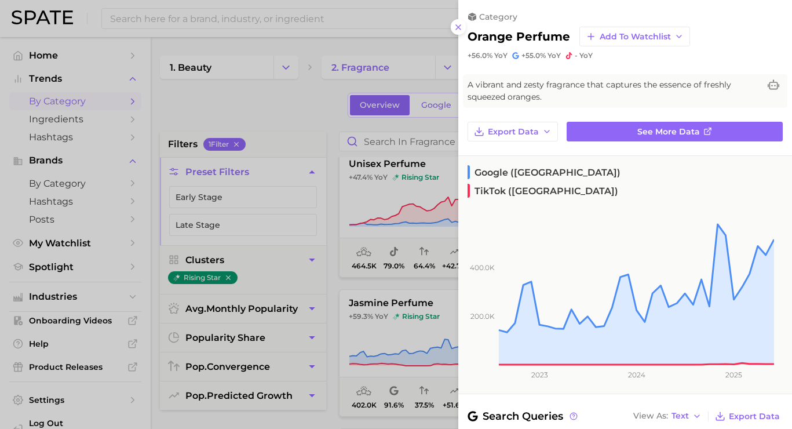
click at [323, 87] on div at bounding box center [396, 214] width 792 height 429
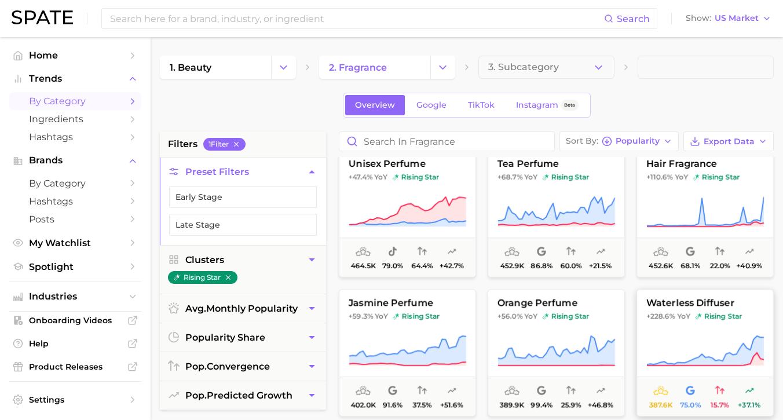
click at [656, 312] on span "+228.6%" at bounding box center [660, 316] width 29 height 9
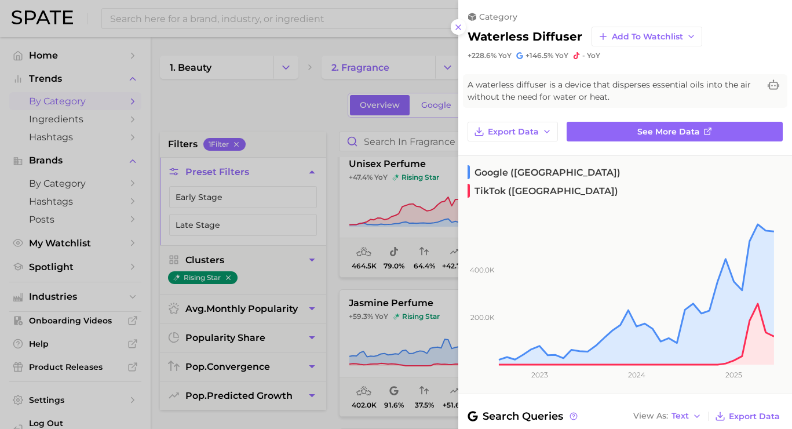
click at [312, 203] on div at bounding box center [396, 214] width 792 height 429
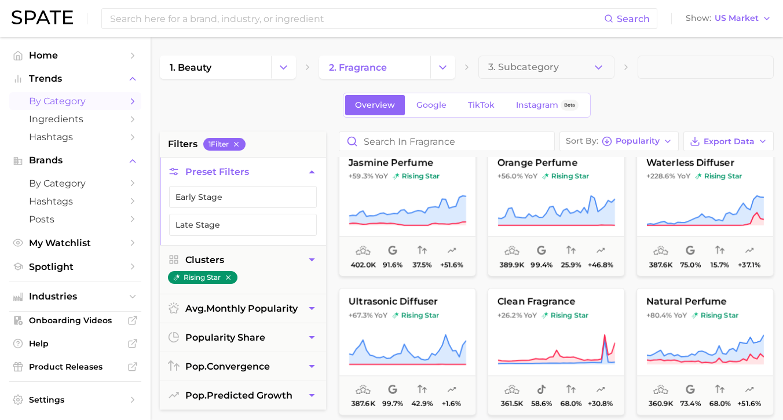
scroll to position [295, 0]
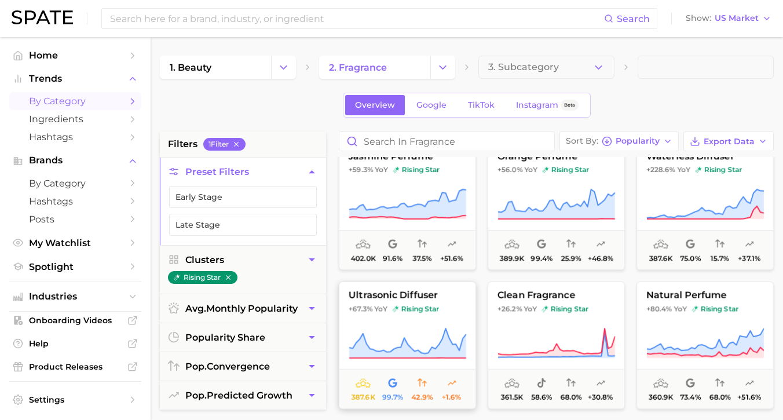
click at [448, 296] on span "ultrasonic diffuser" at bounding box center [407, 295] width 136 height 10
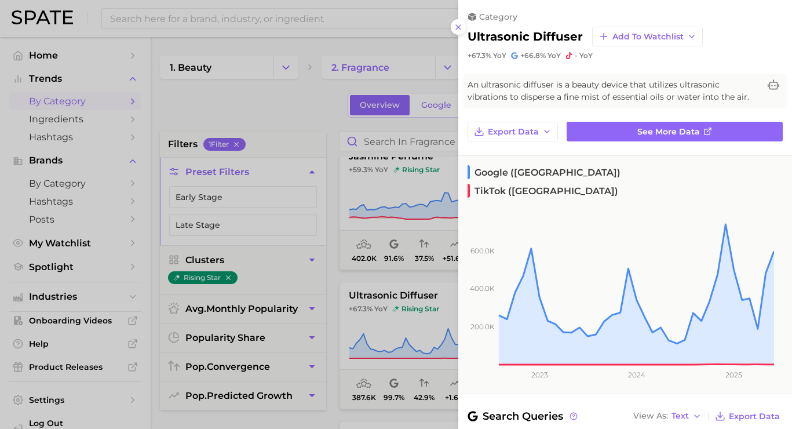
click at [347, 94] on div at bounding box center [396, 214] width 792 height 429
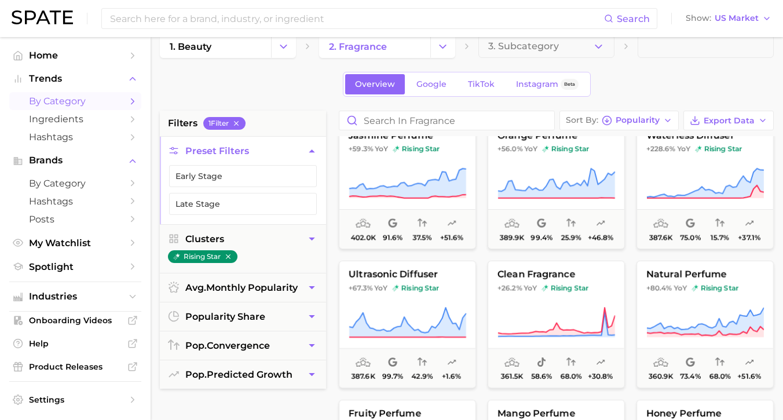
scroll to position [72, 0]
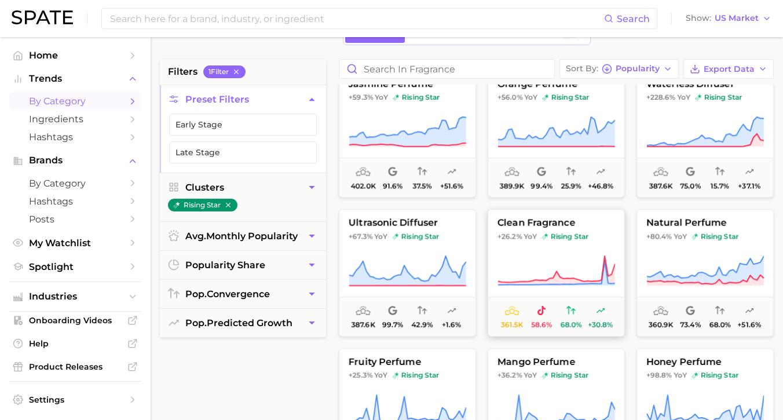
click at [569, 224] on span "clean fragrance" at bounding box center [556, 223] width 136 height 10
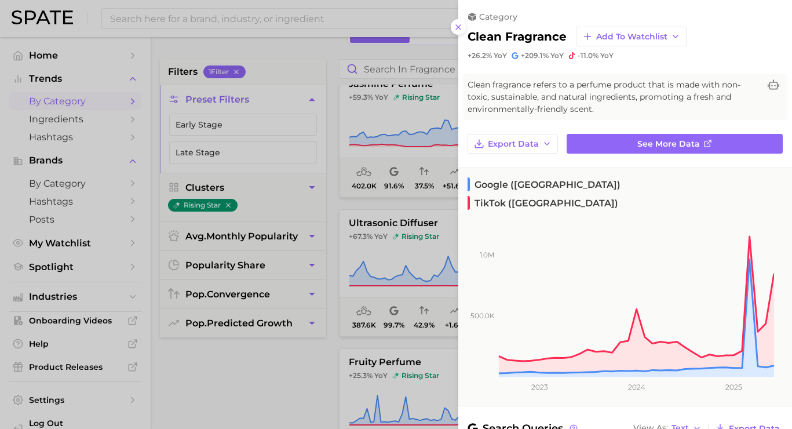
click at [321, 84] on div at bounding box center [396, 214] width 792 height 429
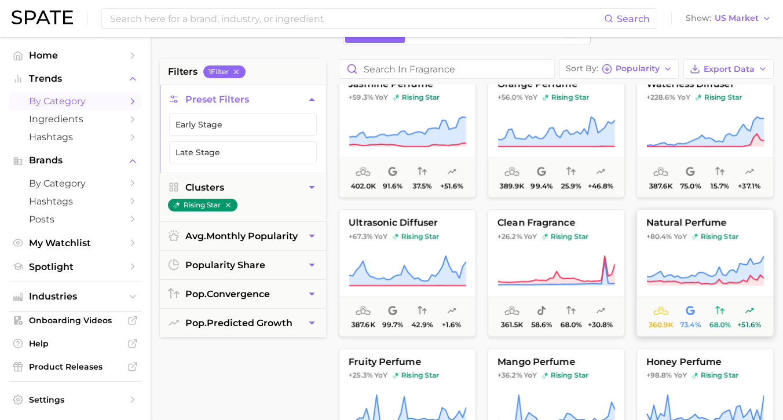
click at [699, 256] on icon at bounding box center [705, 271] width 118 height 32
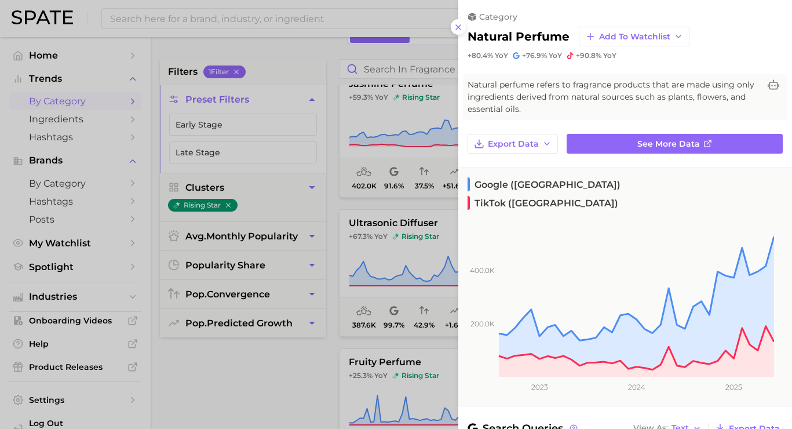
click at [365, 86] on div at bounding box center [396, 214] width 792 height 429
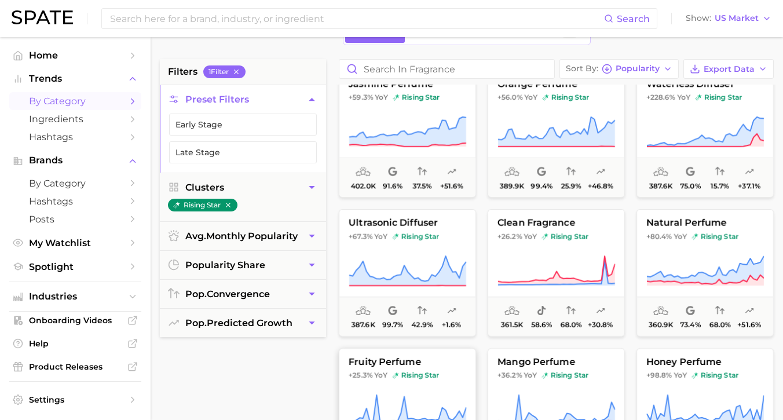
click at [385, 359] on span "fruity perfume" at bounding box center [407, 362] width 136 height 10
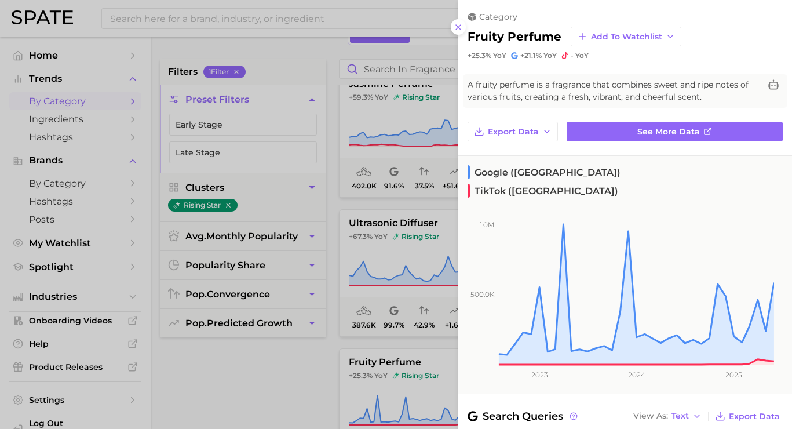
click at [316, 107] on div at bounding box center [396, 214] width 792 height 429
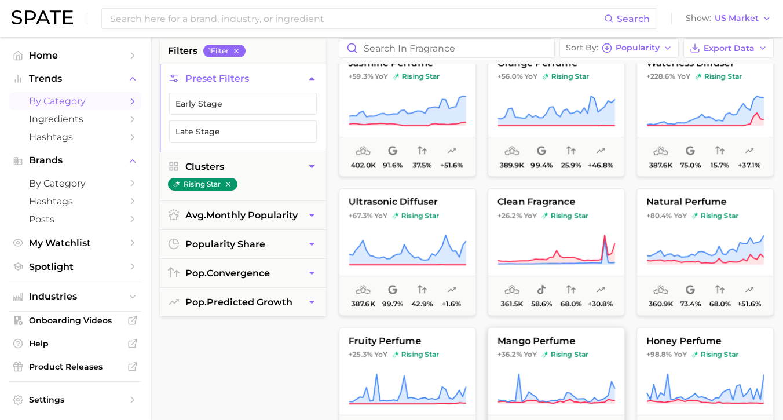
scroll to position [149, 0]
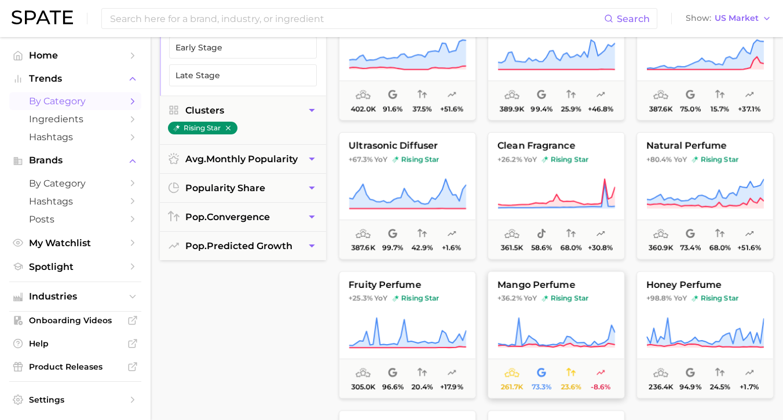
click at [557, 320] on icon at bounding box center [557, 333] width 118 height 32
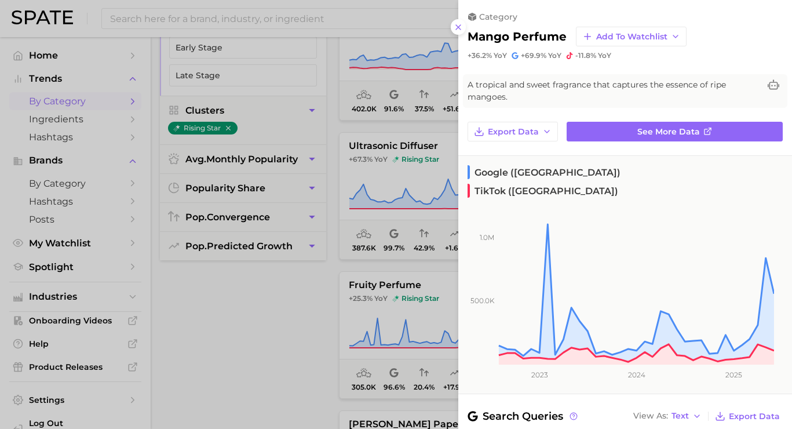
click at [355, 148] on div at bounding box center [396, 214] width 792 height 429
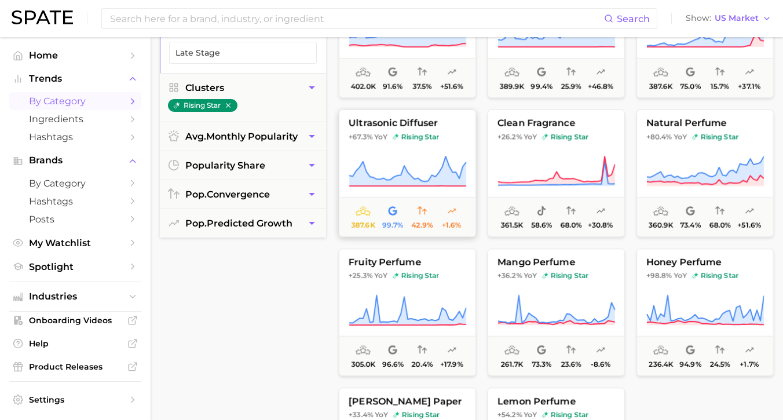
scroll to position [220, 0]
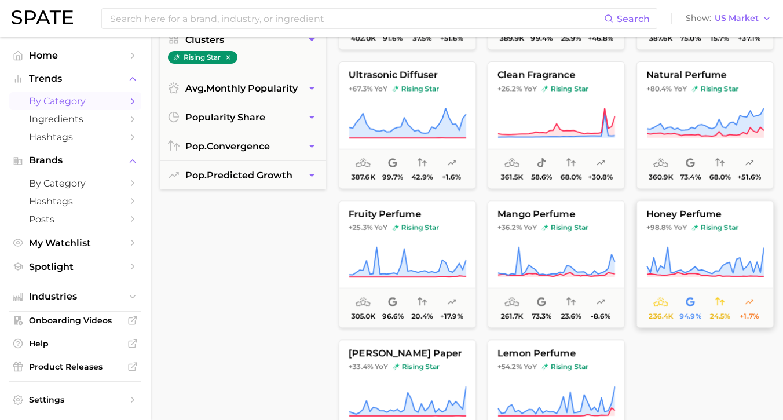
click at [681, 260] on icon at bounding box center [705, 262] width 118 height 32
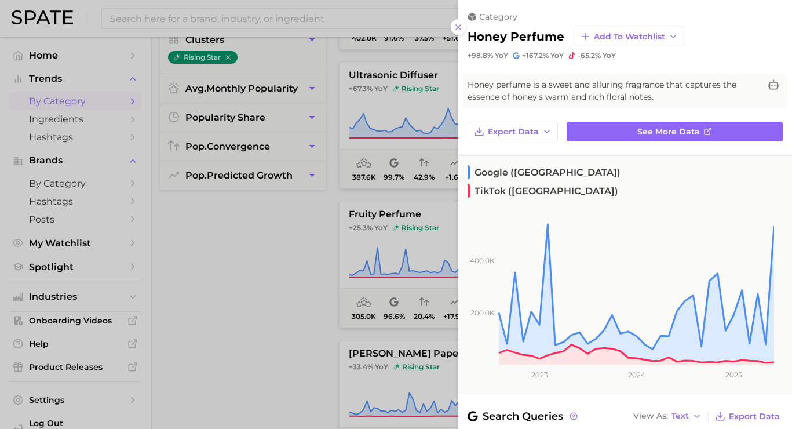
click at [348, 207] on div at bounding box center [396, 214] width 792 height 429
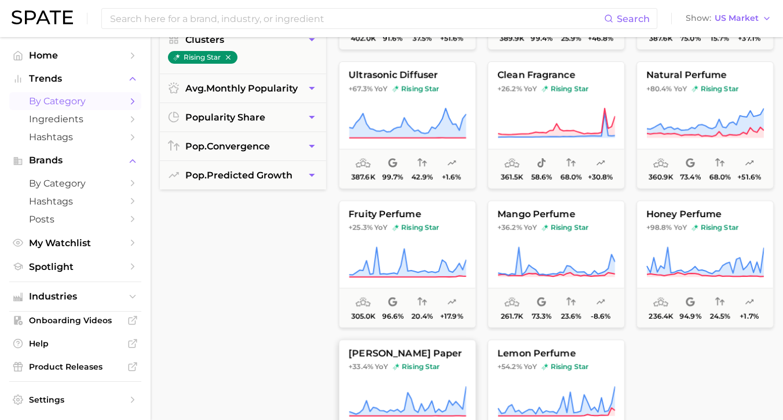
click at [405, 349] on span "joss paper" at bounding box center [407, 353] width 136 height 10
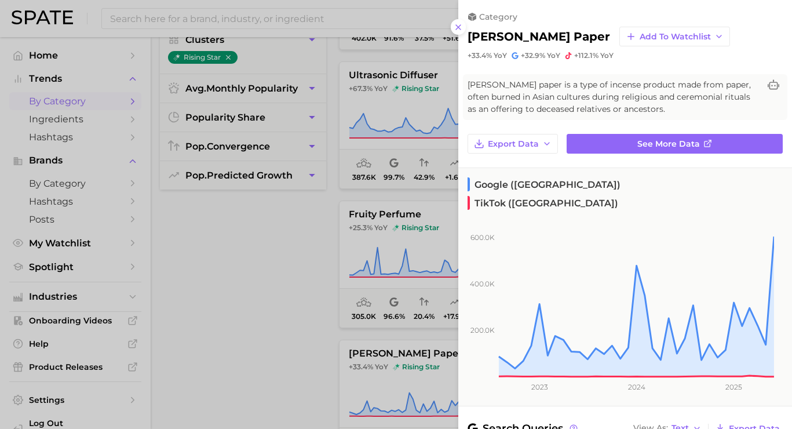
click at [353, 141] on div at bounding box center [396, 214] width 792 height 429
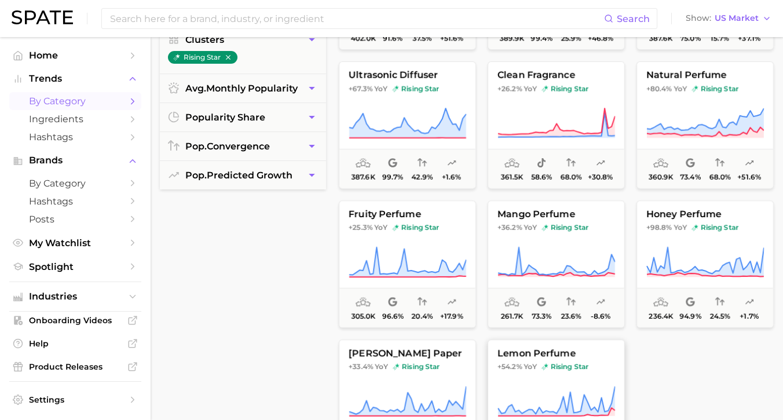
click at [578, 351] on span "lemon perfume" at bounding box center [556, 353] width 136 height 10
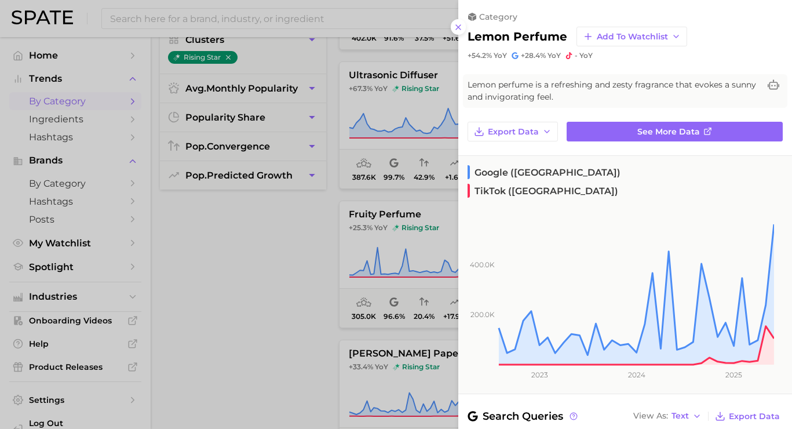
click at [372, 130] on div at bounding box center [396, 214] width 792 height 429
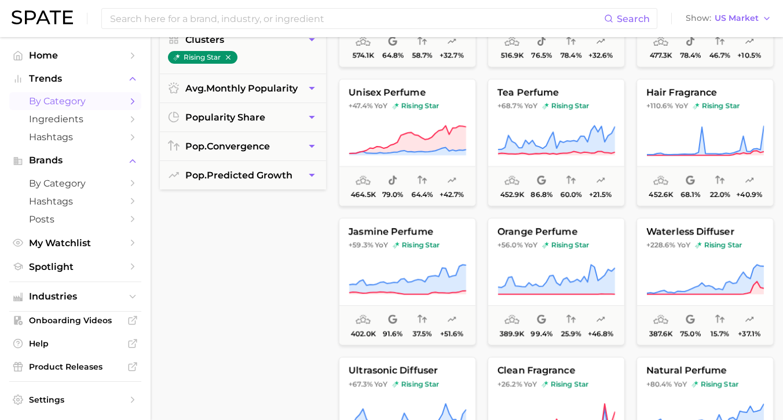
scroll to position [0, 0]
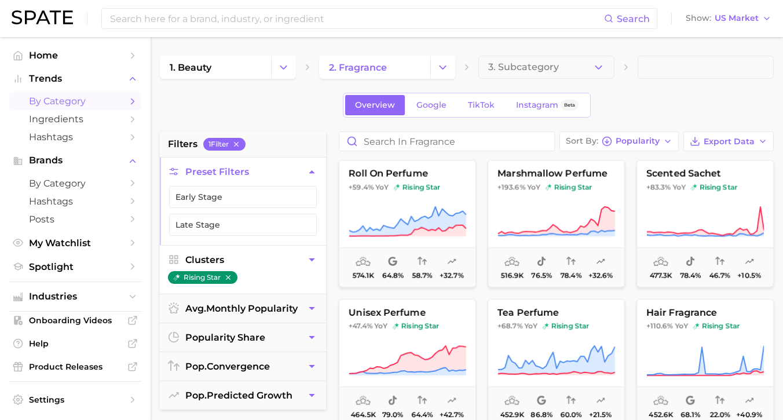
click at [290, 270] on ul "rising star" at bounding box center [243, 281] width 166 height 23
click at [292, 264] on button "Clusters" at bounding box center [243, 260] width 166 height 28
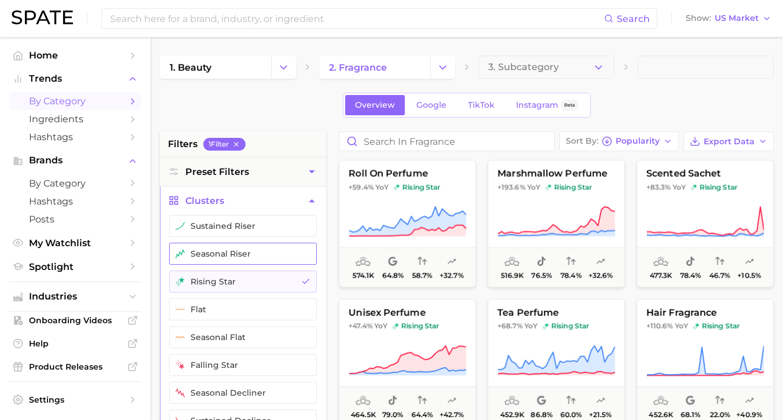
click at [286, 259] on button "seasonal riser" at bounding box center [243, 254] width 148 height 22
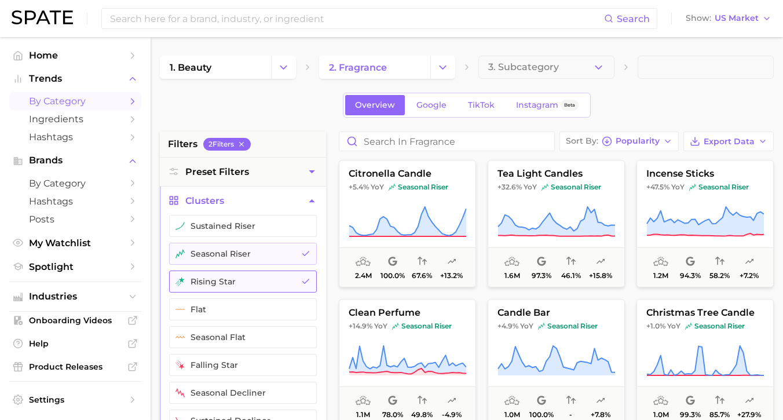
click at [295, 276] on button "rising star" at bounding box center [243, 281] width 148 height 22
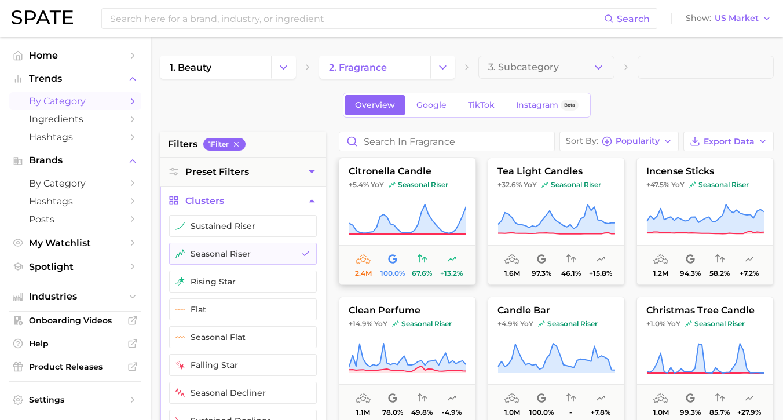
click at [417, 234] on icon at bounding box center [407, 234] width 117 height 0
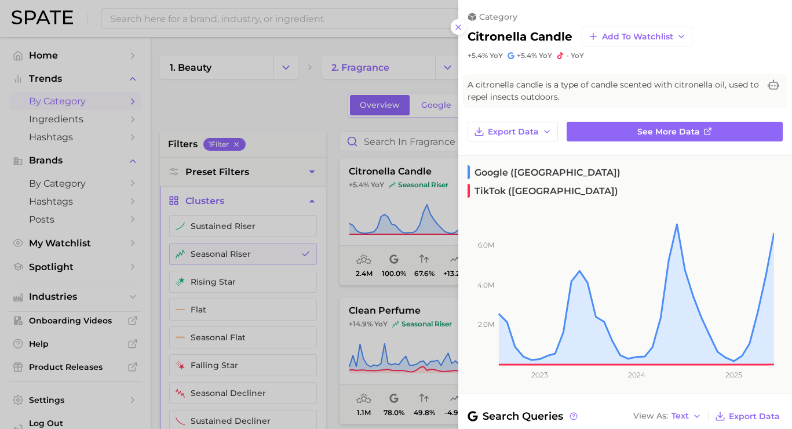
click at [375, 144] on div at bounding box center [396, 214] width 792 height 429
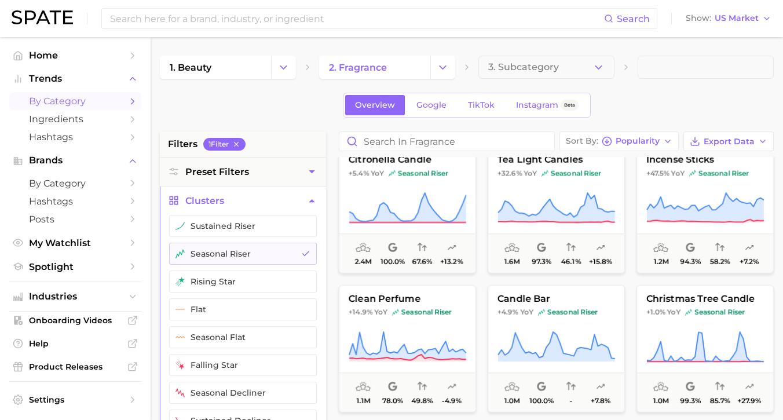
scroll to position [0, 0]
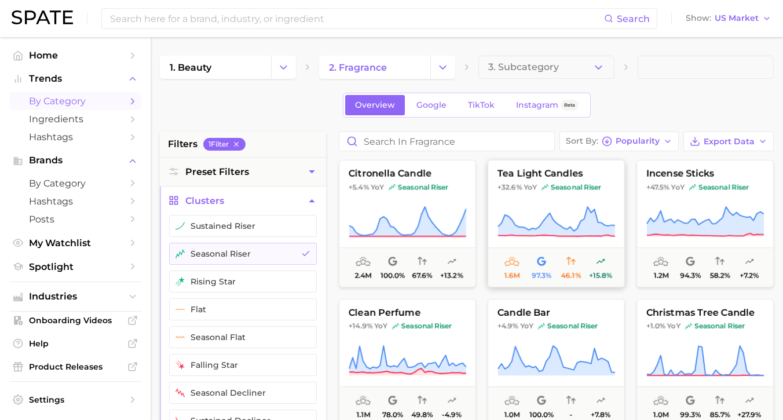
click at [599, 215] on icon at bounding box center [557, 222] width 118 height 32
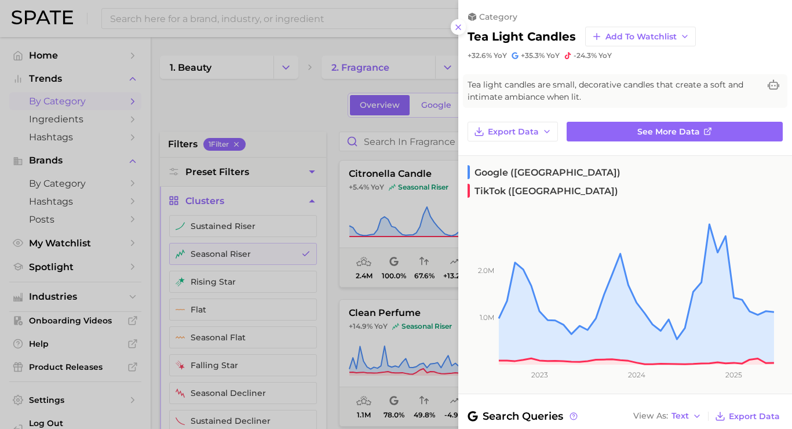
click at [322, 93] on div at bounding box center [396, 214] width 792 height 429
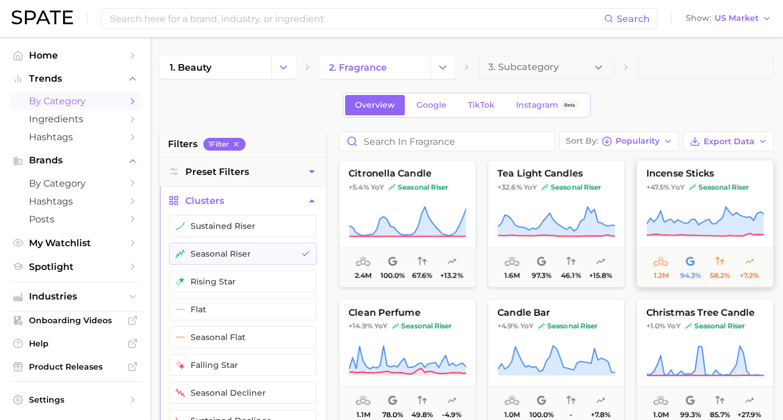
click at [664, 193] on button "incense sticks +47.5% YoY seasonal riser 1.2m 94.3% 58.2% +7.2%" at bounding box center [705, 223] width 137 height 127
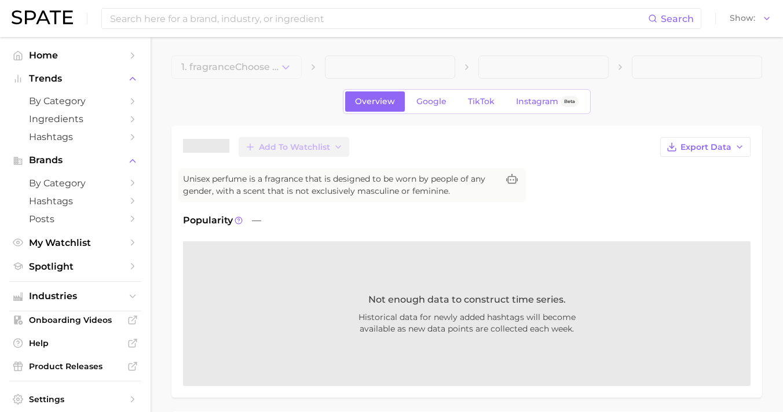
click at [708, 242] on div at bounding box center [467, 242] width 568 height 0
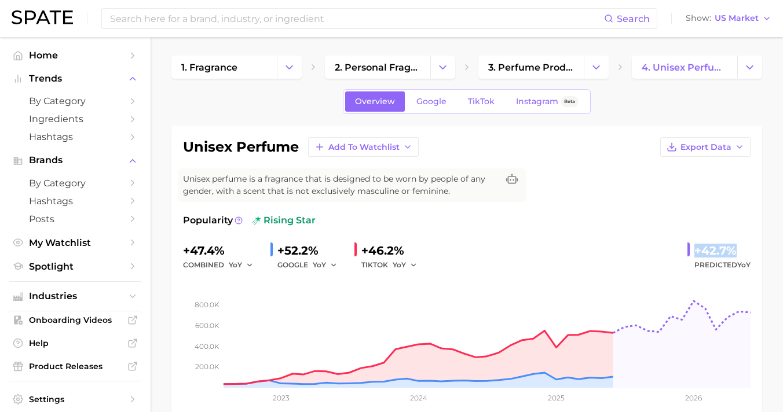
drag, startPoint x: 689, startPoint y: 246, endPoint x: 744, endPoint y: 246, distance: 55.0
click at [744, 246] on div "+42.7% Predicted YoY" at bounding box center [719, 257] width 63 height 31
copy div "+42.7%"
click at [430, 105] on span "Google" at bounding box center [431, 102] width 30 height 10
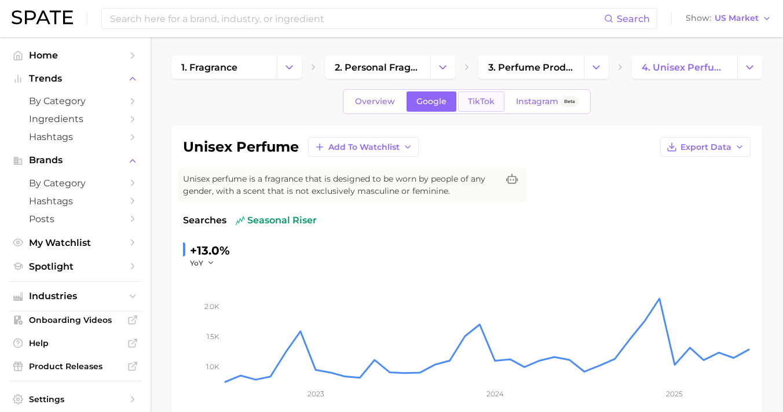
click at [485, 99] on span "TikTok" at bounding box center [481, 102] width 27 height 10
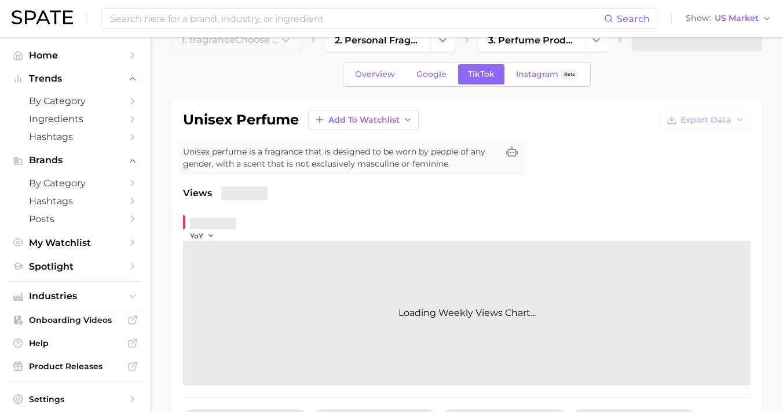
scroll to position [121, 0]
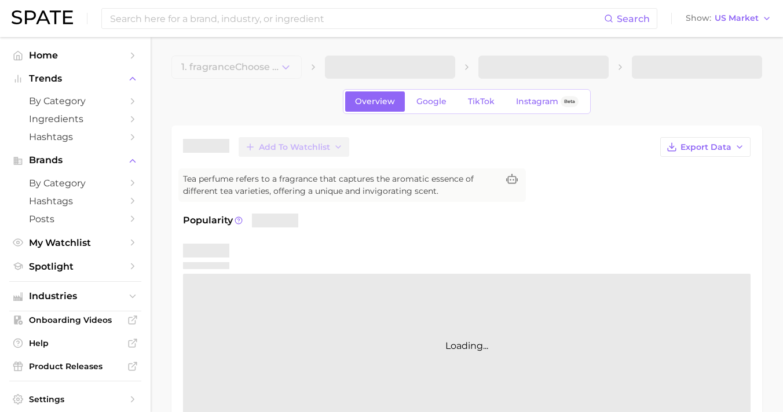
click at [601, 130] on div "Add to Watchlist Export Data Tea perfume refers to a fragrance that captures th…" at bounding box center [466, 278] width 591 height 305
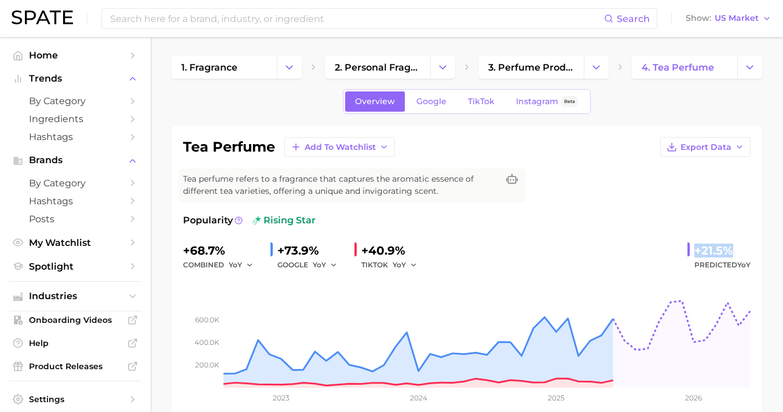
drag, startPoint x: 692, startPoint y: 246, endPoint x: 755, endPoint y: 247, distance: 63.1
click at [755, 247] on div "tea perfume Add to Watchlist Export Data Tea perfume refers to a fragrance that…" at bounding box center [466, 277] width 591 height 303
copy div "+21.5%"
click at [442, 95] on link "Google" at bounding box center [432, 102] width 50 height 20
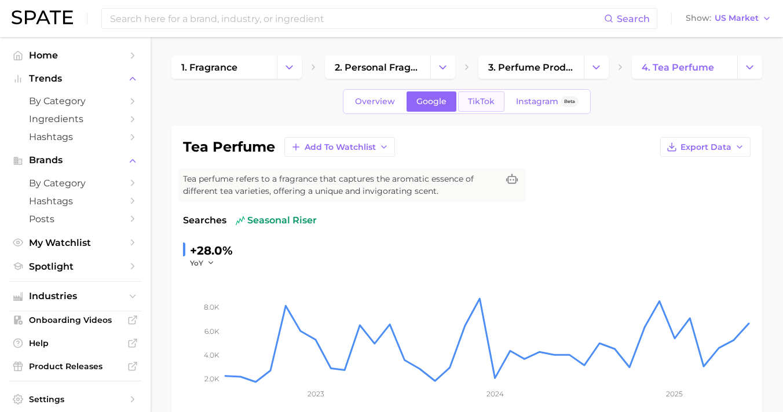
click at [484, 97] on span "TikTok" at bounding box center [481, 102] width 27 height 10
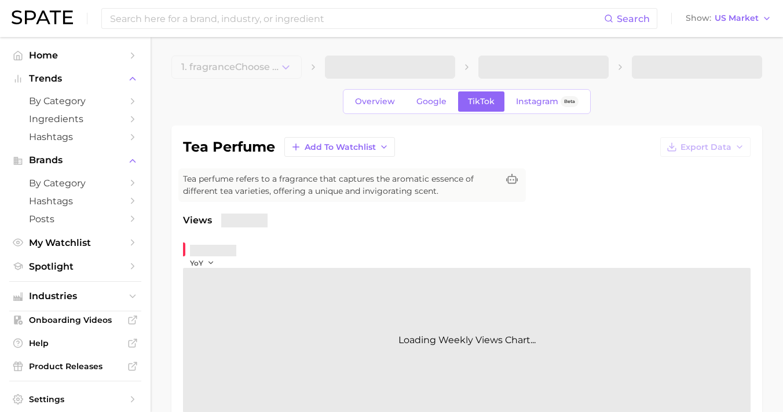
scroll to position [90, 0]
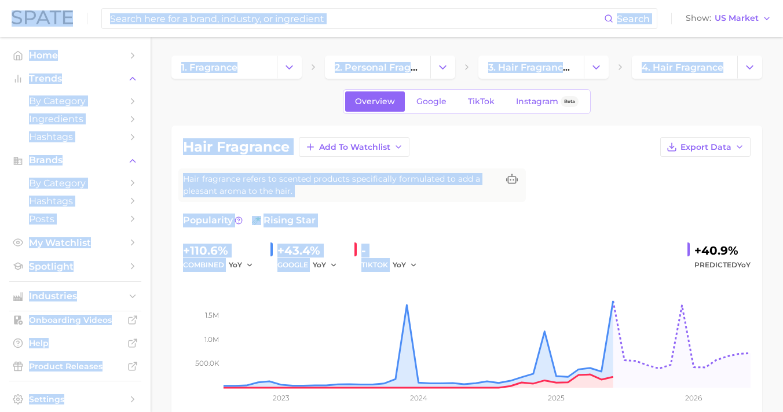
drag, startPoint x: 697, startPoint y: 256, endPoint x: 795, endPoint y: 264, distance: 98.2
click at [782, 264] on html "Search Show US Market Home Trends by Category Ingredients Hashtags Brands by Ca…" at bounding box center [391, 206] width 783 height 412
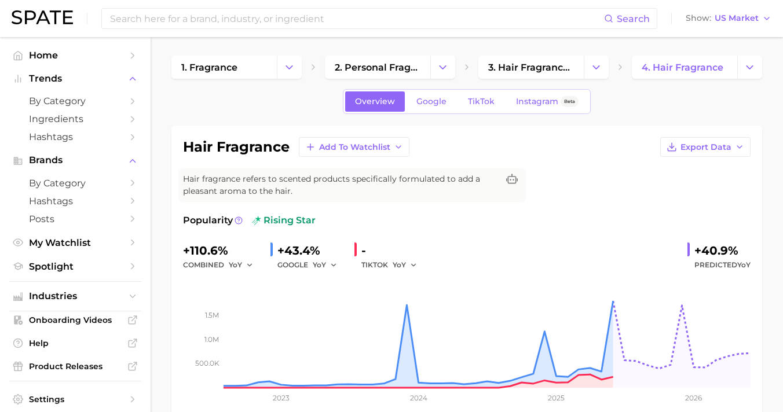
click at [755, 257] on div "hair fragrance Add to Watchlist Export Data Hair fragrance refers to scented pr…" at bounding box center [466, 277] width 591 height 303
drag, startPoint x: 690, startPoint y: 253, endPoint x: 752, endPoint y: 255, distance: 62.0
click at [752, 255] on div "hair fragrance Add to Watchlist Export Data Hair fragrance refers to scented pr…" at bounding box center [466, 277] width 591 height 303
copy div "+40.9%"
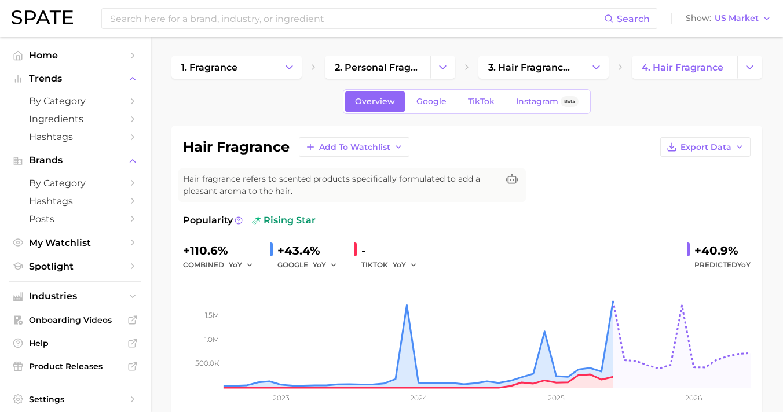
click at [432, 112] on div "Overview Google TikTok Instagram Beta" at bounding box center [467, 101] width 248 height 25
click at [447, 98] on span "Google" at bounding box center [431, 102] width 30 height 10
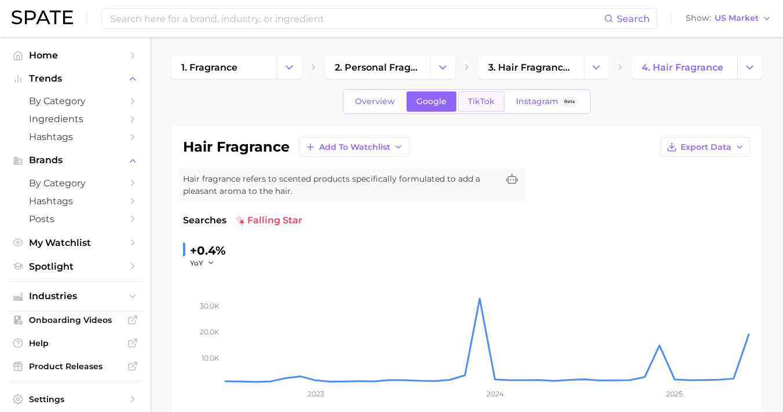
click at [483, 98] on span "TikTok" at bounding box center [481, 102] width 27 height 10
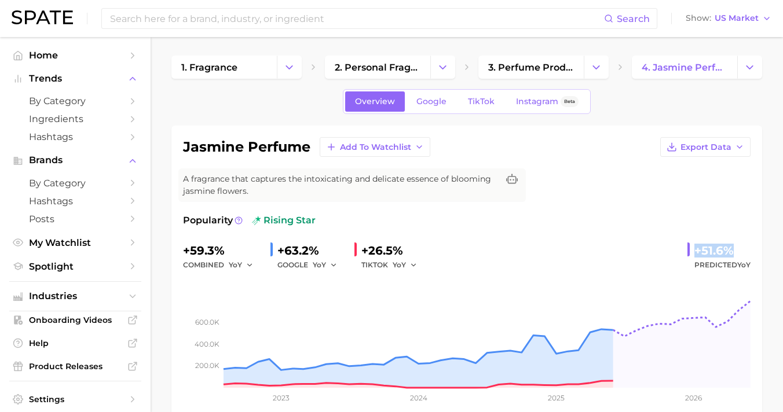
drag, startPoint x: 696, startPoint y: 252, endPoint x: 756, endPoint y: 253, distance: 60.2
click at [756, 253] on div "jasmine perfume Add to Watchlist Export Data A fragrance that captures the into…" at bounding box center [466, 277] width 591 height 303
copy div "+51.6%"
click at [437, 107] on link "Google" at bounding box center [432, 102] width 50 height 20
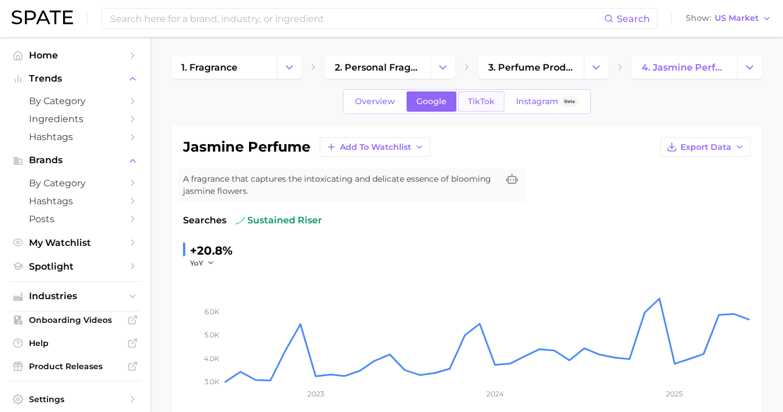
click at [473, 108] on link "TikTok" at bounding box center [481, 102] width 46 height 20
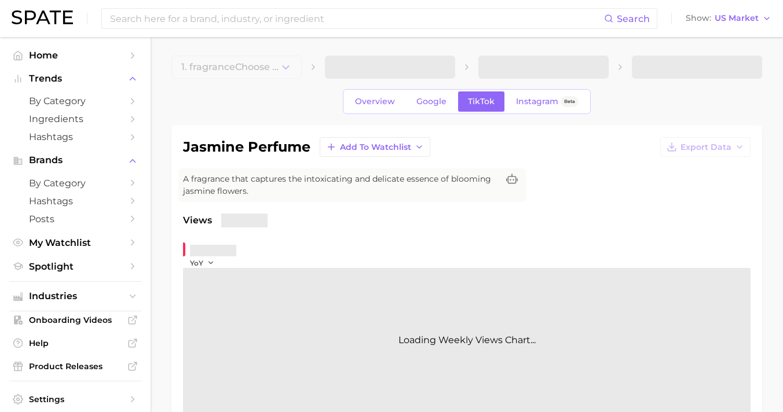
scroll to position [85, 0]
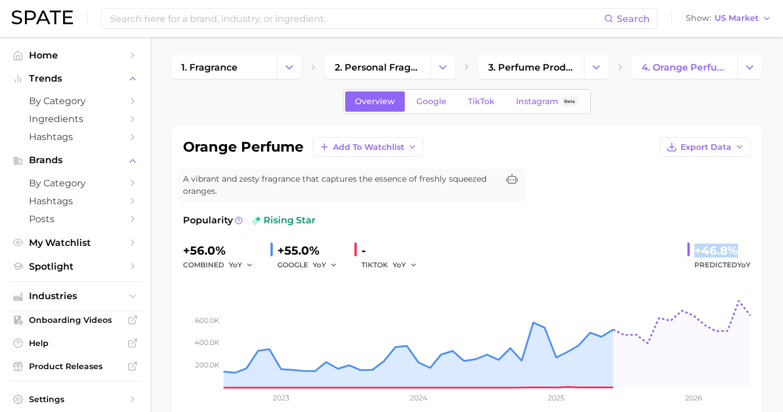
drag, startPoint x: 699, startPoint y: 235, endPoint x: 763, endPoint y: 242, distance: 64.6
copy div "+46.8%"
click at [429, 101] on span "Google" at bounding box center [431, 102] width 30 height 10
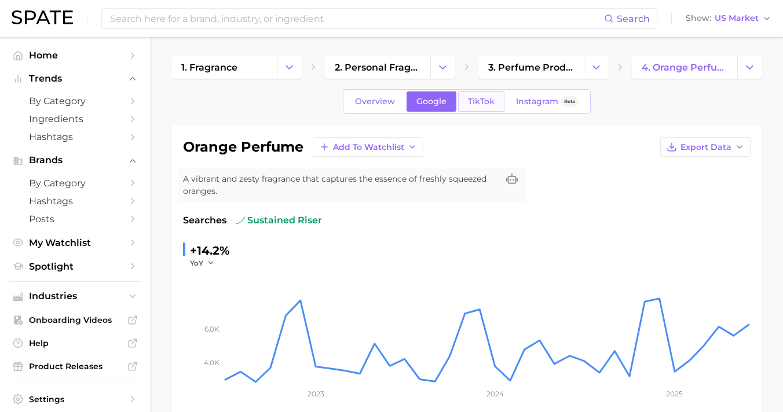
click at [484, 92] on link "TikTok" at bounding box center [481, 102] width 46 height 20
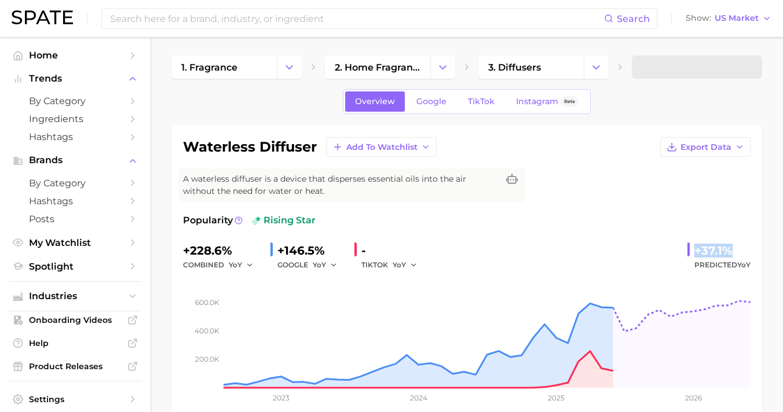
drag, startPoint x: 696, startPoint y: 250, endPoint x: 777, endPoint y: 250, distance: 81.7
copy div "+37.1%"
click at [442, 104] on span "Google" at bounding box center [431, 102] width 30 height 10
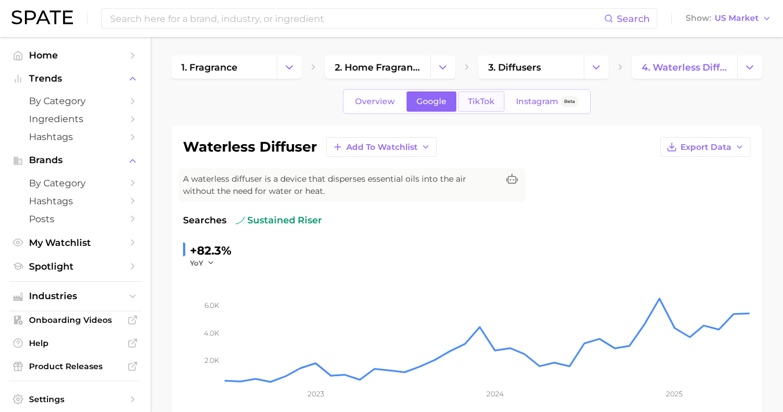
click at [473, 102] on span "TikTok" at bounding box center [481, 102] width 27 height 10
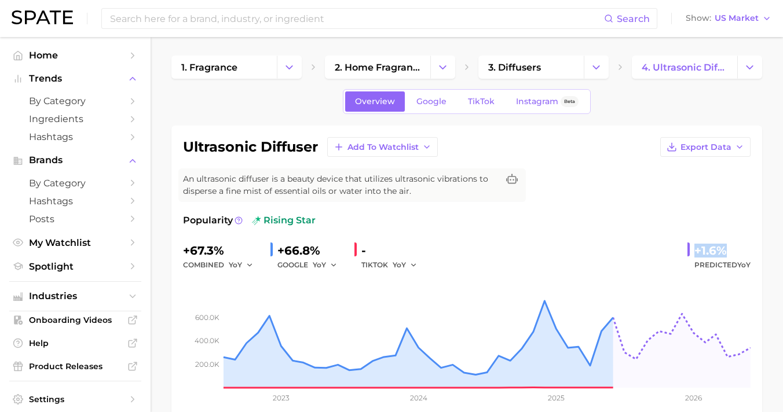
drag, startPoint x: 697, startPoint y: 248, endPoint x: 773, endPoint y: 251, distance: 76.0
copy div "+1.6%"
click at [441, 102] on span "Google" at bounding box center [431, 102] width 30 height 10
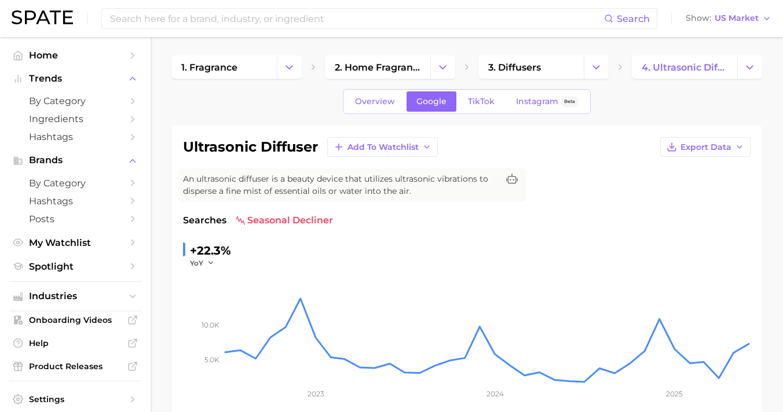
click at [458, 98] on div "Overview Google TikTok Instagram Beta" at bounding box center [467, 101] width 248 height 25
click at [466, 99] on link "TikTok" at bounding box center [481, 102] width 46 height 20
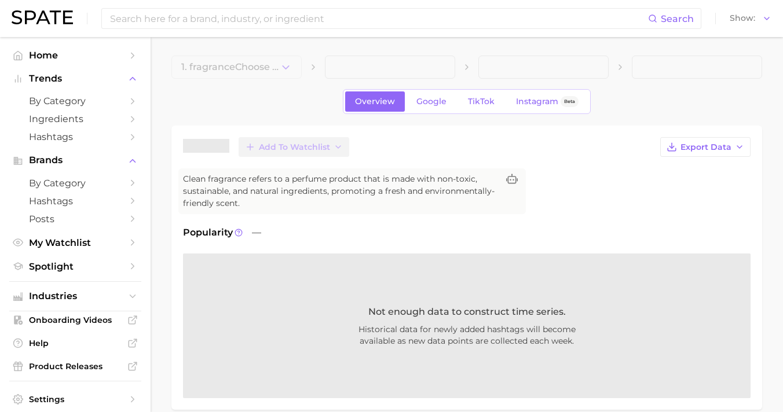
click at [554, 152] on div "Add to Watchlist Export Data" at bounding box center [467, 147] width 568 height 20
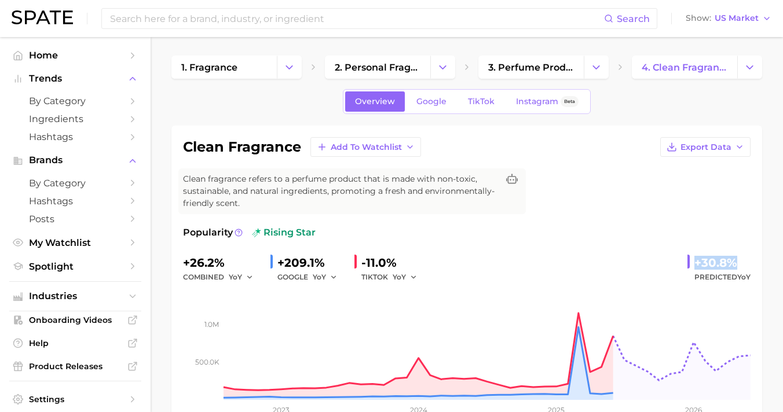
drag, startPoint x: 691, startPoint y: 247, endPoint x: 735, endPoint y: 248, distance: 44.1
click at [735, 254] on div "+30.8% Predicted YoY" at bounding box center [719, 269] width 63 height 31
copy div "+30.8%"
click at [445, 97] on span "Google" at bounding box center [431, 102] width 30 height 10
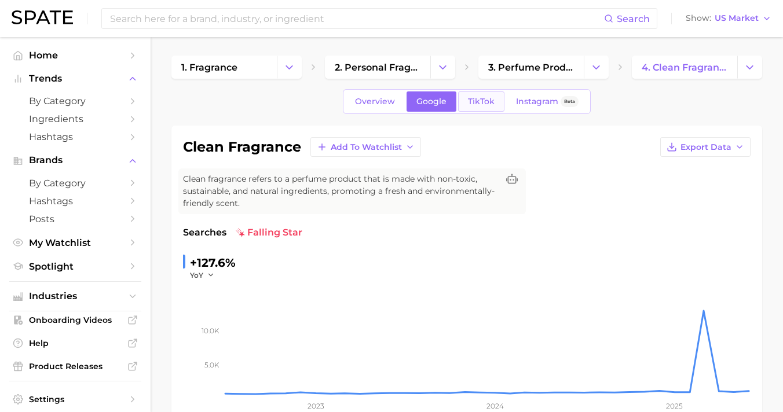
click at [476, 102] on span "TikTok" at bounding box center [481, 102] width 27 height 10
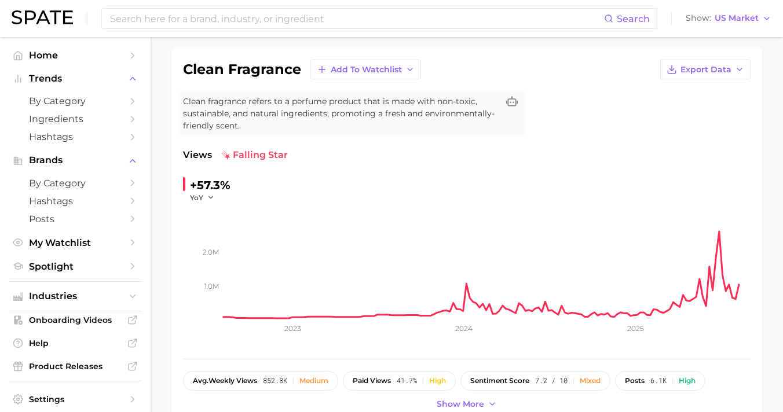
scroll to position [130, 0]
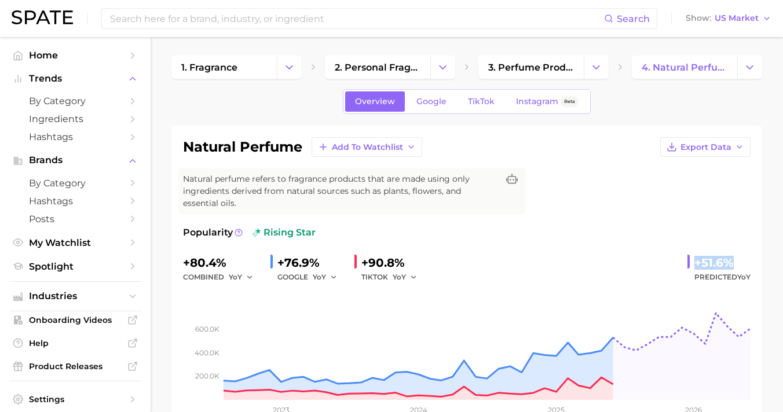
drag, startPoint x: 694, startPoint y: 253, endPoint x: 749, endPoint y: 251, distance: 54.5
click at [749, 254] on div "+51.6% Predicted YoY" at bounding box center [719, 269] width 63 height 31
copy div "+51.6%"
drag, startPoint x: 668, startPoint y: 0, endPoint x: 623, endPoint y: 270, distance: 273.6
click at [623, 270] on div "+80.4% combined YoY +76.9% GOOGLE YoY +90.8% TIKTOK YoY +51.6% Predicted YoY" at bounding box center [467, 269] width 568 height 31
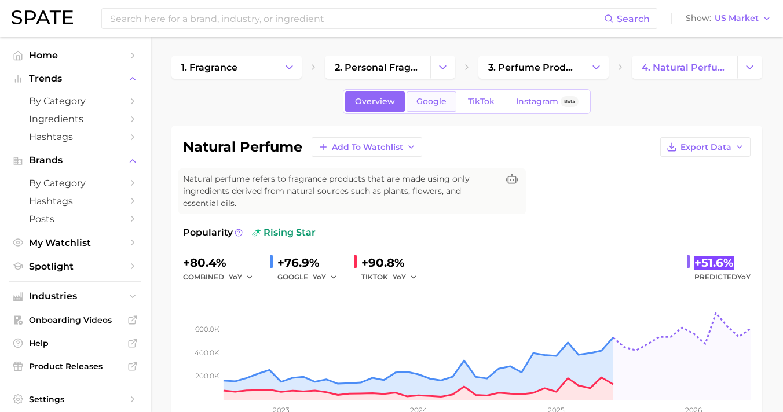
click at [419, 98] on link "Google" at bounding box center [432, 102] width 50 height 20
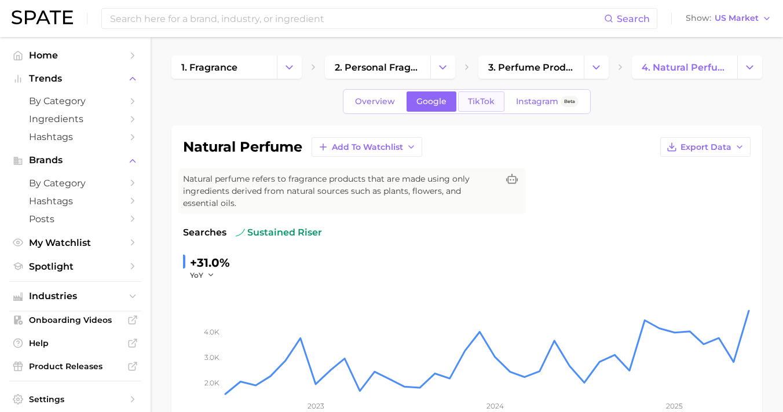
click at [487, 106] on span "TikTok" at bounding box center [481, 102] width 27 height 10
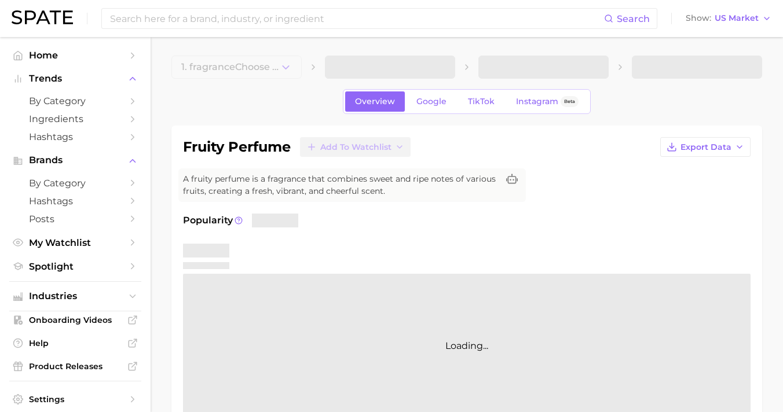
click at [641, 157] on div "fruity perfume Add to Watchlist Export Data A fruity perfume is a fragrance tha…" at bounding box center [467, 277] width 568 height 281
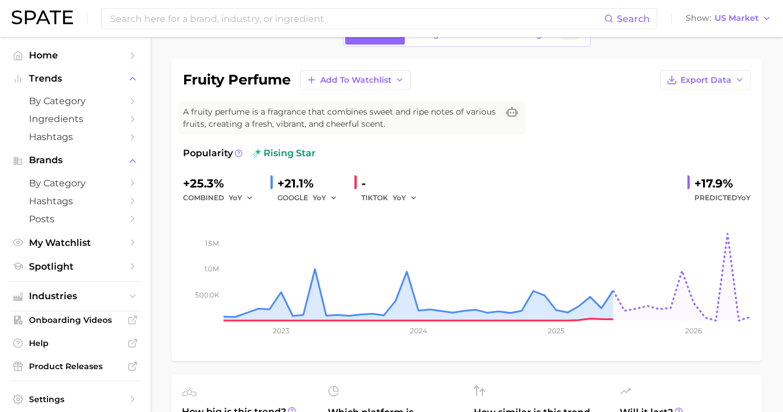
scroll to position [86, 0]
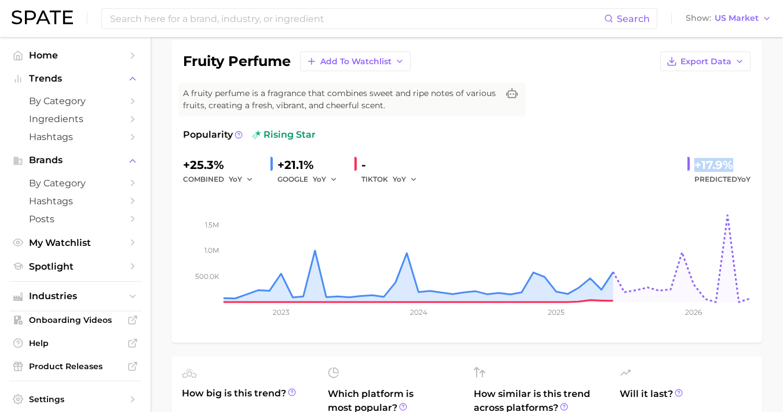
drag, startPoint x: 693, startPoint y: 163, endPoint x: 774, endPoint y: 161, distance: 81.1
copy div "+17.9%"
click at [631, 167] on div "+25.3% combined YoY +21.1% GOOGLE YoY - TIKTOK YoY +17.9% Predicted YoY" at bounding box center [467, 171] width 568 height 31
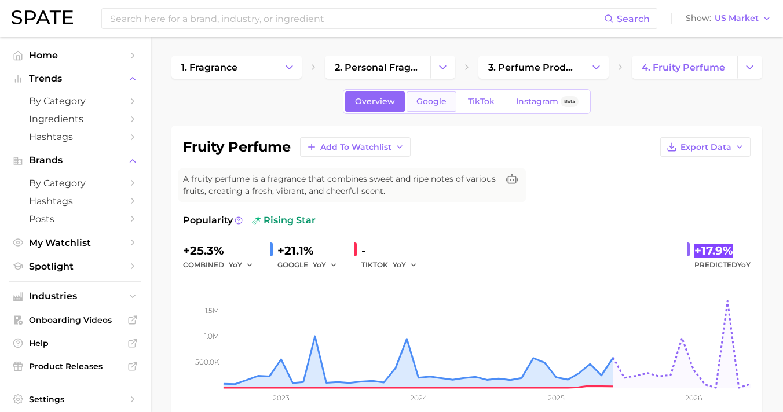
click at [420, 92] on link "Google" at bounding box center [432, 102] width 50 height 20
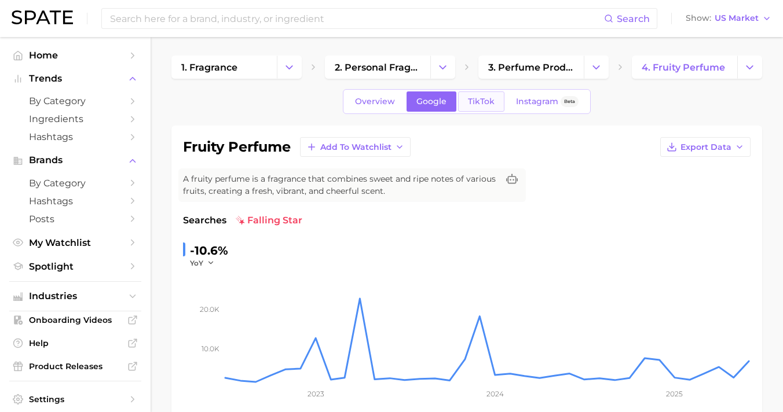
click at [476, 107] on link "TikTok" at bounding box center [481, 102] width 46 height 20
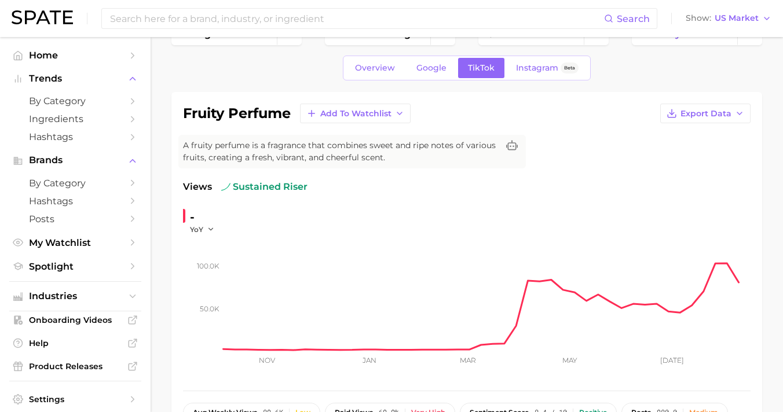
scroll to position [117, 0]
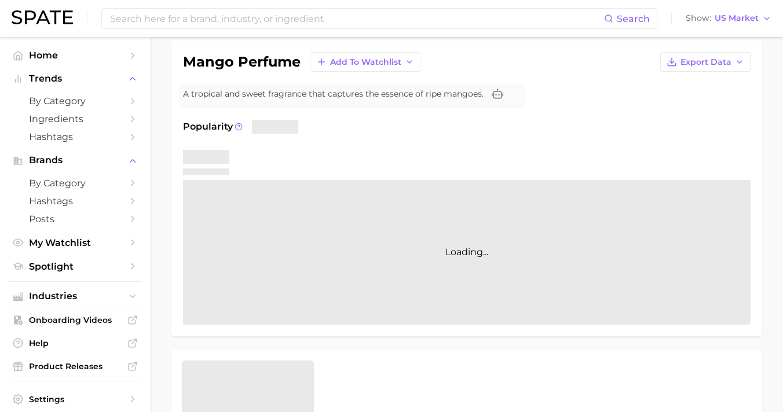
scroll to position [83, 0]
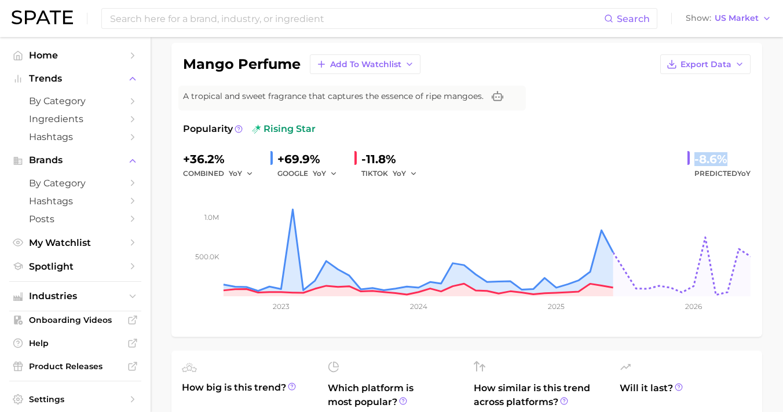
drag, startPoint x: 690, startPoint y: 159, endPoint x: 740, endPoint y: 158, distance: 49.2
click at [740, 158] on div "-8.6% Predicted YoY" at bounding box center [719, 165] width 63 height 31
copy div "-8.6%"
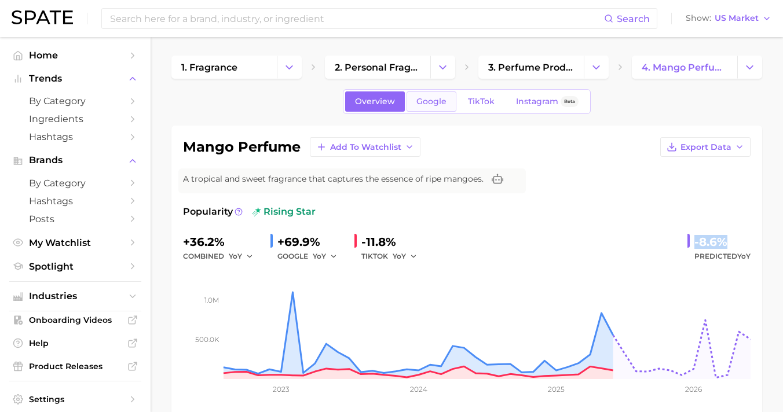
click at [420, 97] on link "Google" at bounding box center [432, 102] width 50 height 20
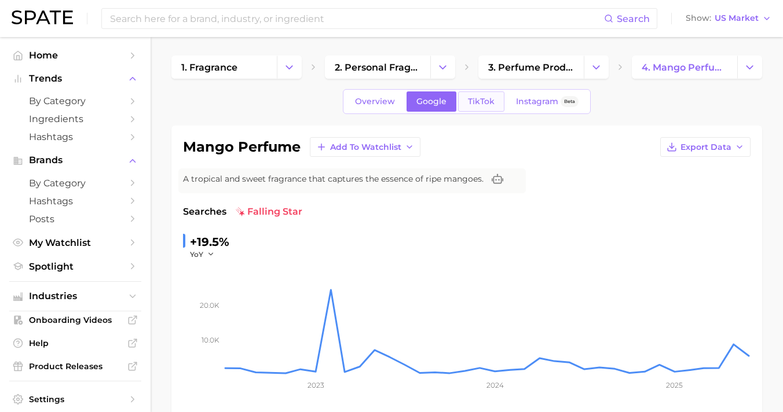
click at [493, 100] on link "TikTok" at bounding box center [481, 102] width 46 height 20
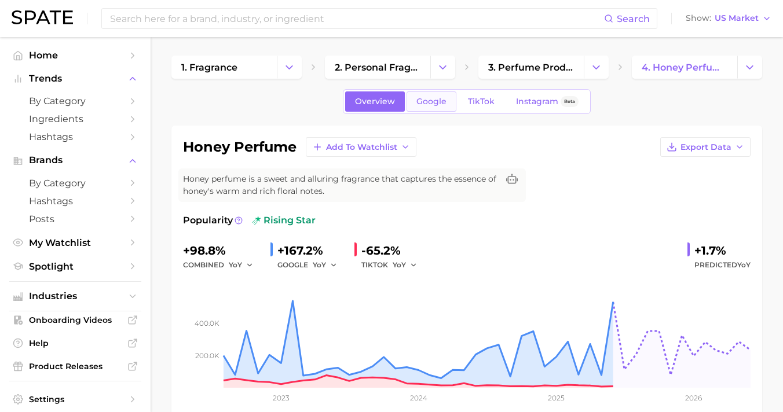
click at [432, 103] on span "Google" at bounding box center [431, 102] width 30 height 10
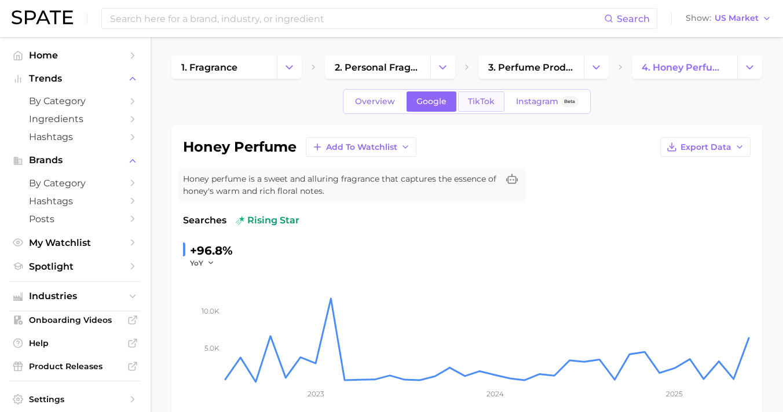
click at [491, 111] on div "Overview Google TikTok Instagram Beta" at bounding box center [467, 101] width 248 height 25
click at [491, 105] on span "TikTok" at bounding box center [481, 102] width 27 height 10
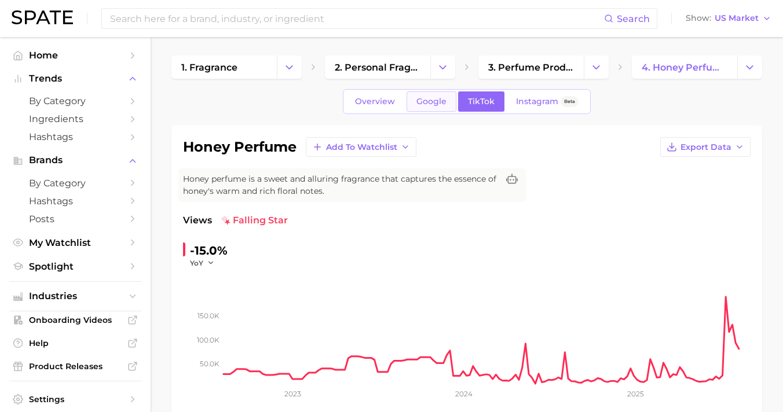
click at [428, 107] on link "Google" at bounding box center [432, 102] width 50 height 20
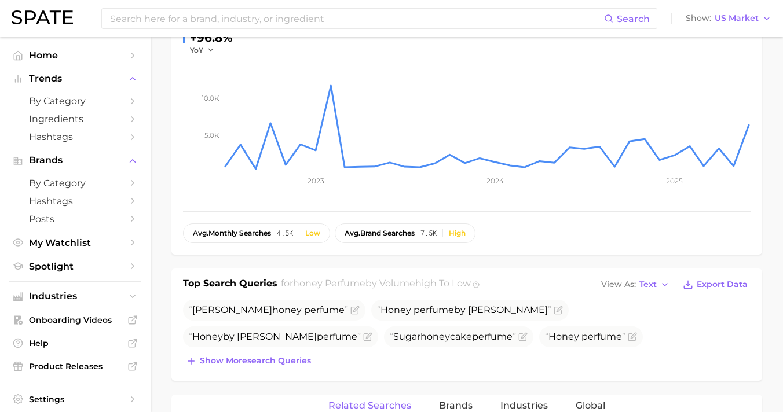
scroll to position [332, 0]
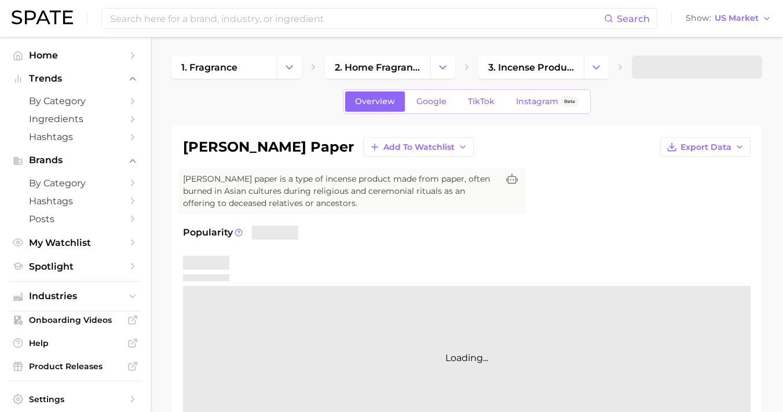
click at [589, 180] on div "[PERSON_NAME] paper Add to Watchlist Export Data [PERSON_NAME] paper is a type …" at bounding box center [467, 284] width 568 height 294
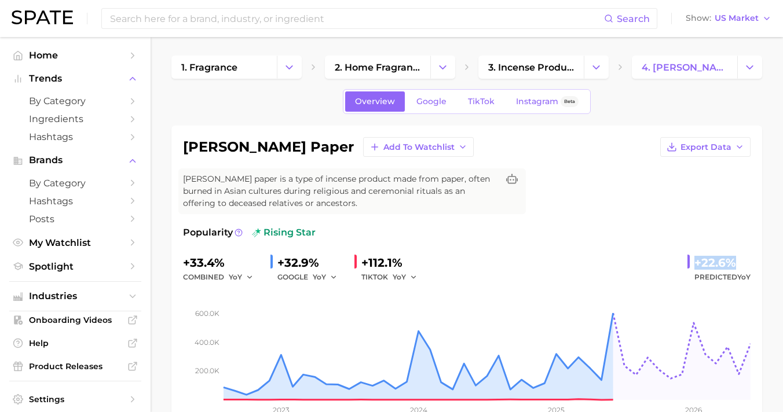
drag, startPoint x: 689, startPoint y: 264, endPoint x: 754, endPoint y: 267, distance: 65.0
click at [754, 267] on div "[PERSON_NAME] paper Add to Watchlist Export Data [PERSON_NAME] paper is a type …" at bounding box center [466, 283] width 591 height 315
copy div "+22.6%"
click at [529, 278] on div "+33.4% combined YoY +32.9% GOOGLE YoY +112.1% TIKTOK YoY +22.6% Predicted YoY" at bounding box center [467, 269] width 568 height 31
click at [444, 110] on link "Google" at bounding box center [432, 102] width 50 height 20
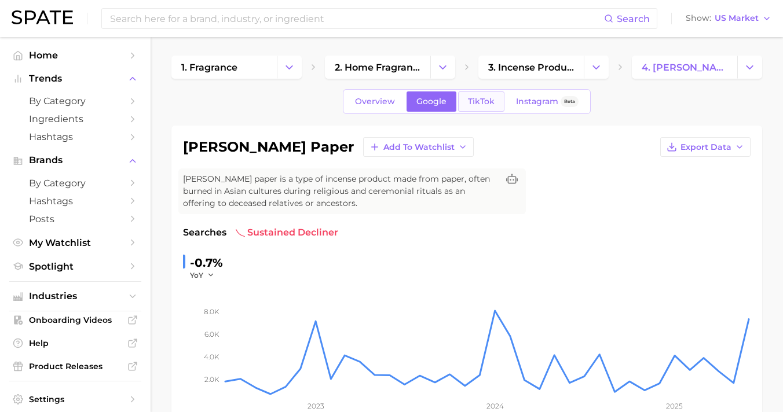
click at [471, 105] on span "TikTok" at bounding box center [481, 102] width 27 height 10
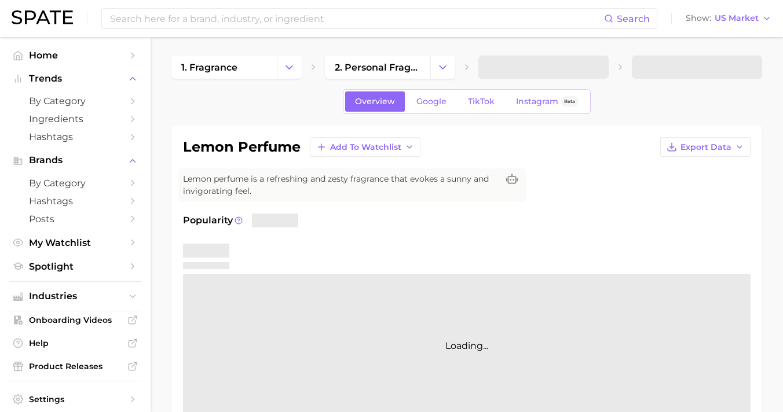
scroll to position [67, 0]
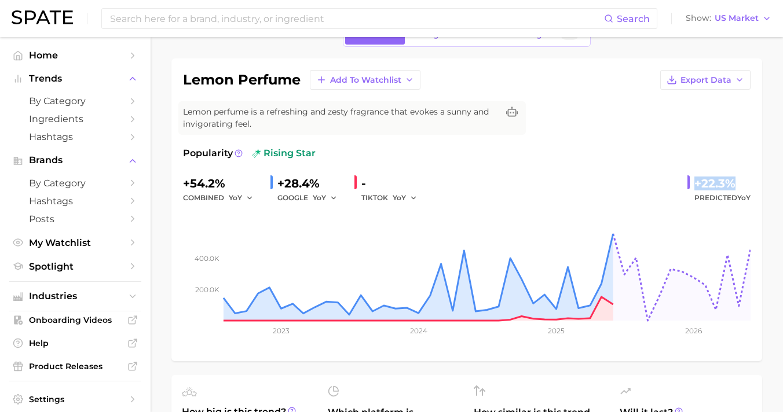
drag, startPoint x: 692, startPoint y: 188, endPoint x: 745, endPoint y: 184, distance: 53.4
click at [745, 184] on div "+22.3% Predicted YoY" at bounding box center [719, 189] width 63 height 31
copy div "+22.3%"
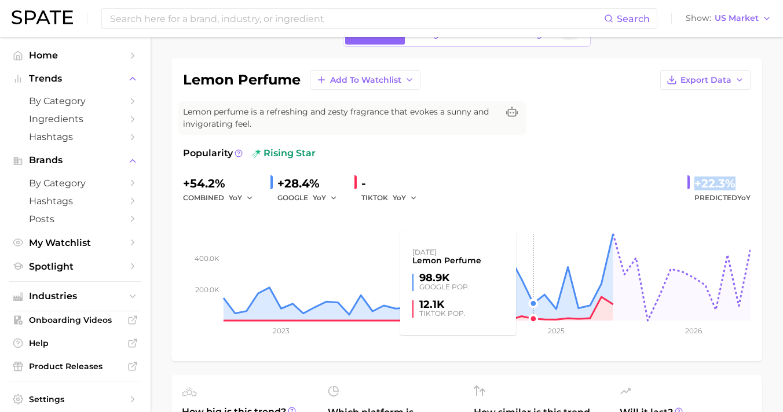
scroll to position [0, 0]
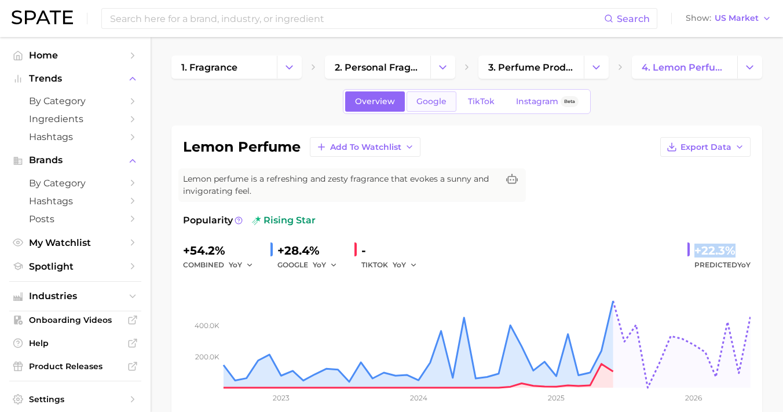
click at [412, 106] on link "Google" at bounding box center [432, 102] width 50 height 20
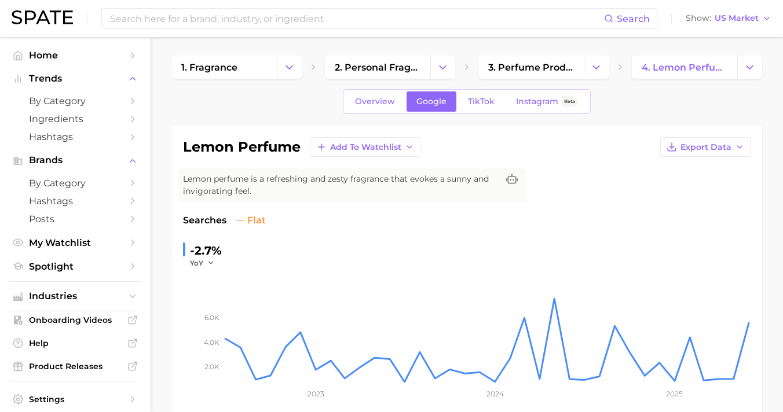
drag, startPoint x: 484, startPoint y: 112, endPoint x: 493, endPoint y: 120, distance: 12.3
click at [484, 112] on div "Overview Google TikTok Instagram Beta" at bounding box center [467, 101] width 248 height 25
click at [472, 96] on link "TikTok" at bounding box center [481, 102] width 46 height 20
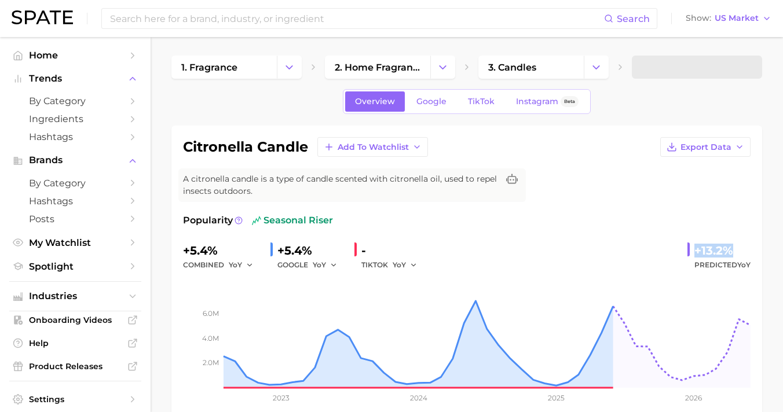
drag, startPoint x: 729, startPoint y: 254, endPoint x: 755, endPoint y: 255, distance: 26.7
click at [755, 255] on div "citronella candle Add to Watchlist Export Data A citronella candle is a type of…" at bounding box center [466, 277] width 591 height 303
click at [428, 103] on span "Google" at bounding box center [431, 102] width 30 height 10
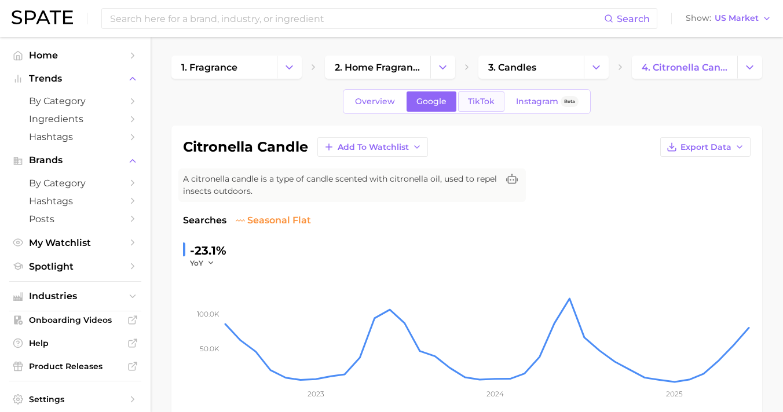
click at [476, 101] on span "TikTok" at bounding box center [481, 102] width 27 height 10
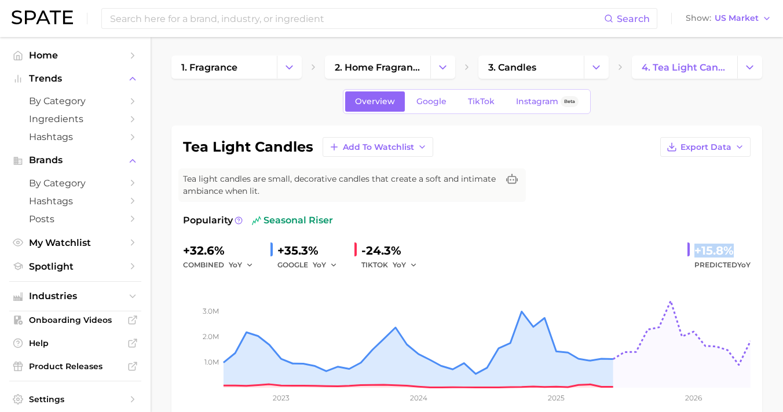
drag, startPoint x: 690, startPoint y: 248, endPoint x: 766, endPoint y: 245, distance: 76.0
copy div "+15.8%"
click at [434, 101] on span "Google" at bounding box center [431, 102] width 30 height 10
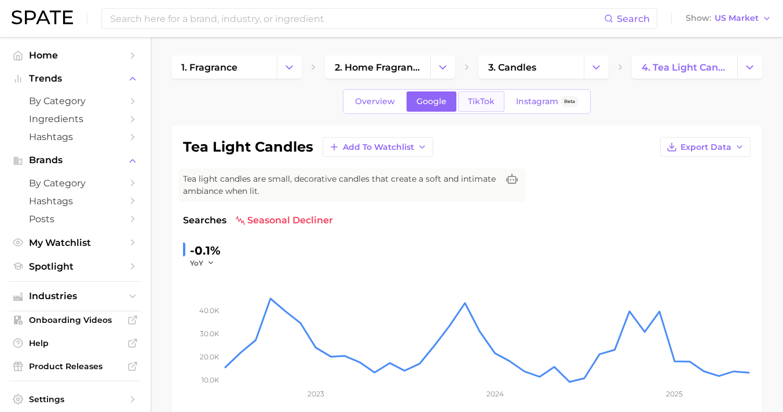
click at [470, 111] on link "TikTok" at bounding box center [481, 102] width 46 height 20
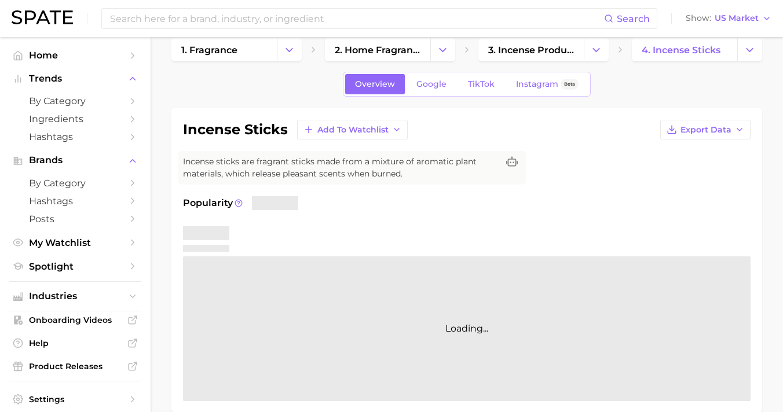
scroll to position [61, 0]
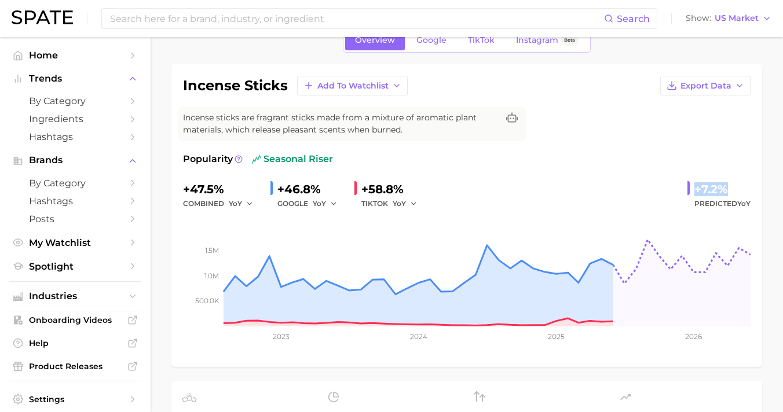
drag, startPoint x: 682, startPoint y: 181, endPoint x: 746, endPoint y: 192, distance: 65.2
click at [746, 192] on div "+47.5% combined YoY +46.8% GOOGLE YoY +58.8% TIKTOK YoY +7.2% Predicted YoY" at bounding box center [467, 195] width 568 height 31
copy div "+7.2%"
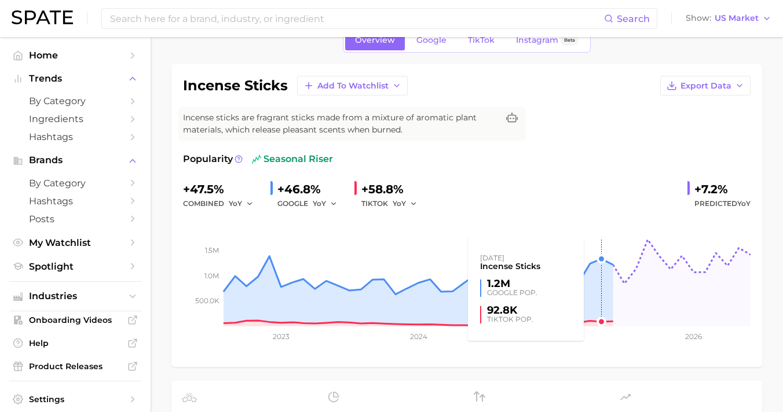
click at [595, 243] on rect at bounding box center [467, 269] width 568 height 116
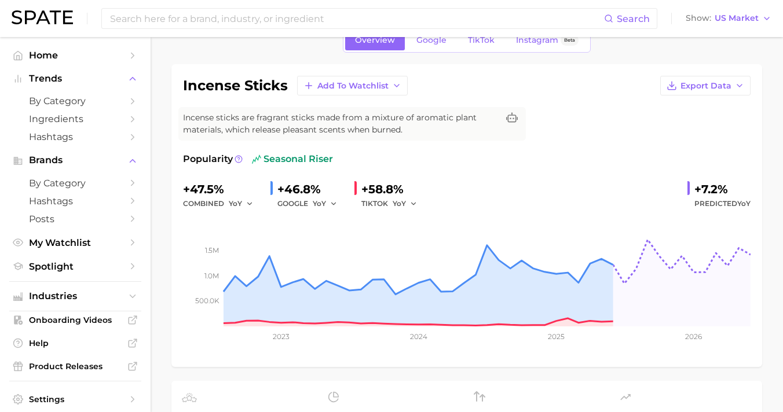
click at [529, 177] on div "Popularity seasonal riser +47.5% combined YoY +46.8% GOOGLE YoY +58.8% TIKTOK Y…" at bounding box center [467, 253] width 568 height 203
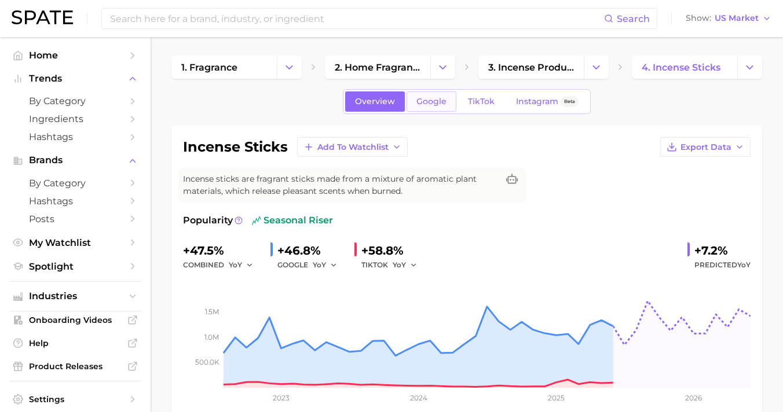
click at [451, 101] on link "Google" at bounding box center [432, 102] width 50 height 20
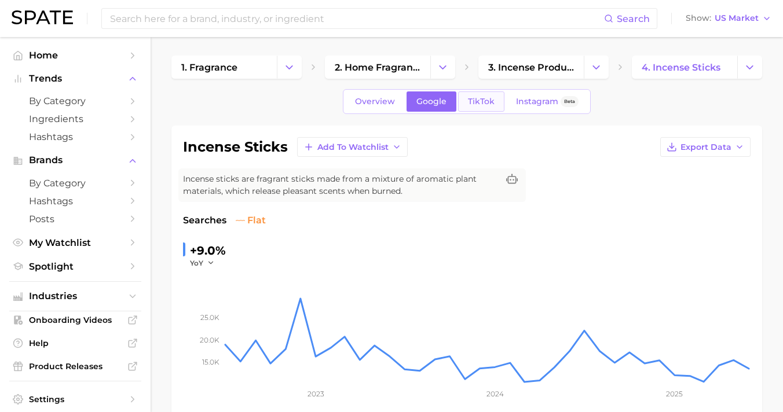
click at [479, 101] on span "TikTok" at bounding box center [481, 102] width 27 height 10
